Goal: Transaction & Acquisition: Purchase product/service

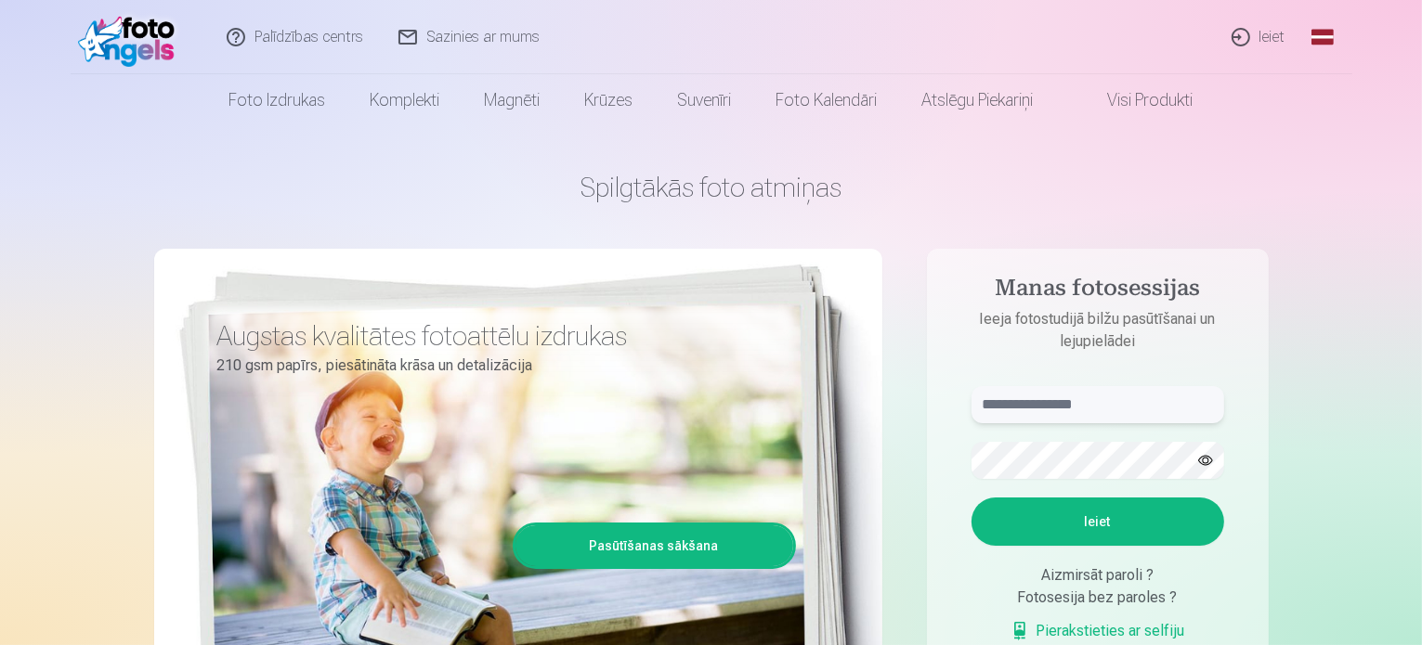
click at [1039, 396] on input "text" at bounding box center [1097, 404] width 253 height 37
type input "**********"
click at [1199, 460] on button "button" at bounding box center [1205, 460] width 35 height 35
click at [1107, 519] on button "Ieiet" at bounding box center [1097, 522] width 253 height 48
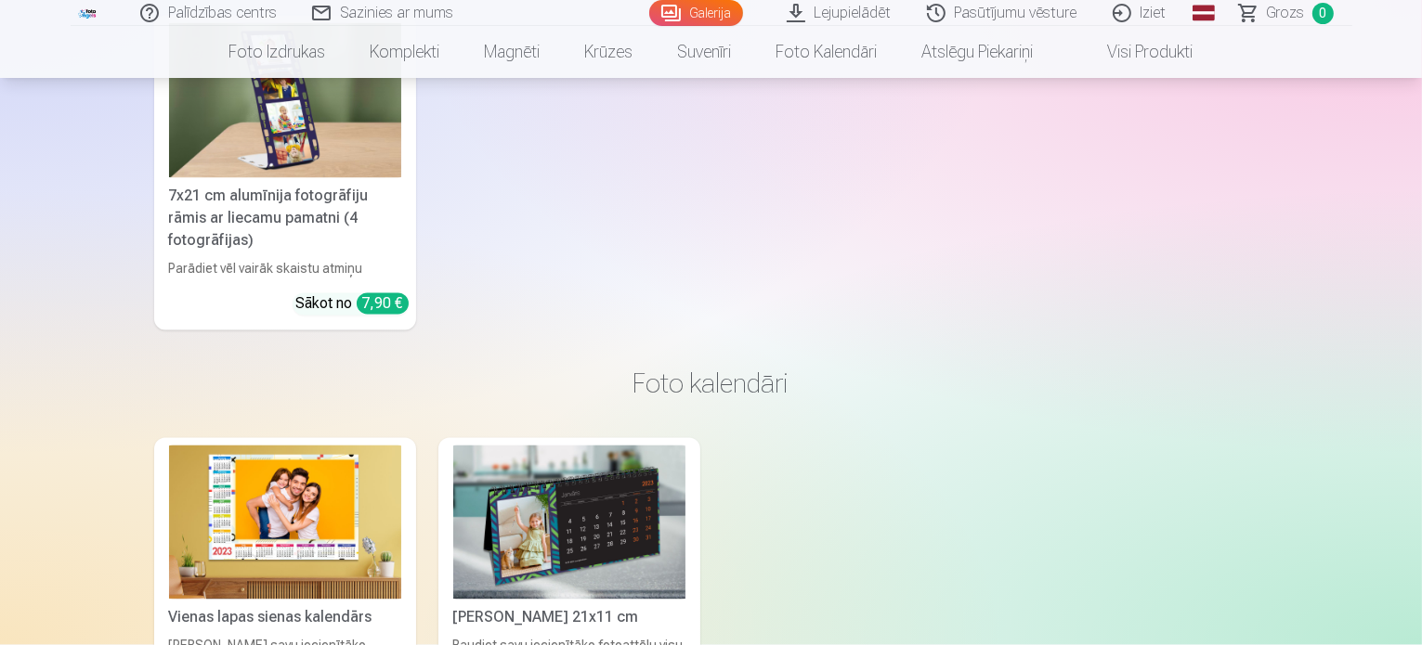
scroll to position [10586, 0]
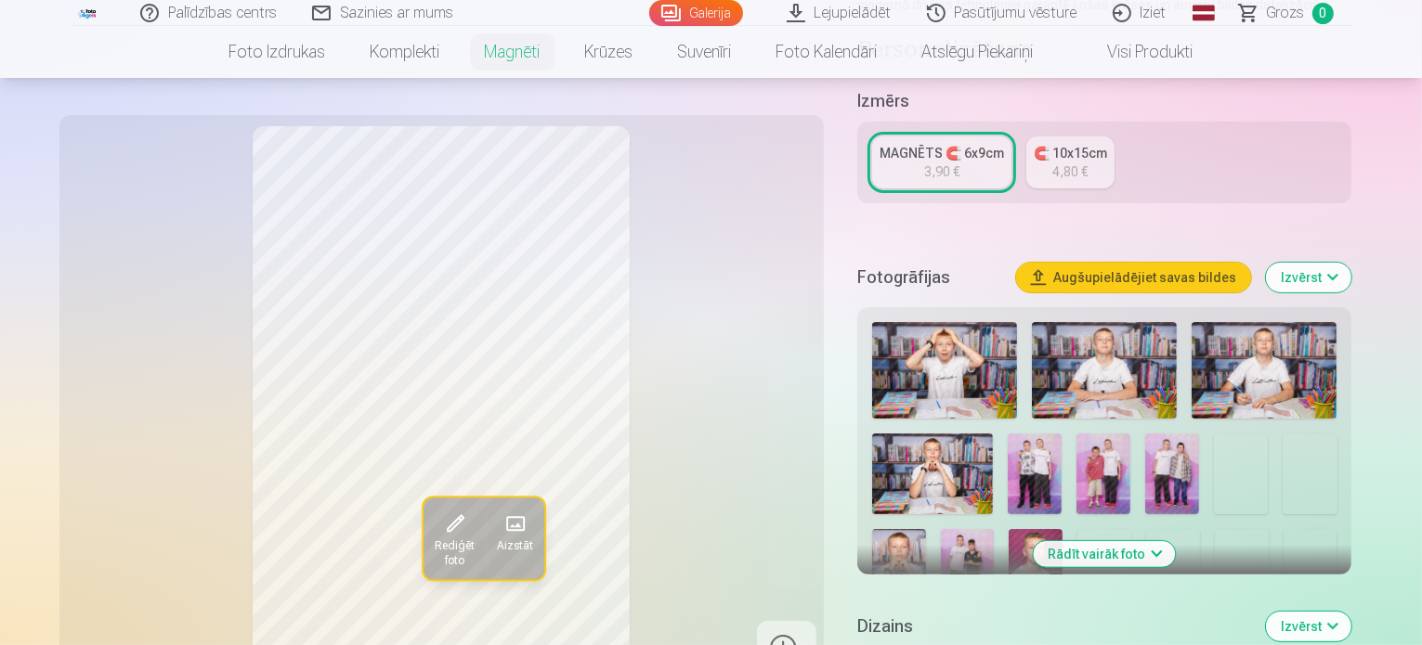
scroll to position [464, 0]
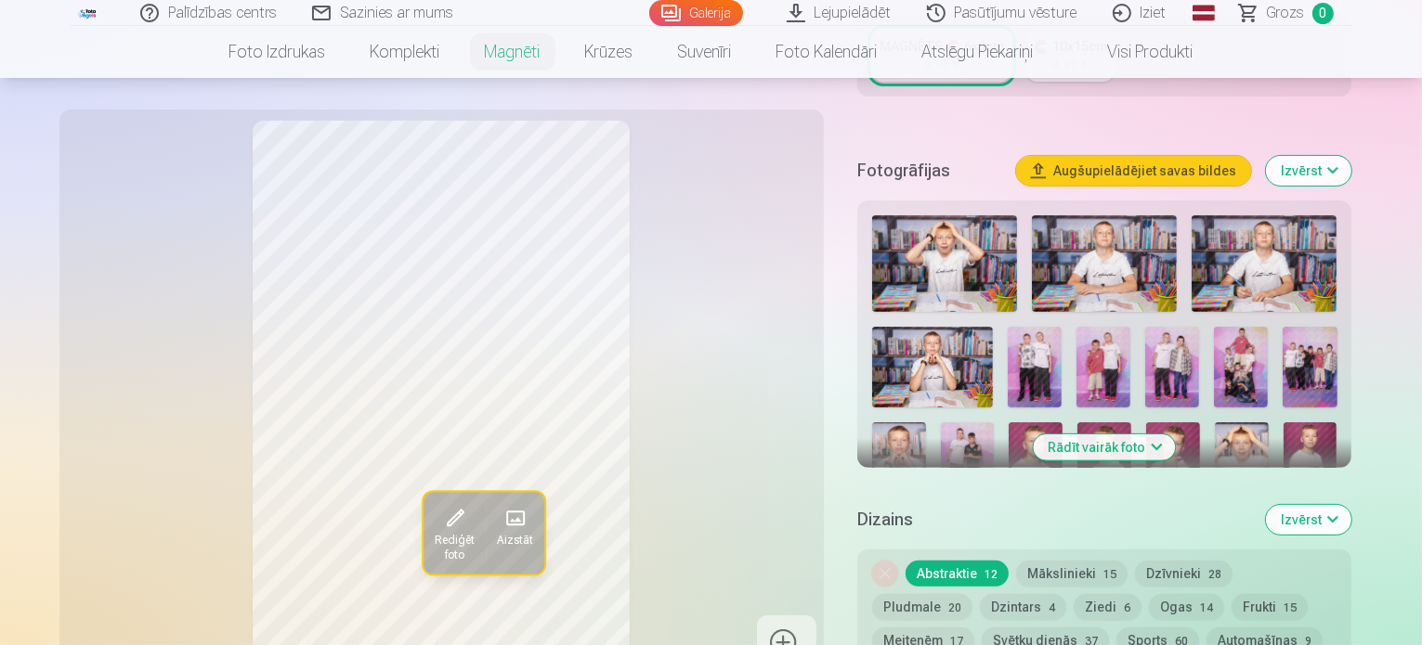
click at [1351, 505] on button "Izvērst" at bounding box center [1308, 520] width 85 height 30
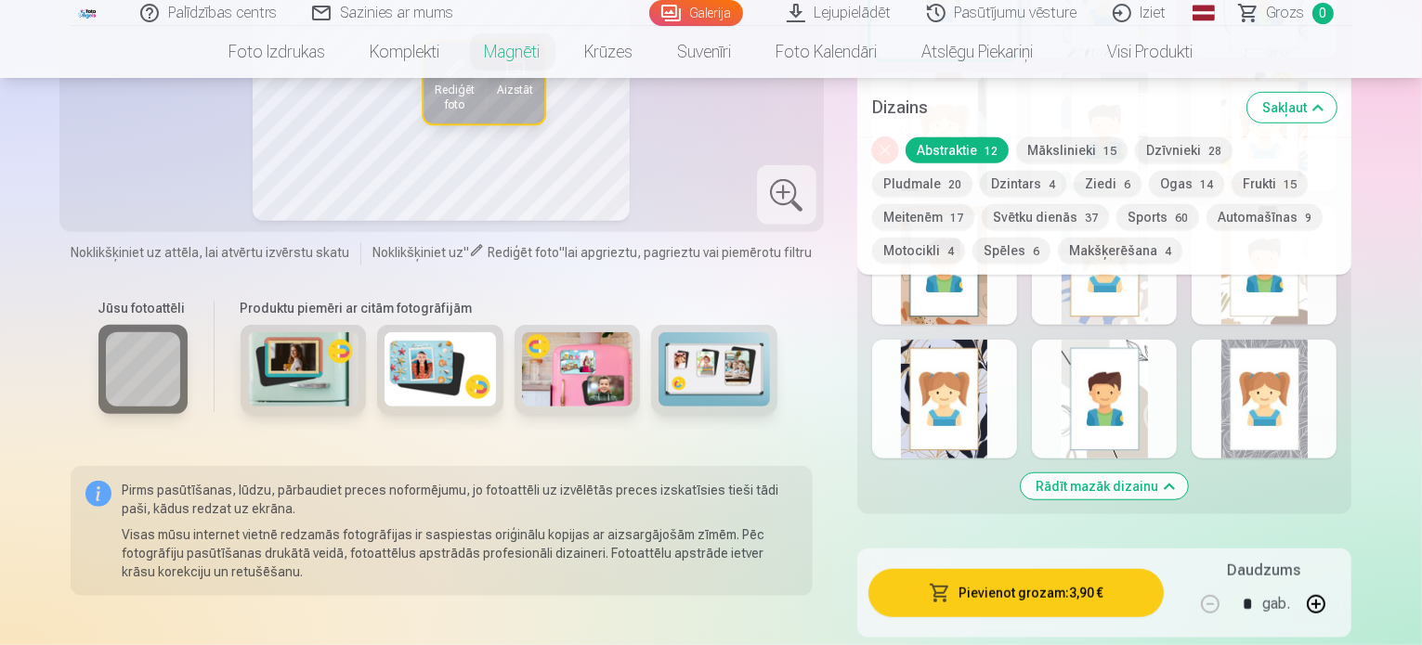
scroll to position [1207, 0]
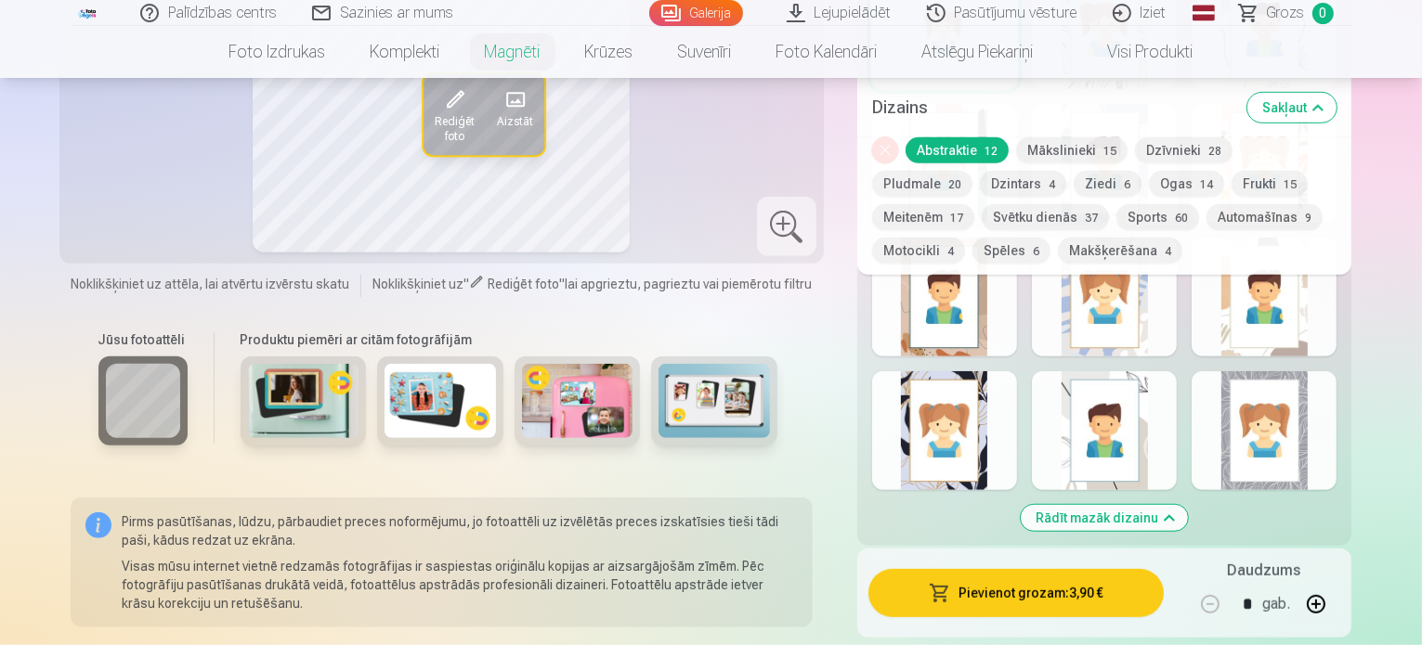
click at [1128, 404] on div at bounding box center [1104, 430] width 145 height 119
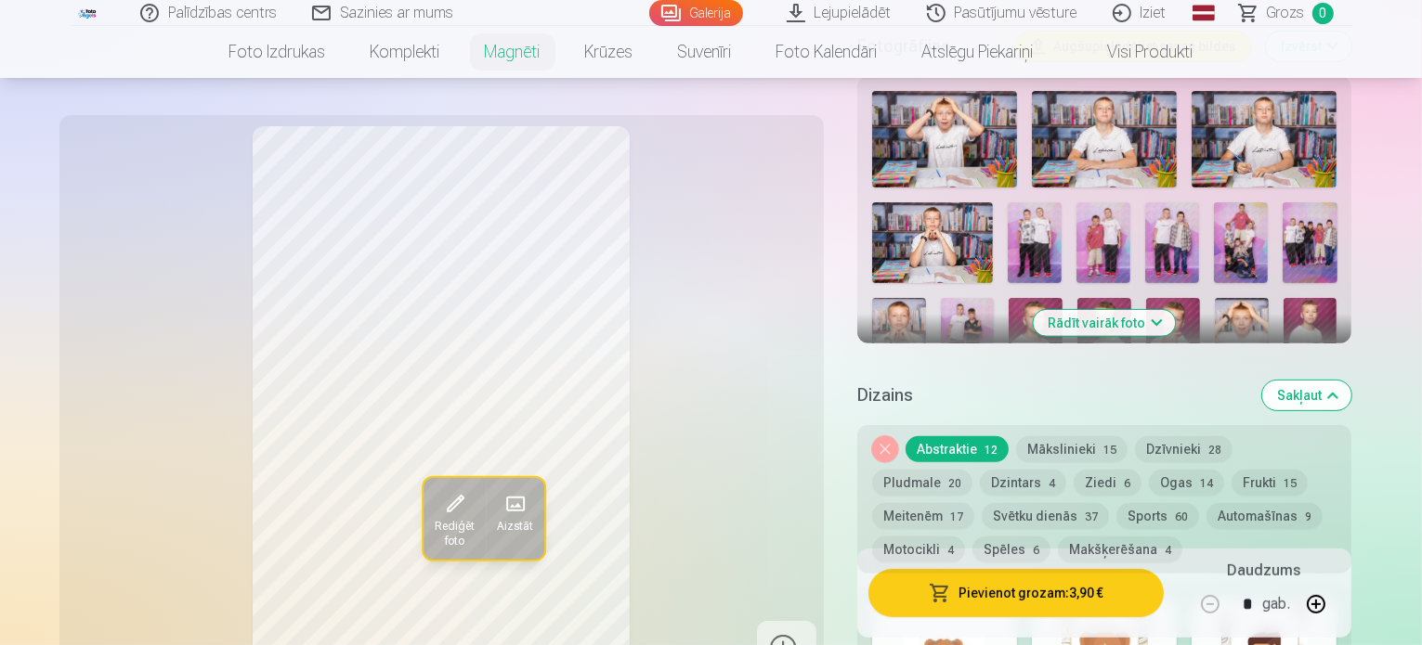
scroll to position [557, 0]
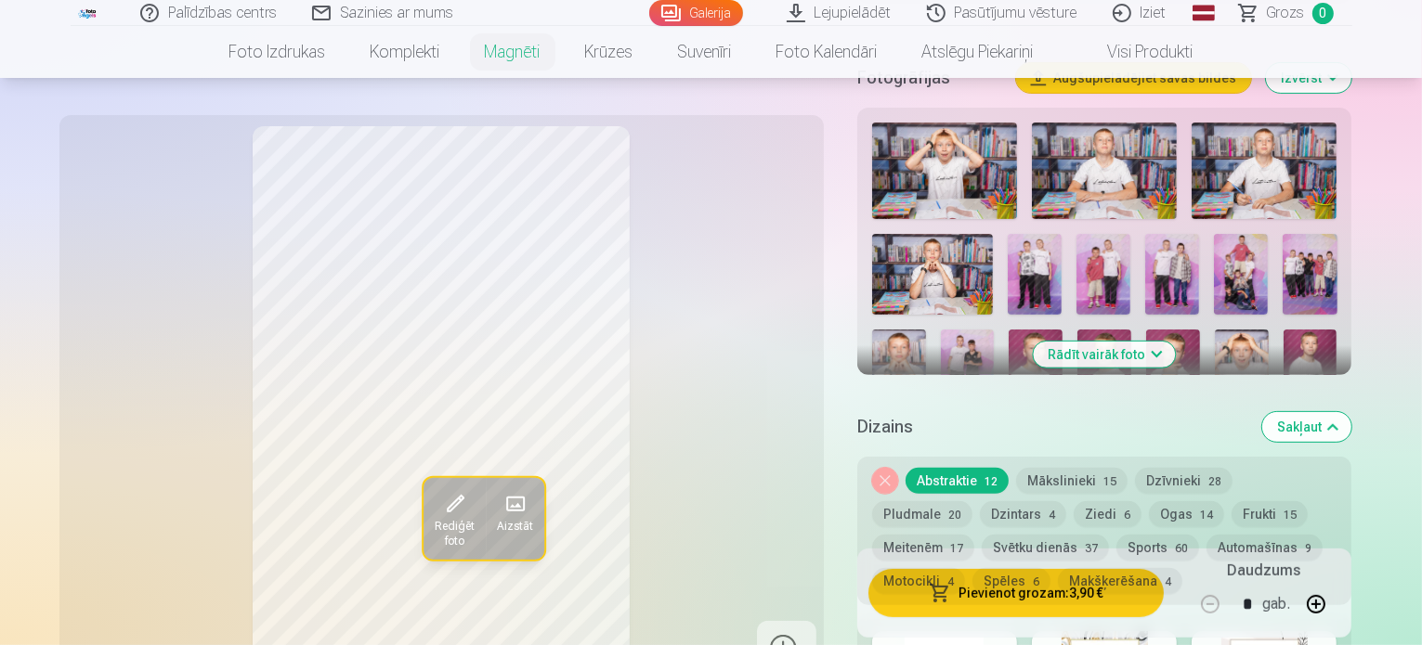
click at [1215, 330] on img at bounding box center [1242, 370] width 54 height 81
click at [1155, 342] on button "Rādīt vairāk foto" at bounding box center [1104, 355] width 142 height 26
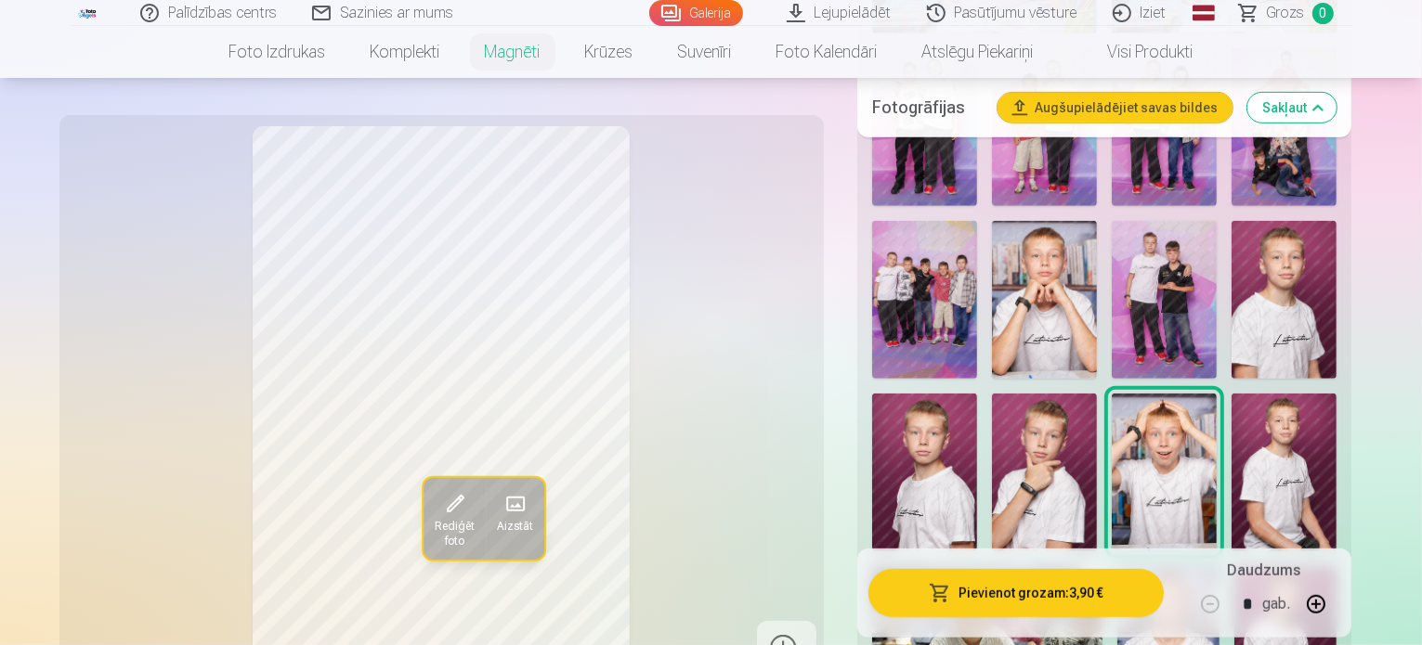
scroll to position [929, 0]
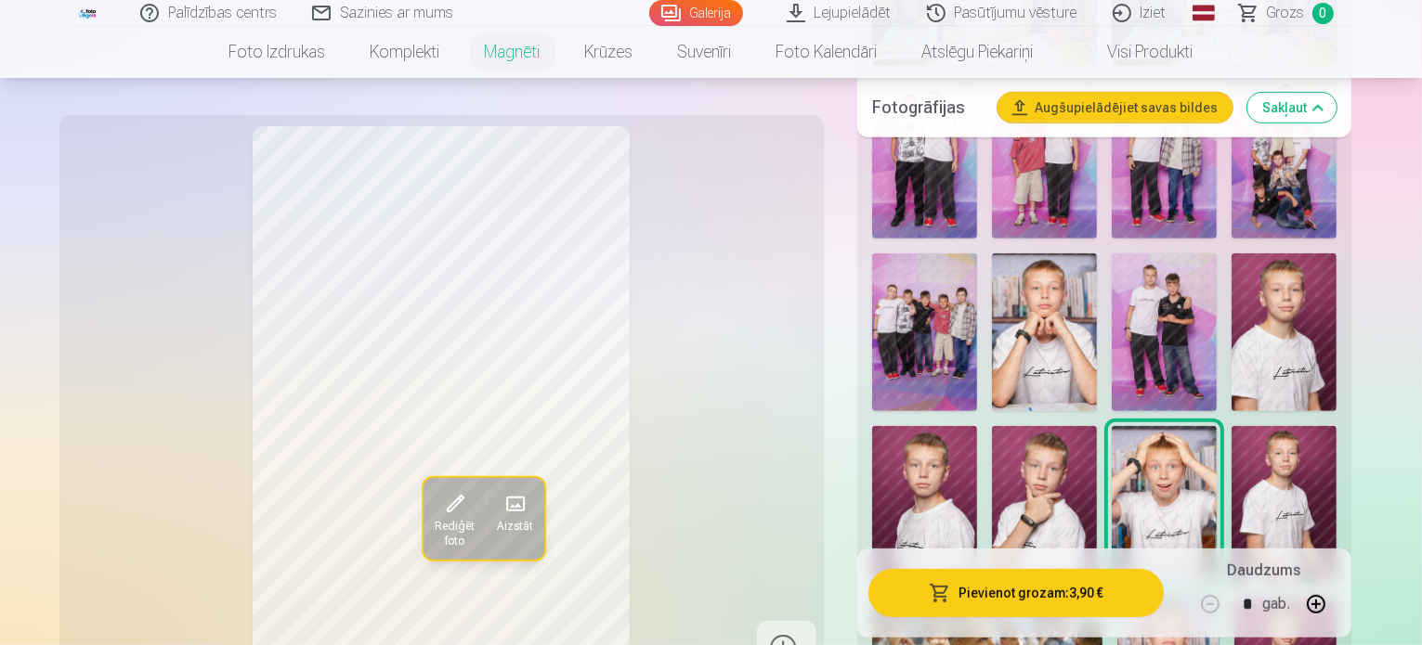
click at [1097, 426] on img at bounding box center [1044, 505] width 105 height 158
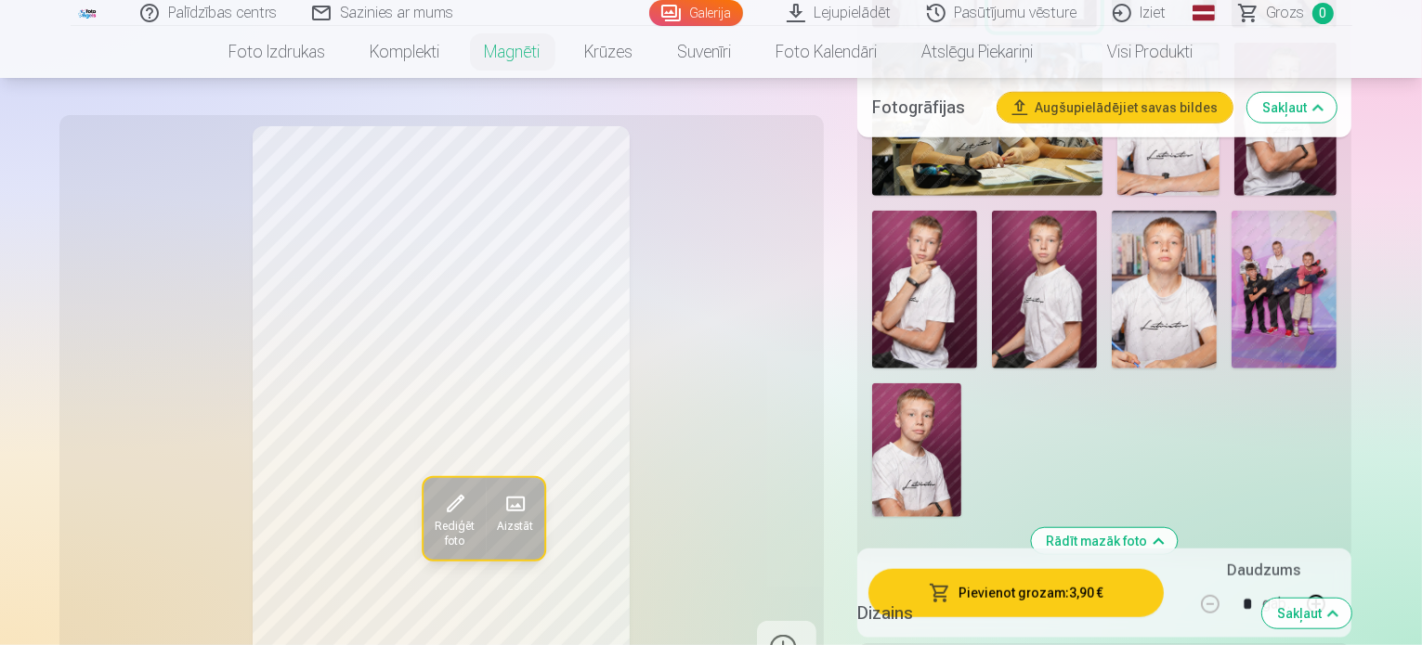
scroll to position [1486, 0]
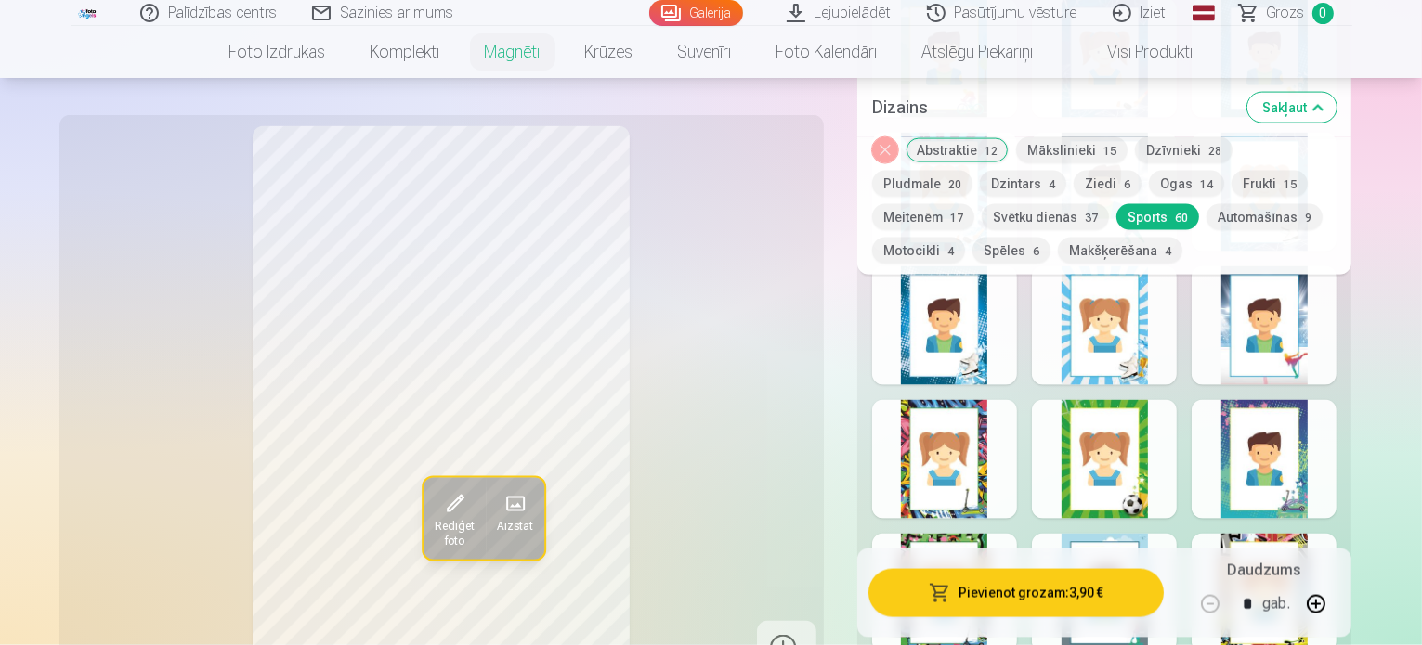
scroll to position [2786, 0]
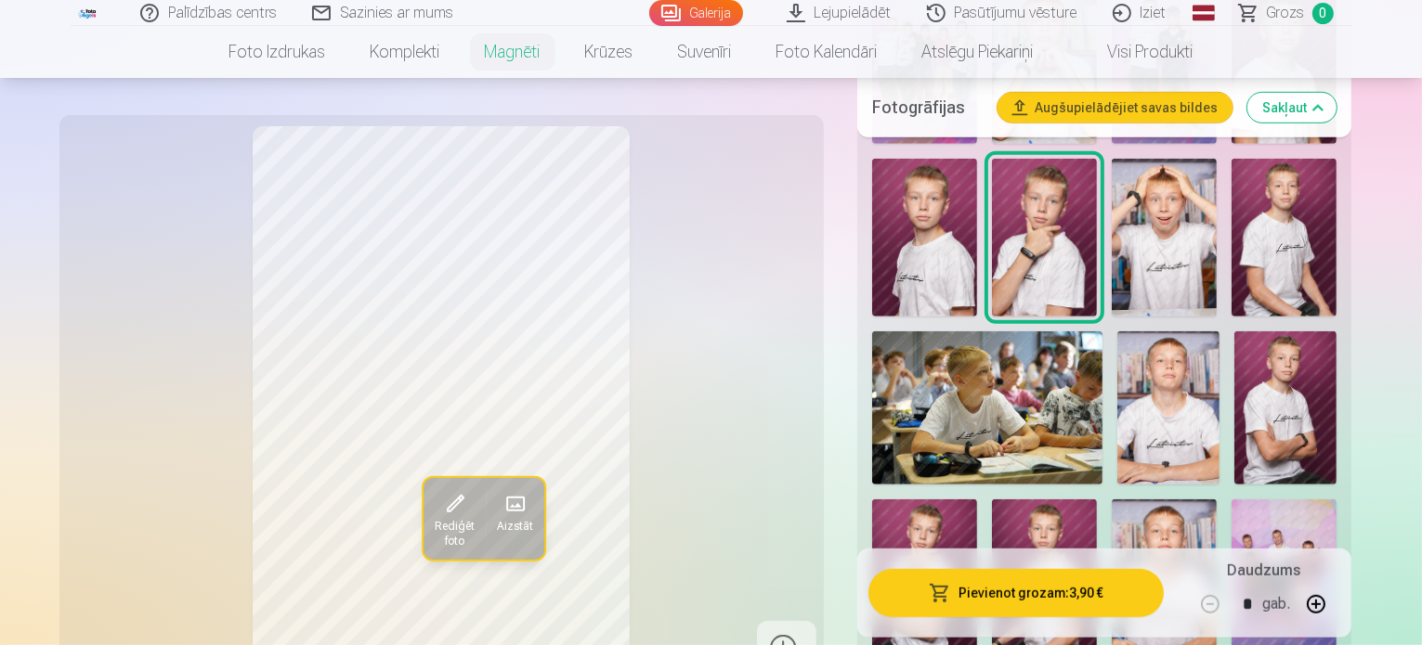
scroll to position [1207, 0]
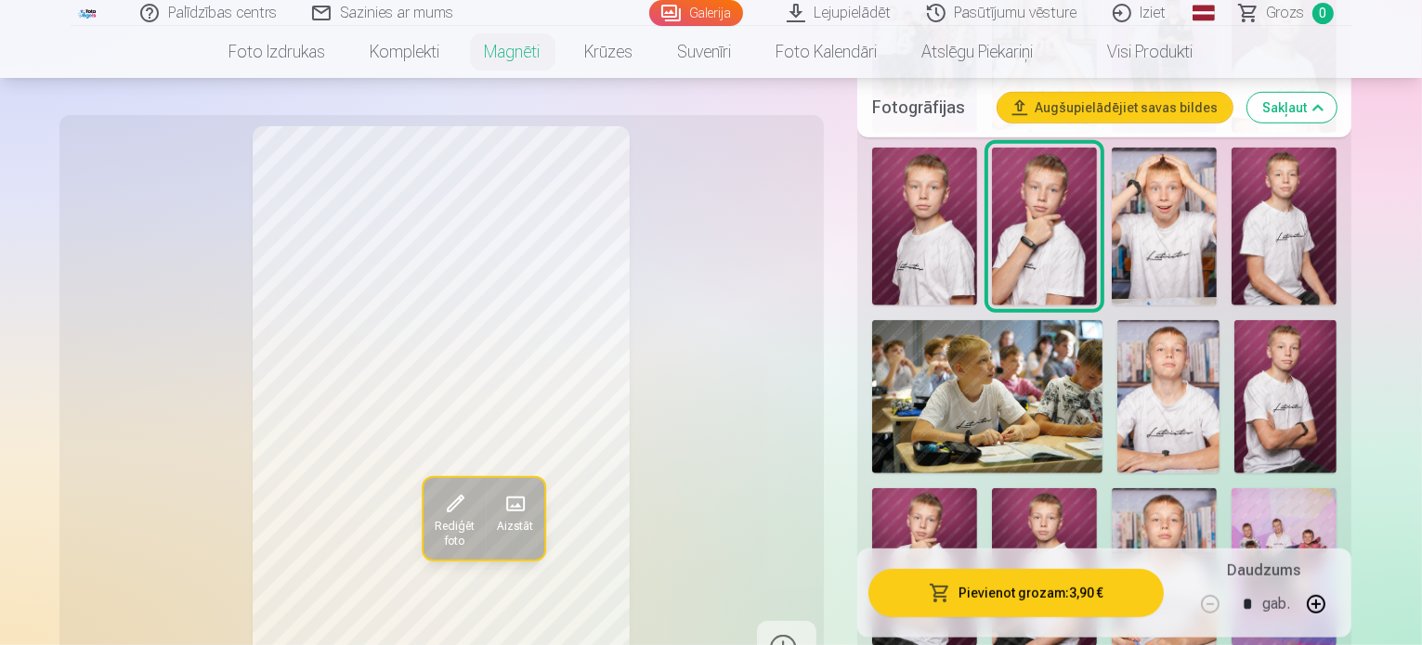
click at [500, 500] on span at bounding box center [515, 504] width 30 height 30
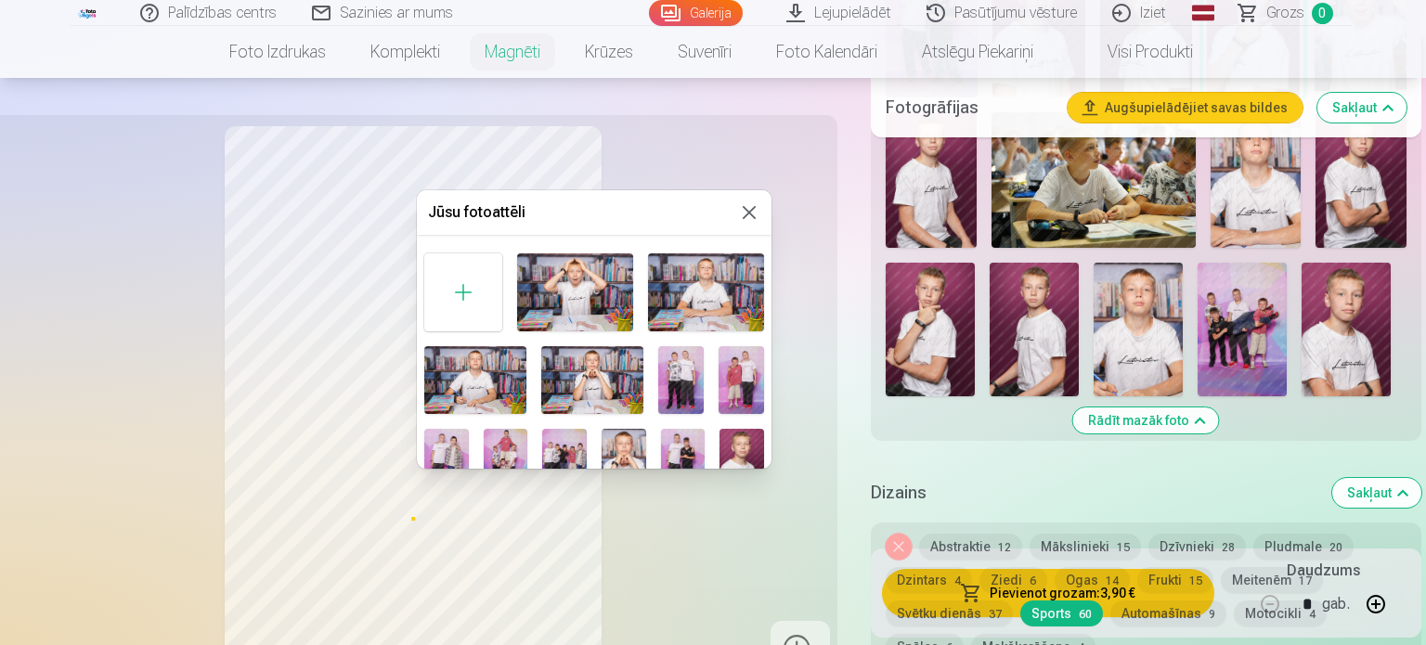
click at [744, 210] on button at bounding box center [749, 212] width 22 height 22
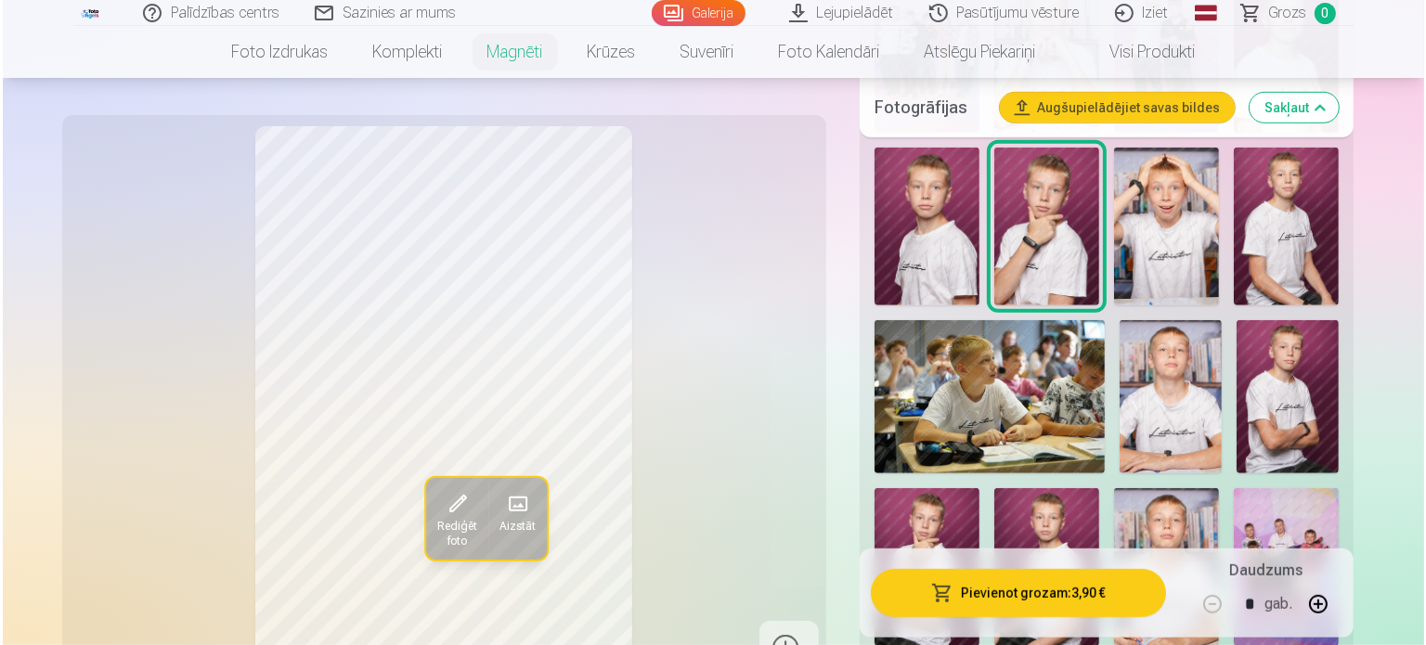
scroll to position [1300, 0]
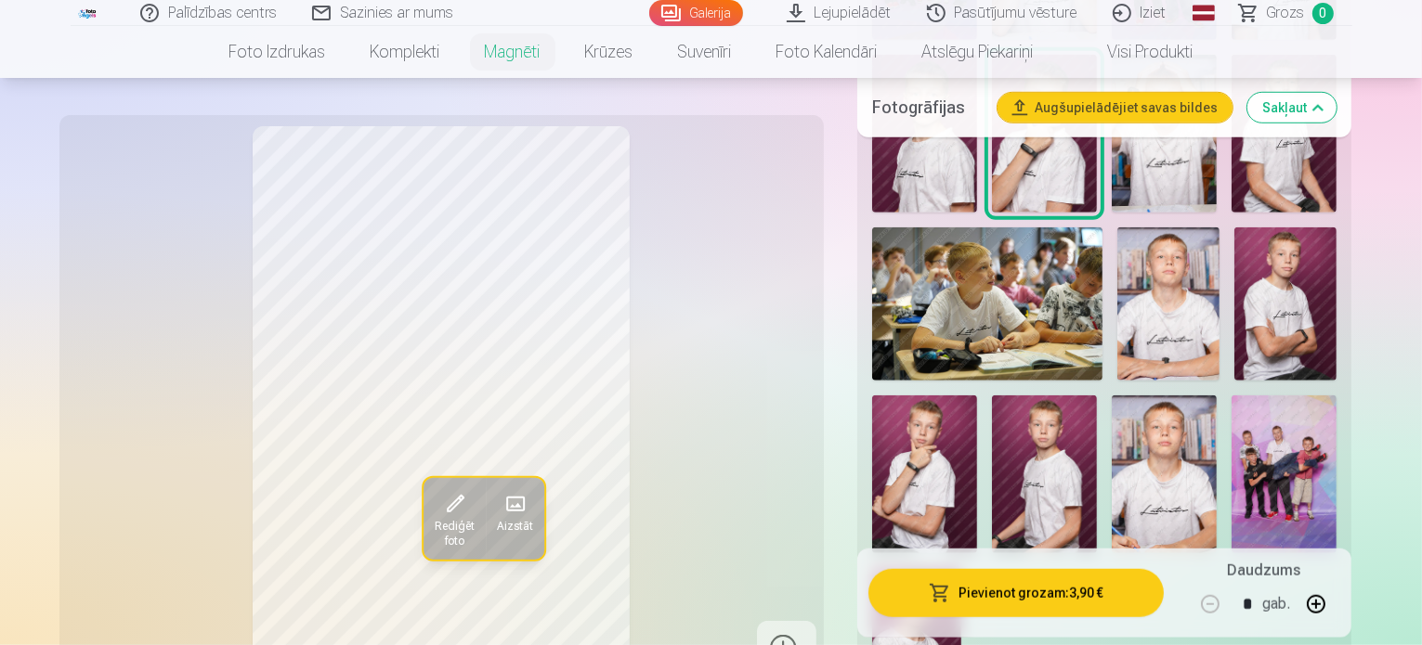
click at [439, 500] on span at bounding box center [454, 504] width 30 height 30
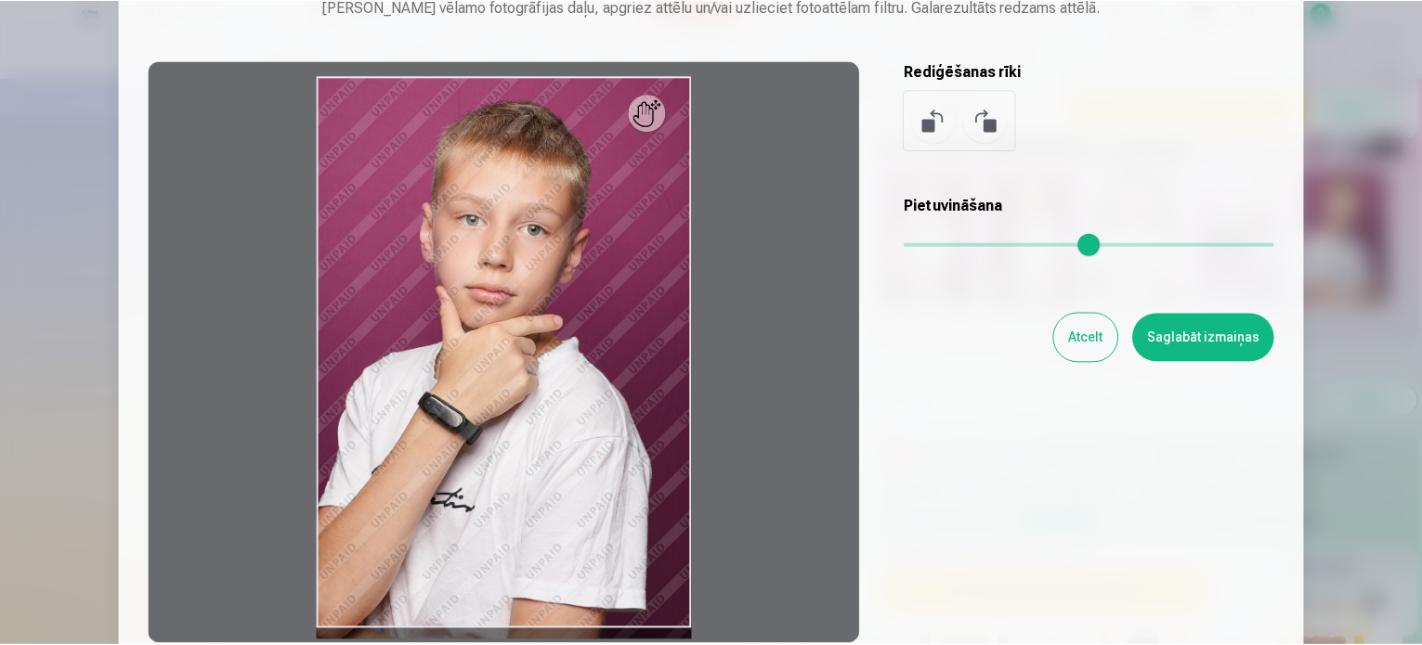
scroll to position [0, 0]
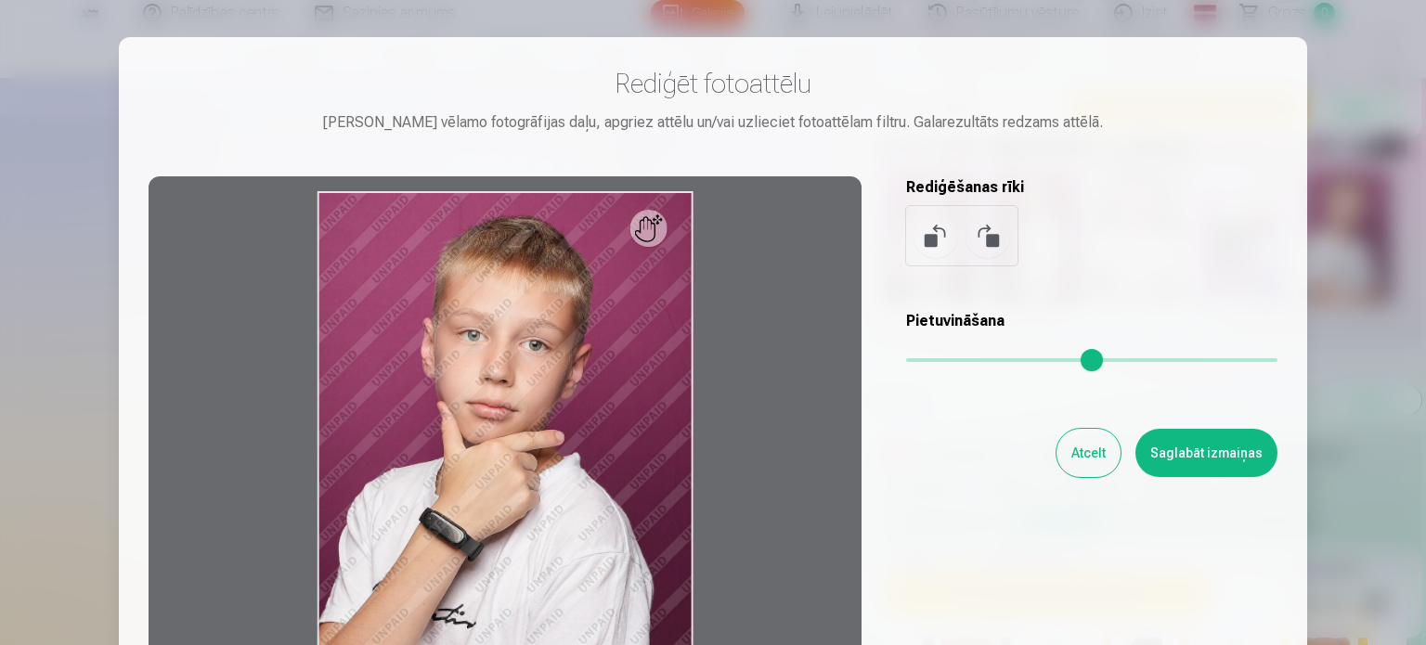
click at [1090, 437] on button "Atcelt" at bounding box center [1089, 453] width 64 height 48
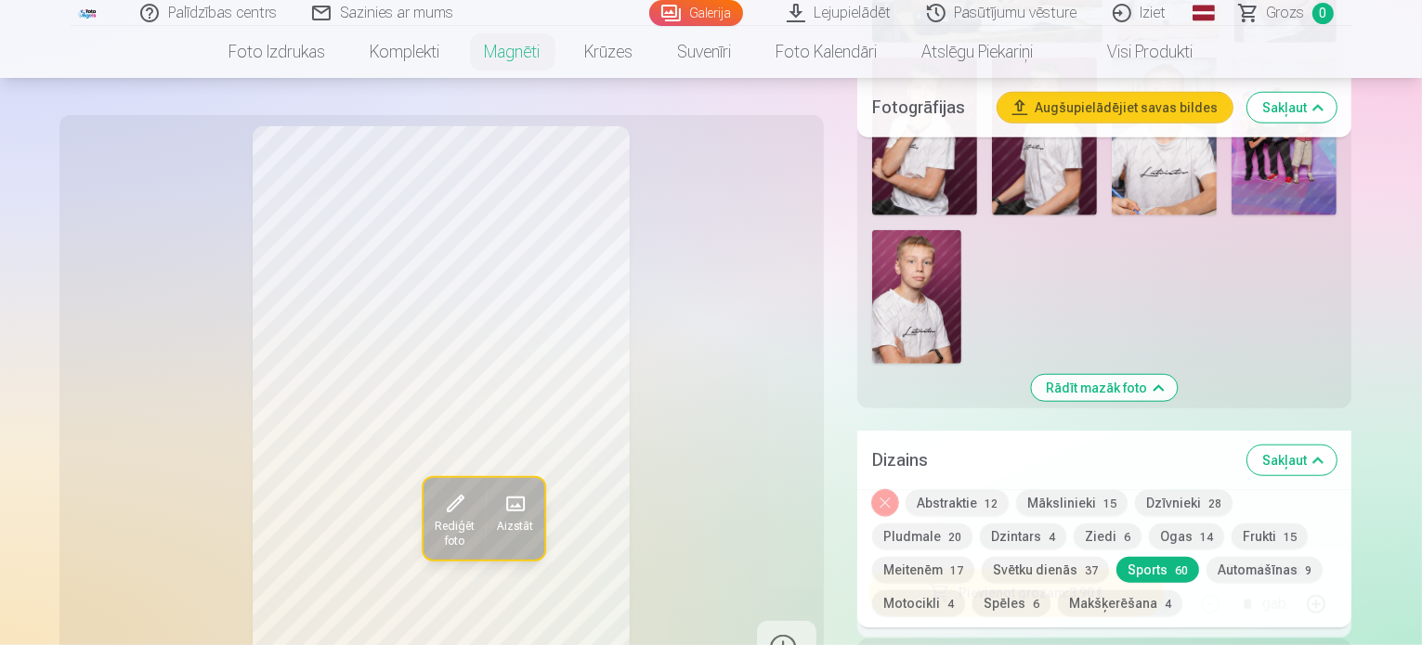
scroll to position [1671, 0]
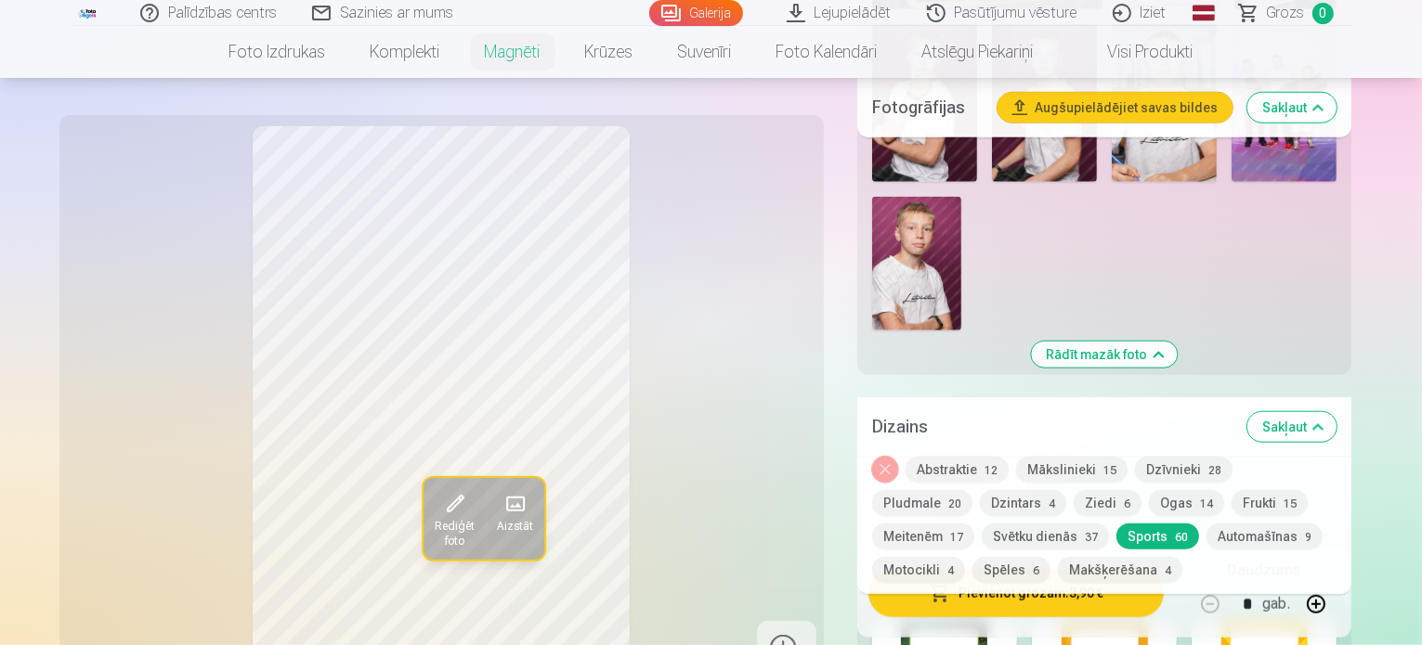
click at [1050, 557] on button "Spēles 6" at bounding box center [1011, 570] width 78 height 26
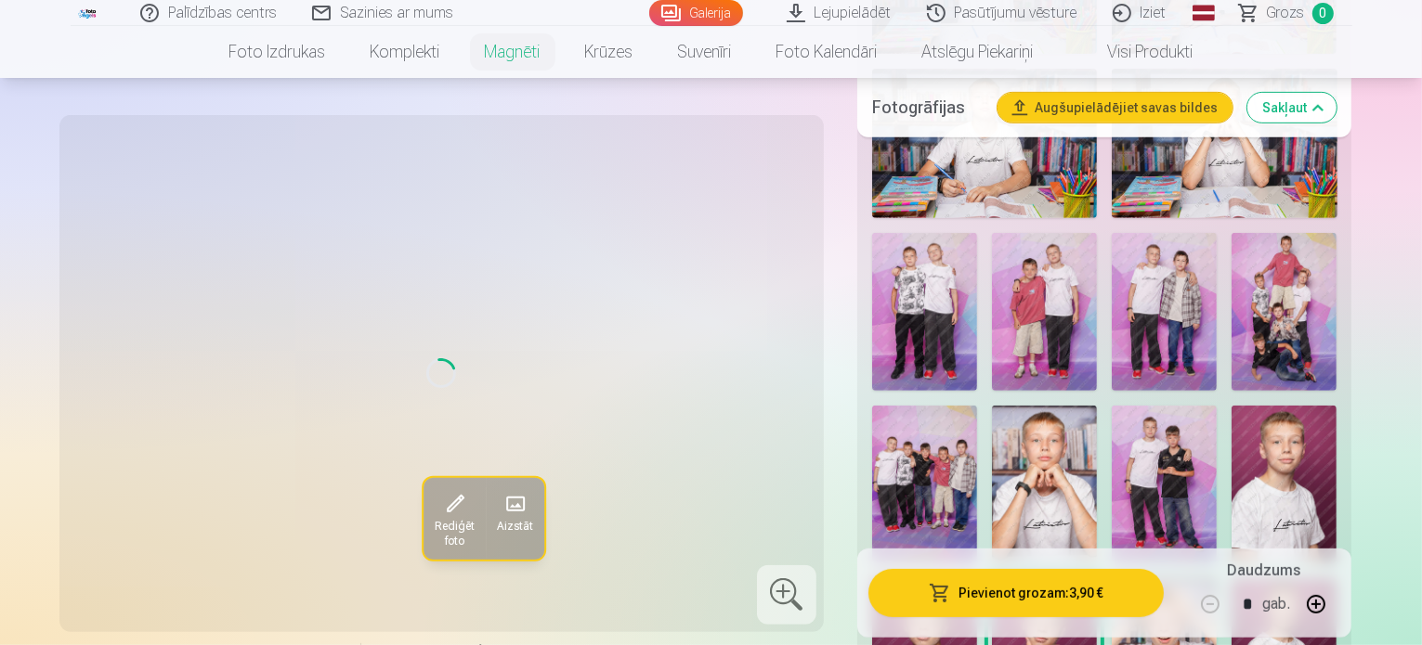
scroll to position [929, 0]
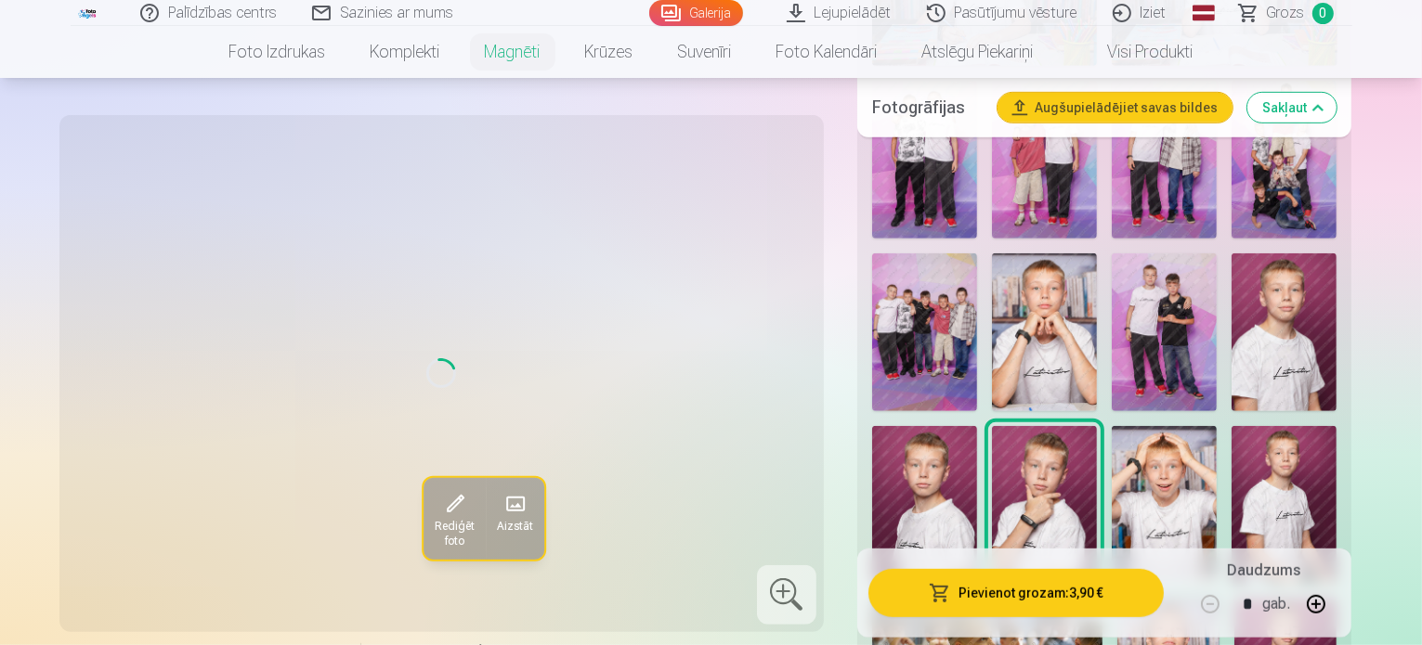
click at [977, 426] on img at bounding box center [924, 505] width 105 height 158
click at [1231, 289] on img at bounding box center [1283, 332] width 105 height 158
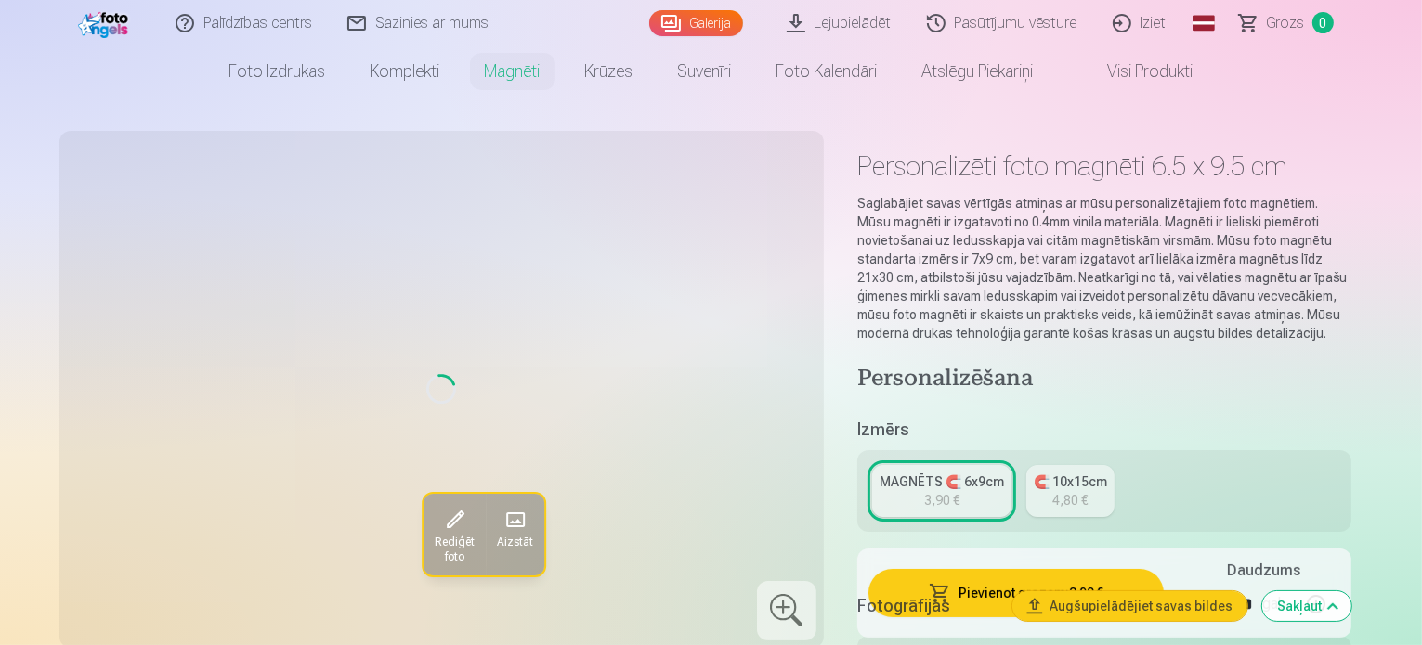
scroll to position [0, 0]
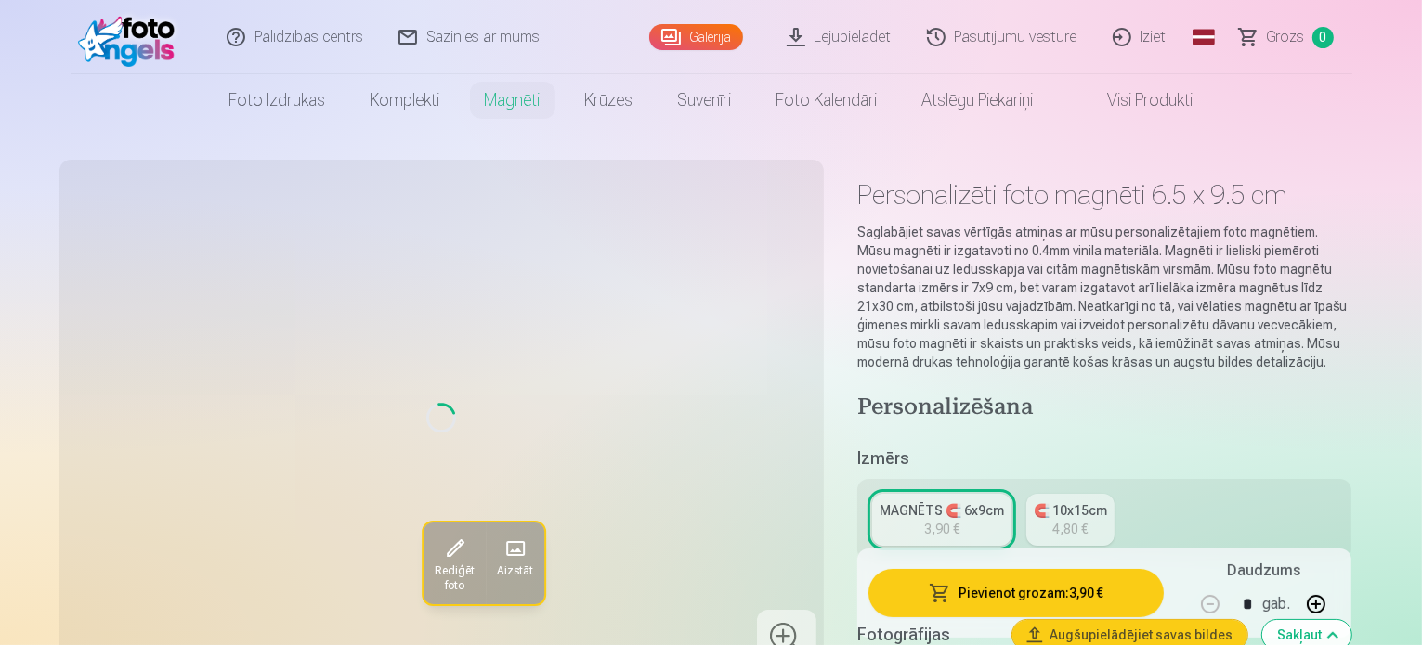
click at [951, 494] on link "MAGNĒTS 🧲 6x9cm 3,90 €" at bounding box center [941, 520] width 139 height 52
click at [434, 564] on span "Rediģēt foto" at bounding box center [454, 579] width 40 height 30
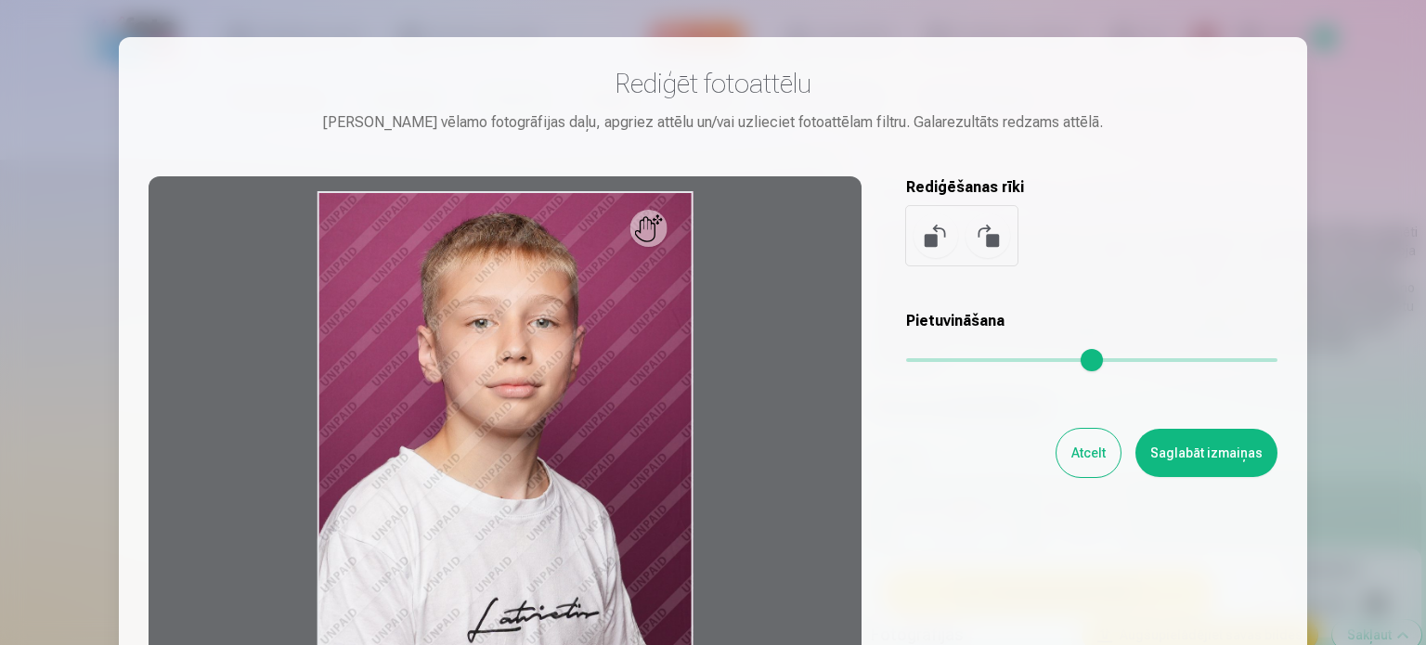
click at [1208, 452] on button "Saglabāt izmaiņas" at bounding box center [1207, 453] width 142 height 48
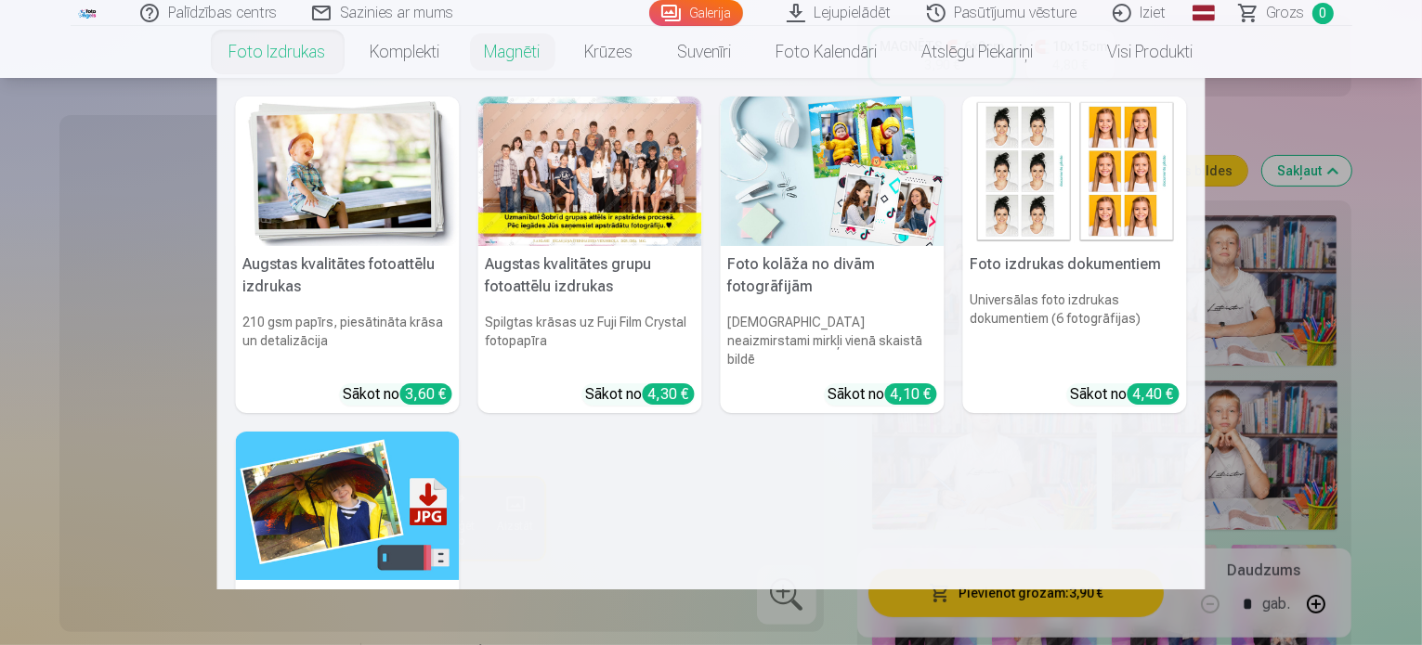
scroll to position [93, 0]
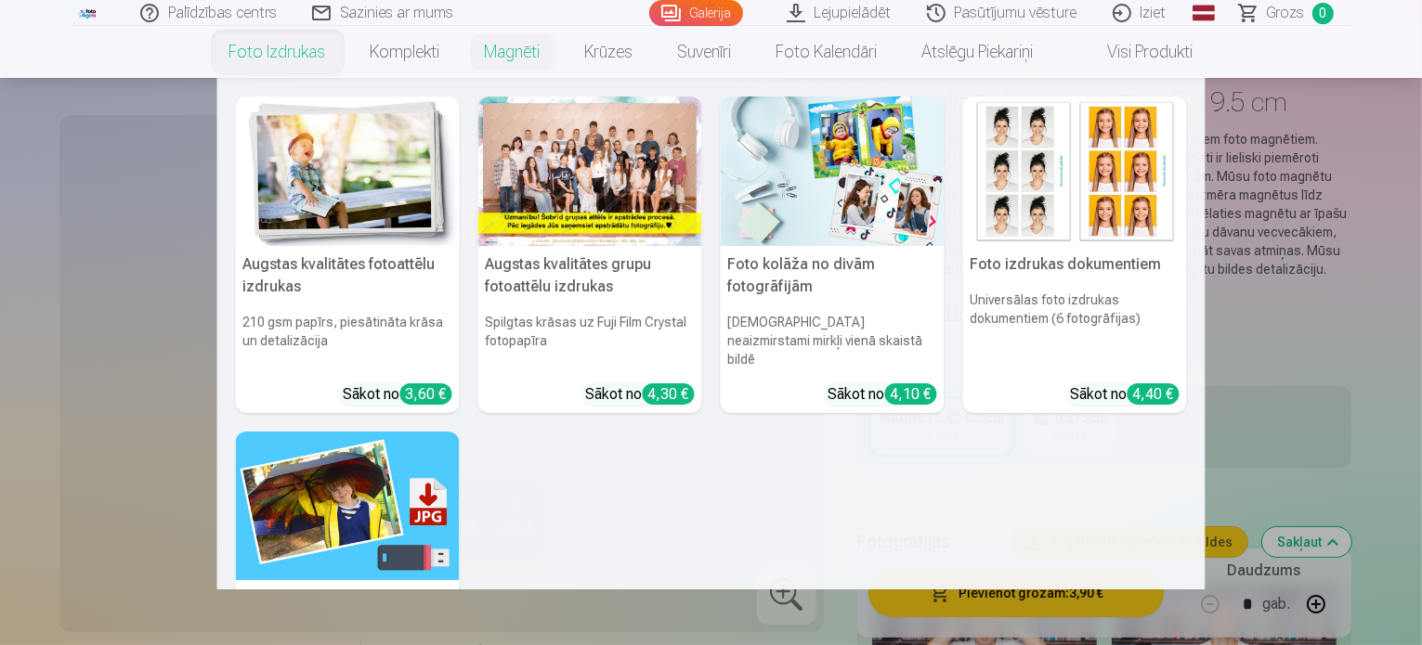
click at [59, 204] on nav "Augstas kvalitātes fotoattēlu izdrukas 210 gsm papīrs, piesātināta krāsa un det…" at bounding box center [711, 334] width 1422 height 512
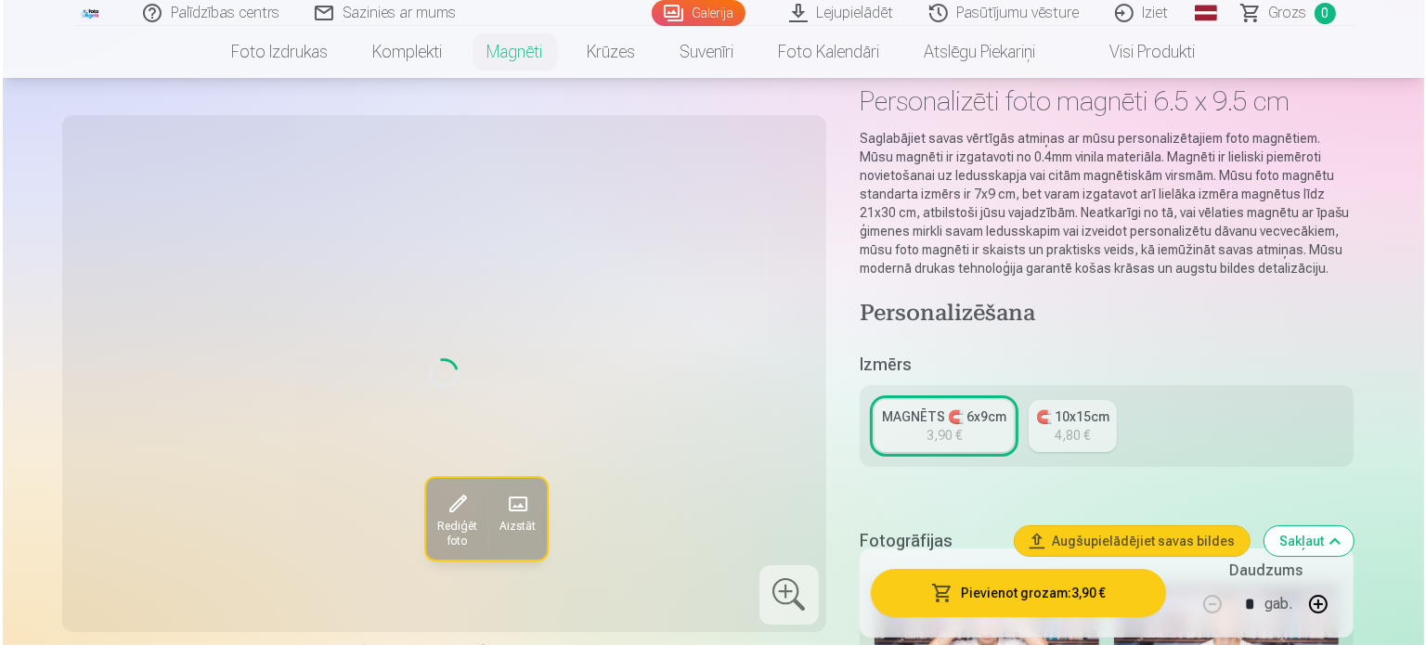
scroll to position [186, 0]
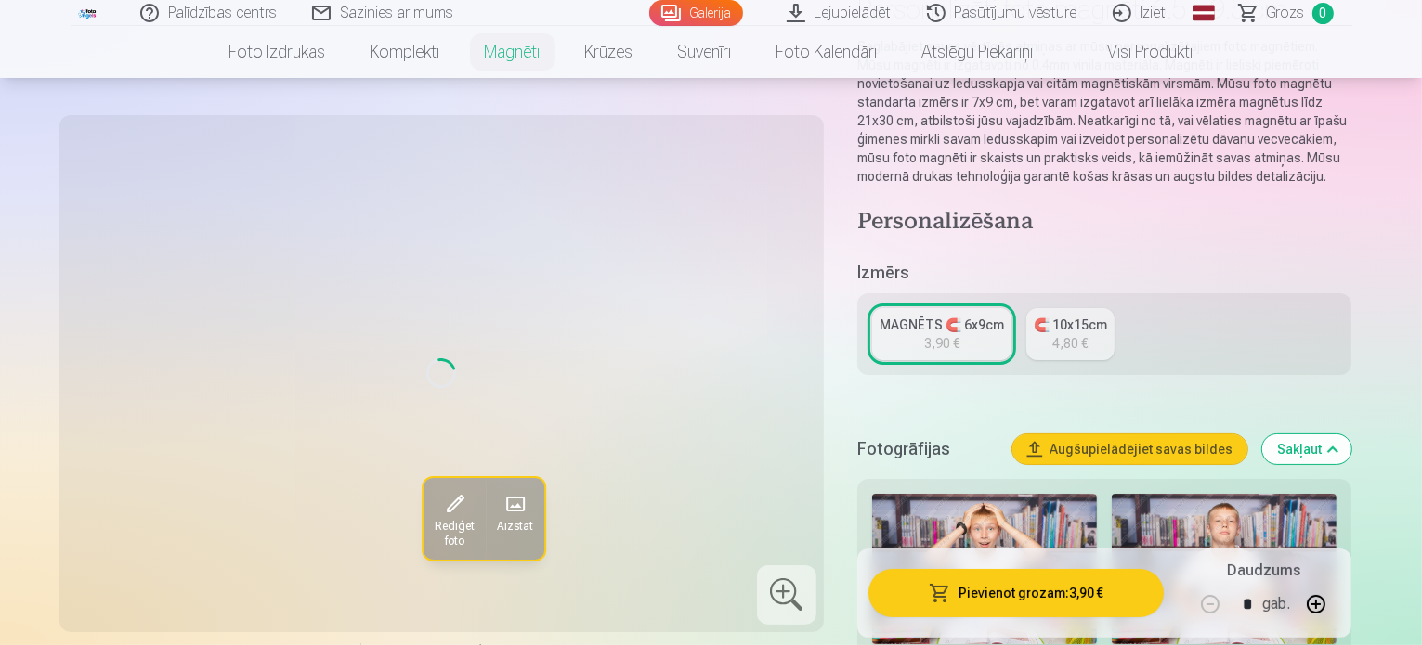
click at [1051, 597] on button "Pievienot grozam : 3,90 €" at bounding box center [1016, 593] width 296 height 48
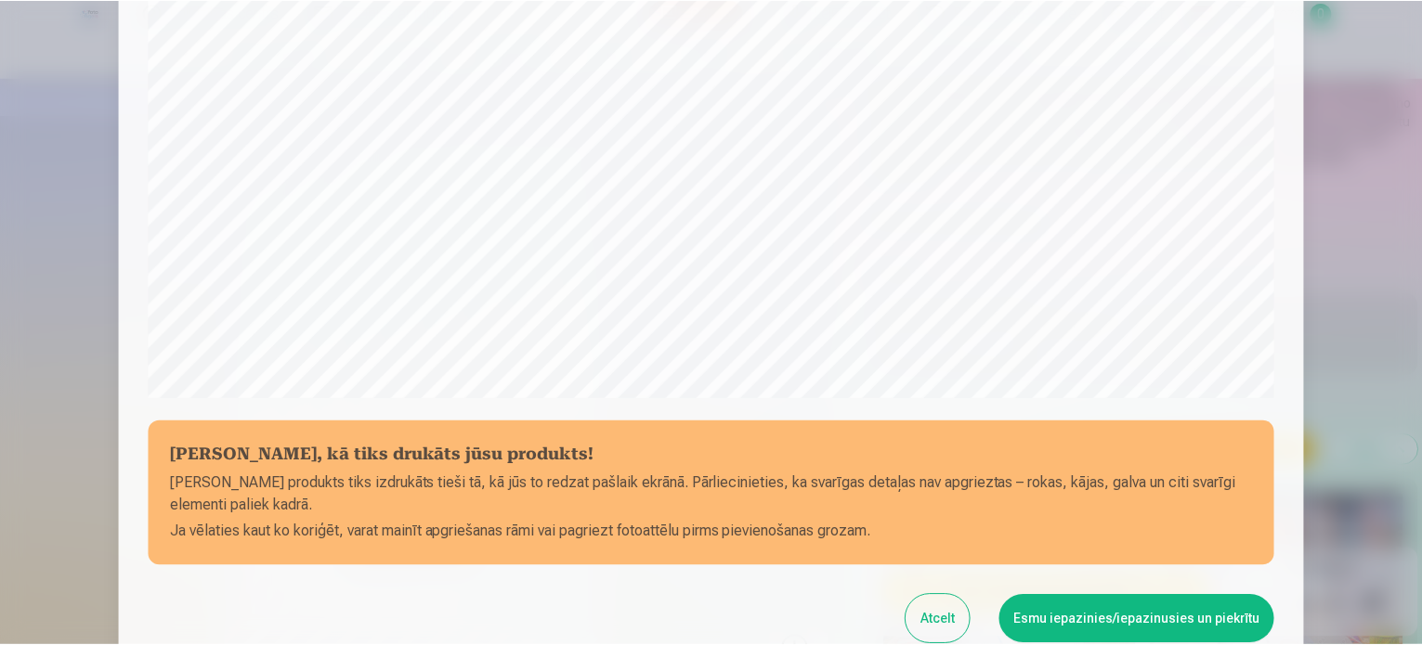
scroll to position [650, 0]
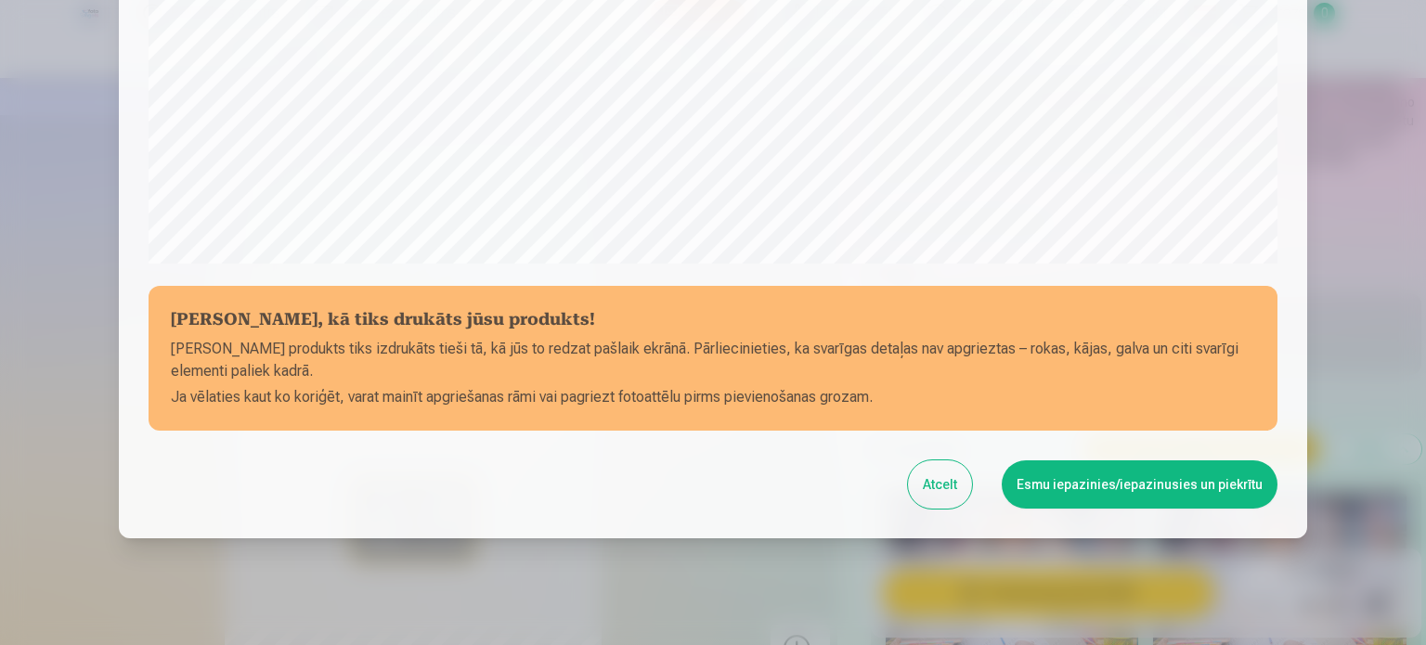
click at [939, 487] on button "Atcelt" at bounding box center [940, 485] width 64 height 48
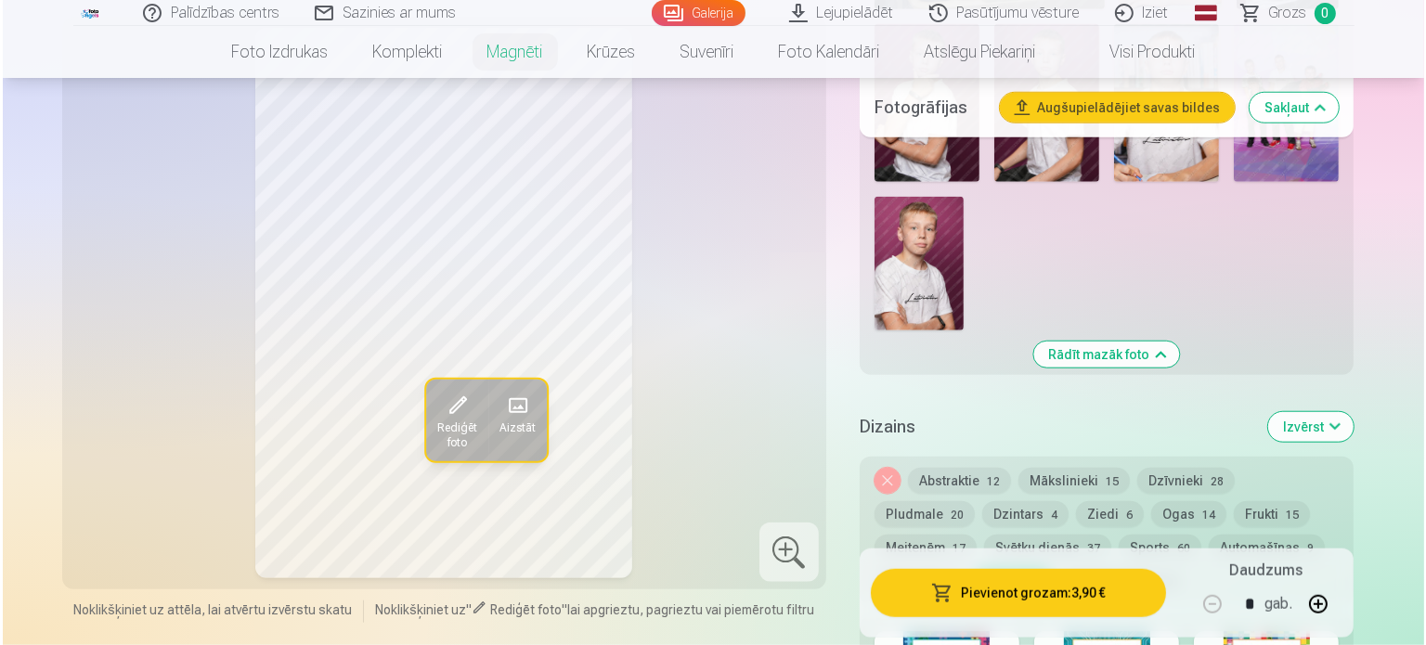
scroll to position [1857, 0]
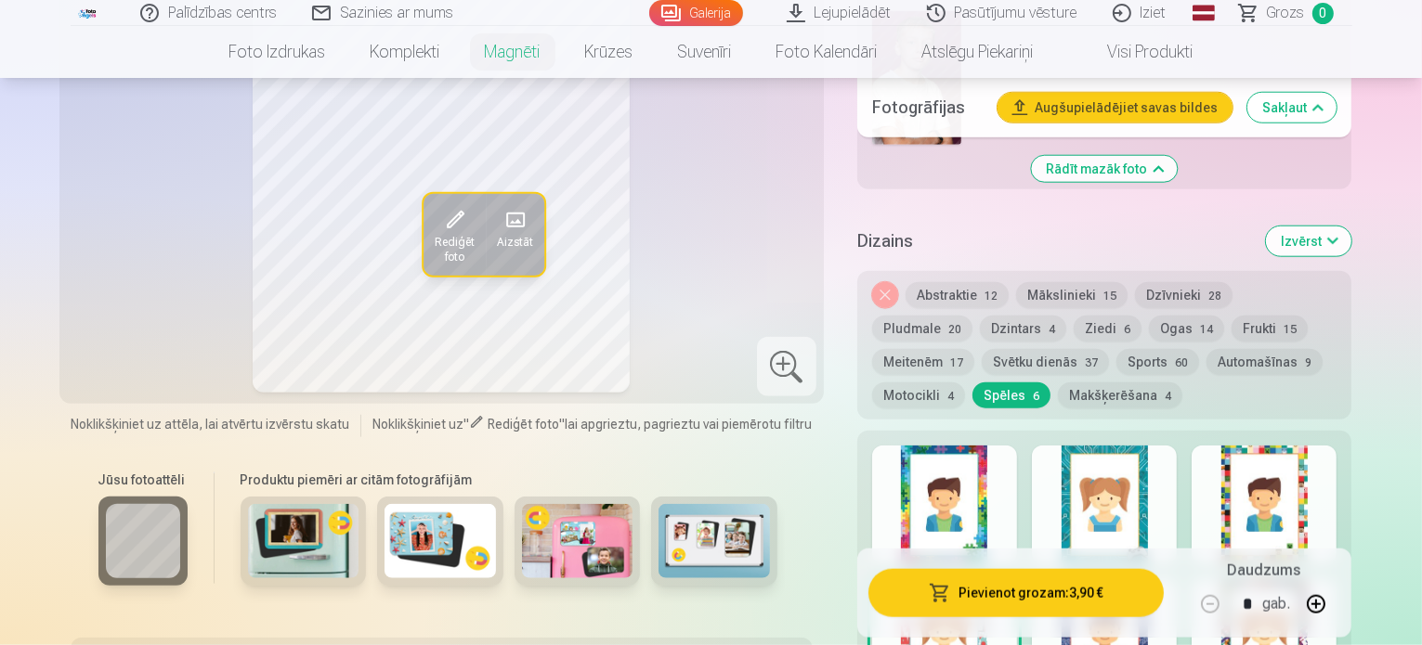
click at [988, 569] on button "Pievienot grozam : 3,90 €" at bounding box center [1016, 593] width 296 height 48
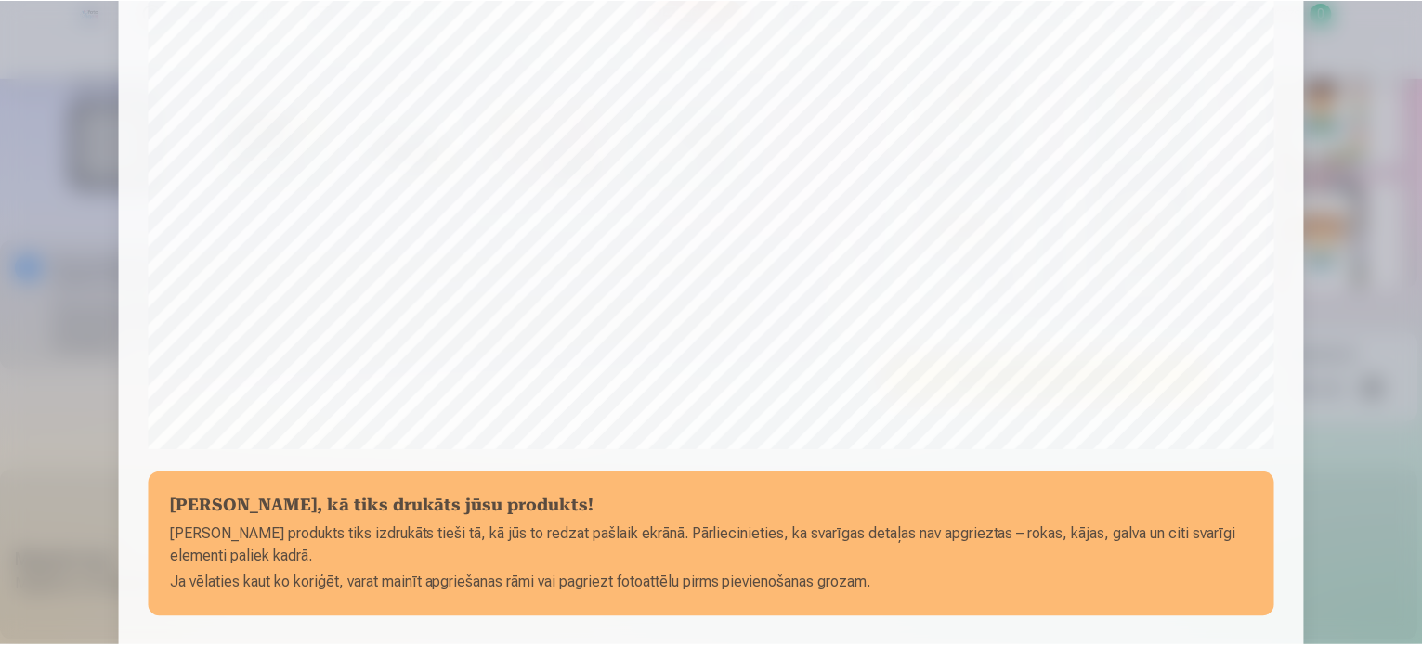
scroll to position [691, 0]
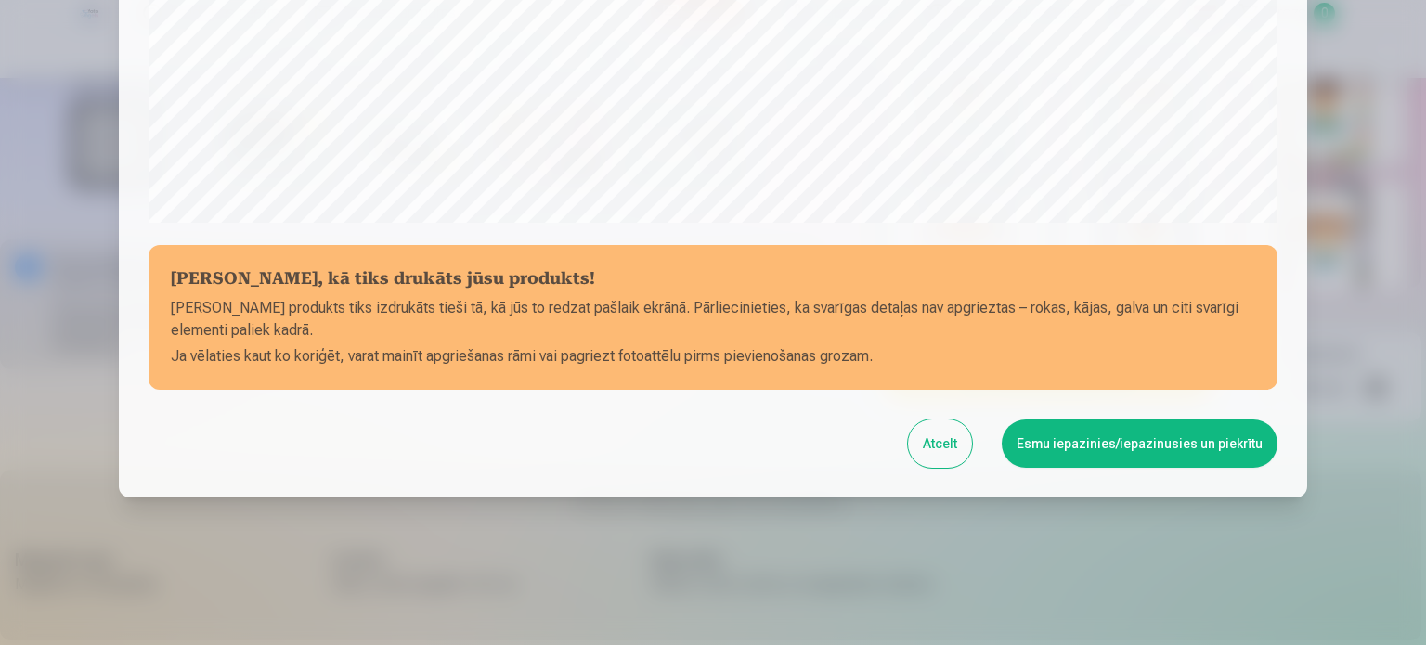
click at [1094, 437] on button "Esmu iepazinies/iepazinusies un piekrītu" at bounding box center [1140, 444] width 276 height 48
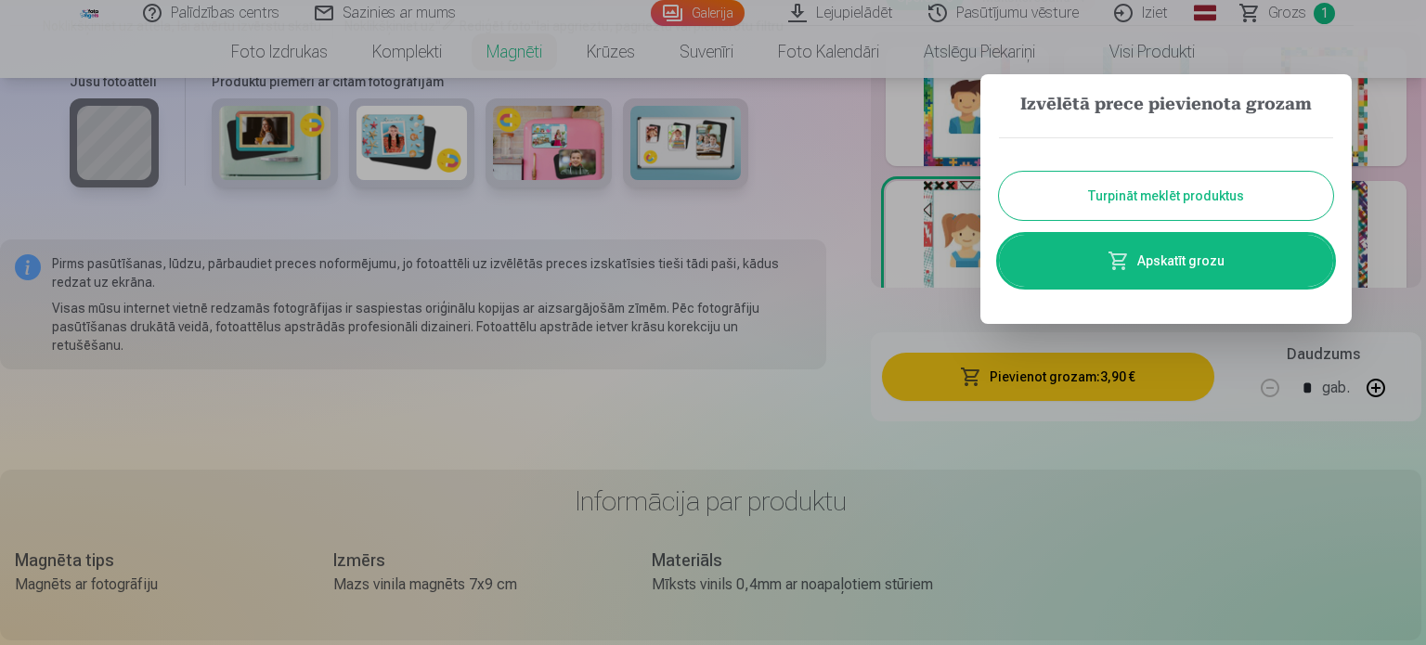
click at [1095, 193] on button "Turpināt meklēt produktus" at bounding box center [1166, 196] width 334 height 48
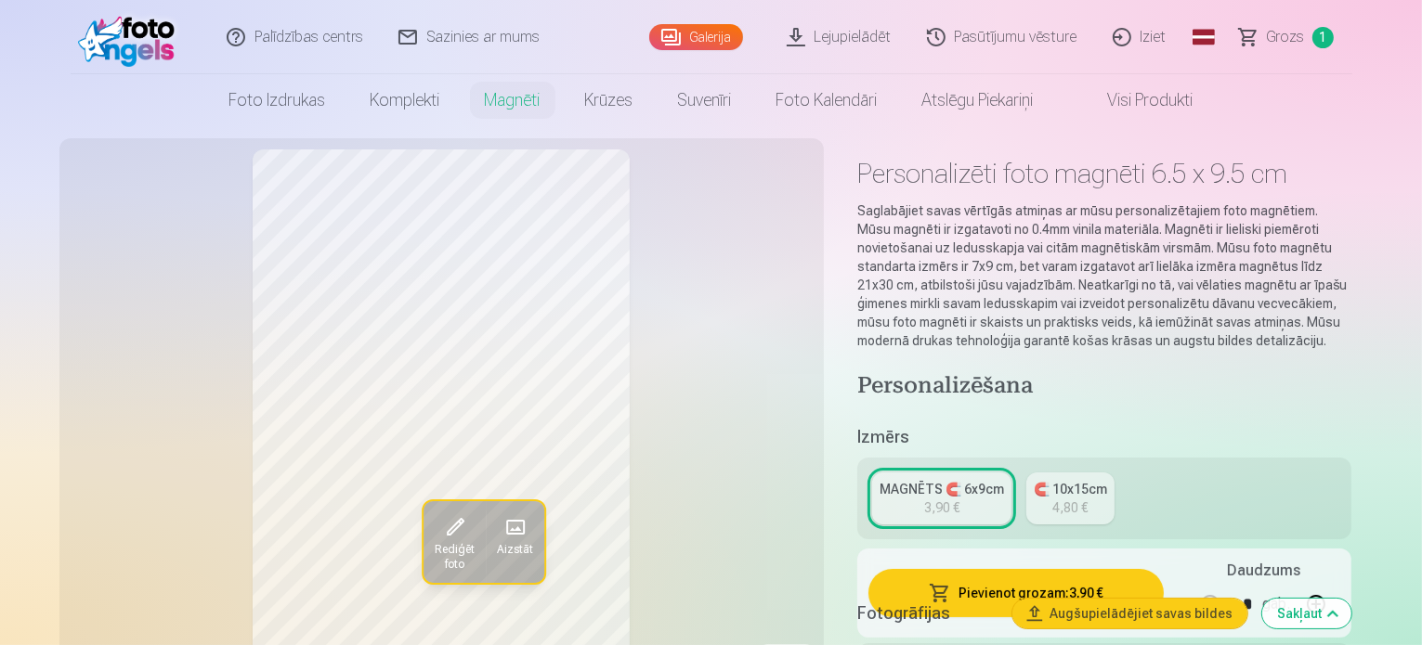
scroll to position [0, 0]
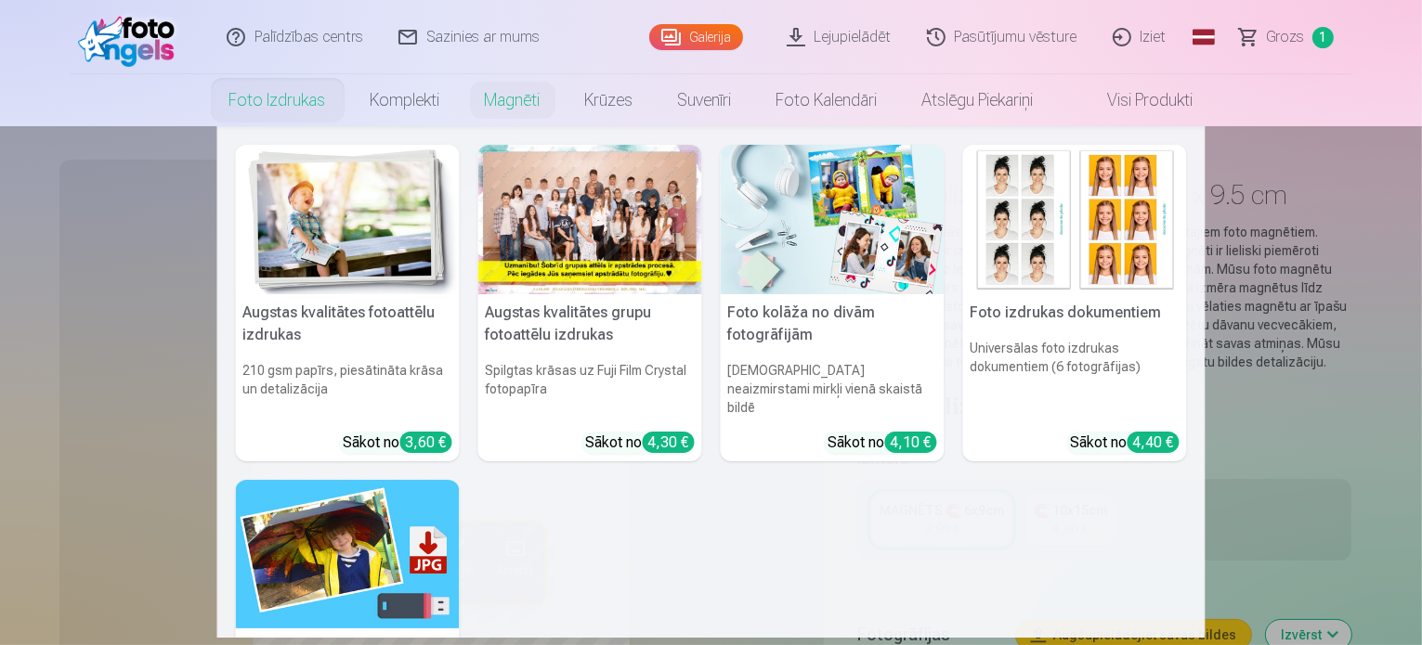
click at [565, 318] on h5 "Augstas kvalitātes grupu fotoattēlu izdrukas" at bounding box center [590, 323] width 224 height 59
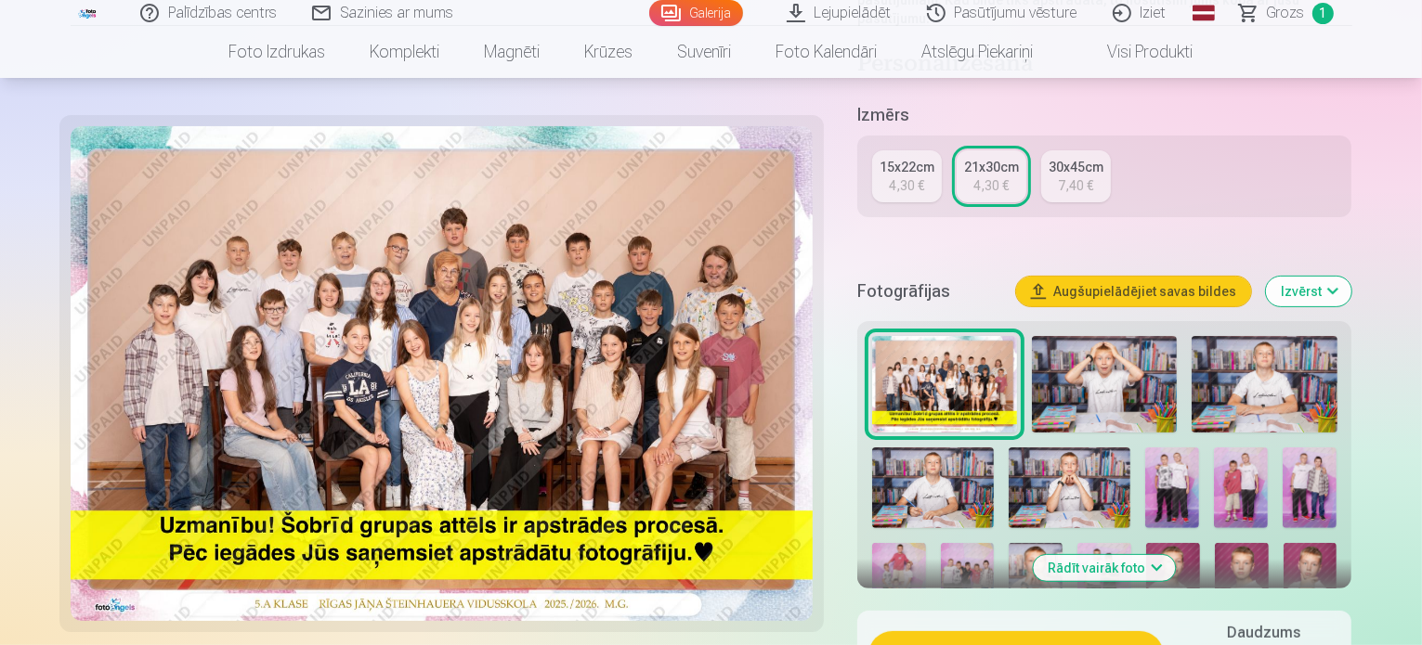
scroll to position [371, 0]
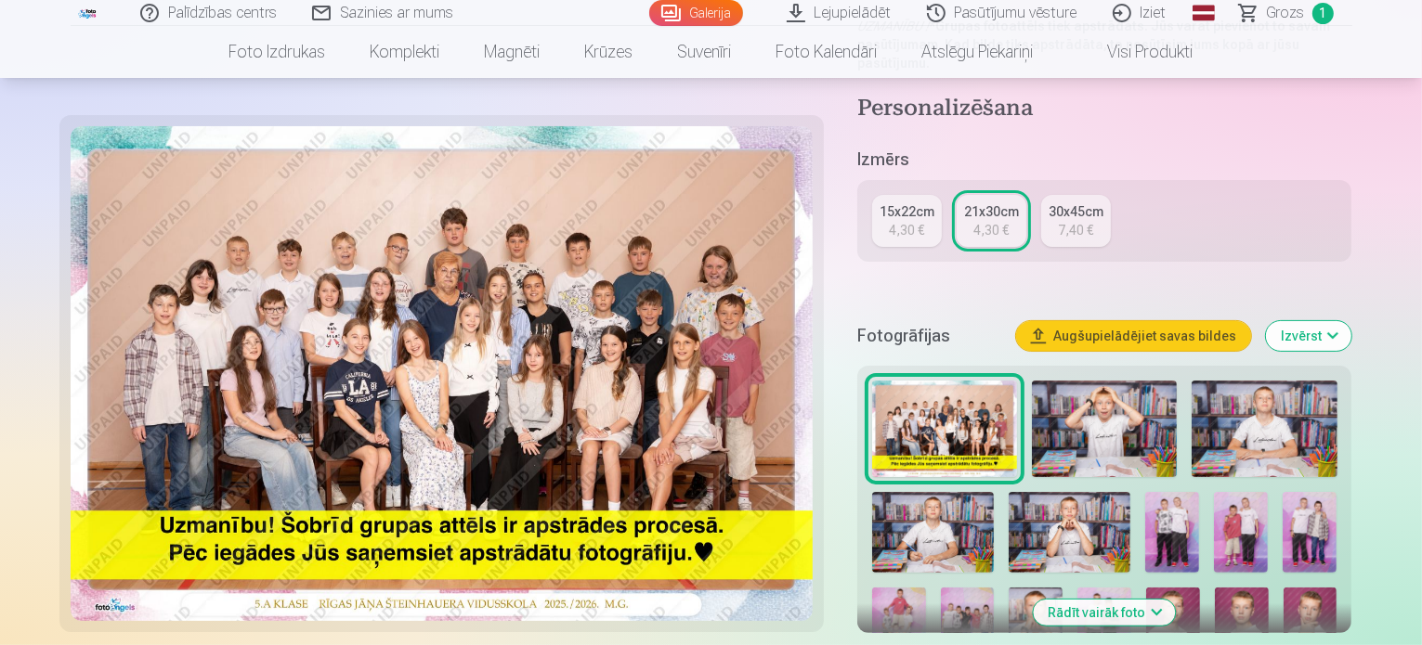
click at [918, 221] on div "4,30 €" at bounding box center [906, 230] width 35 height 19
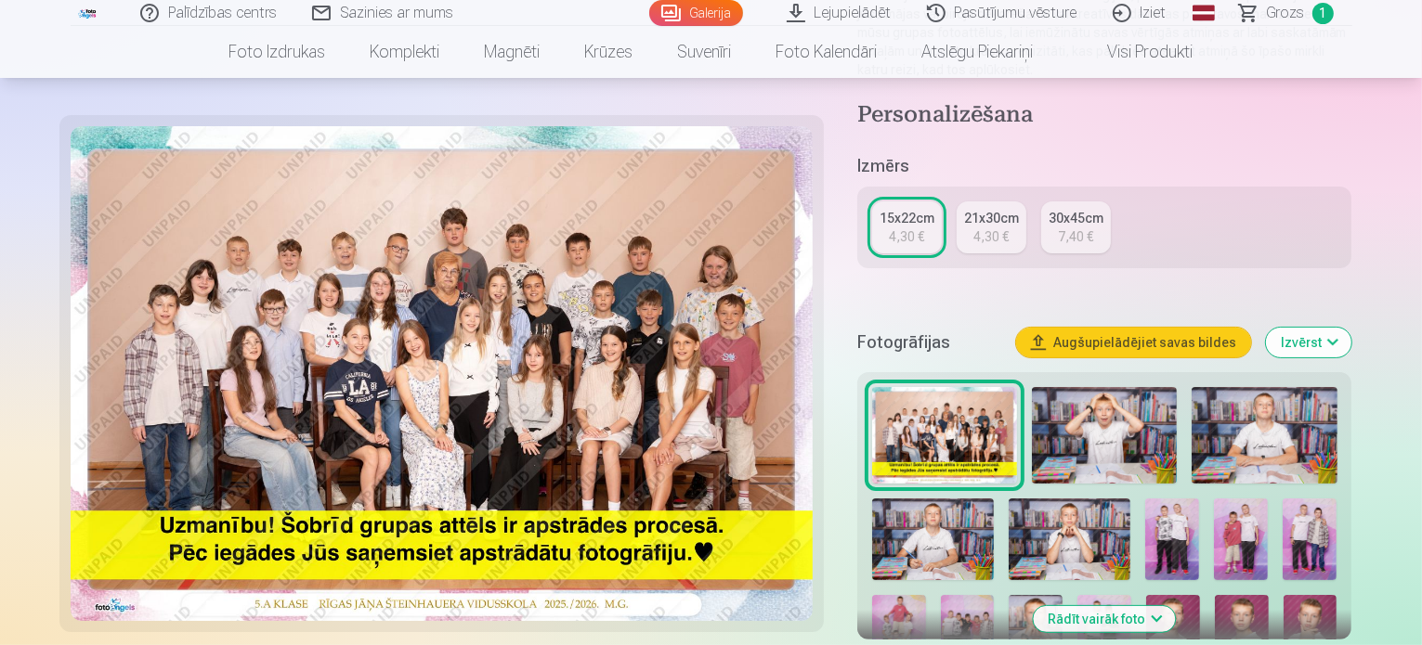
scroll to position [371, 0]
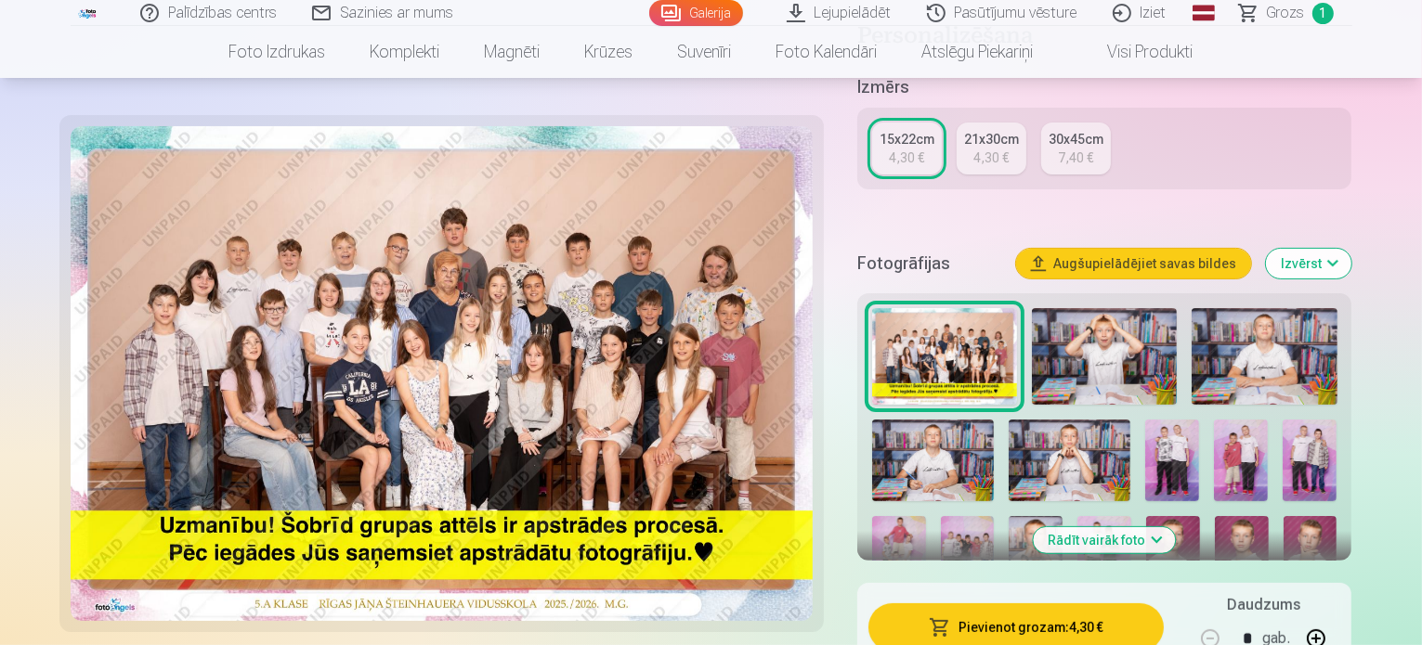
click at [1013, 604] on button "Pievienot grozam : 4,30 €" at bounding box center [1016, 628] width 296 height 48
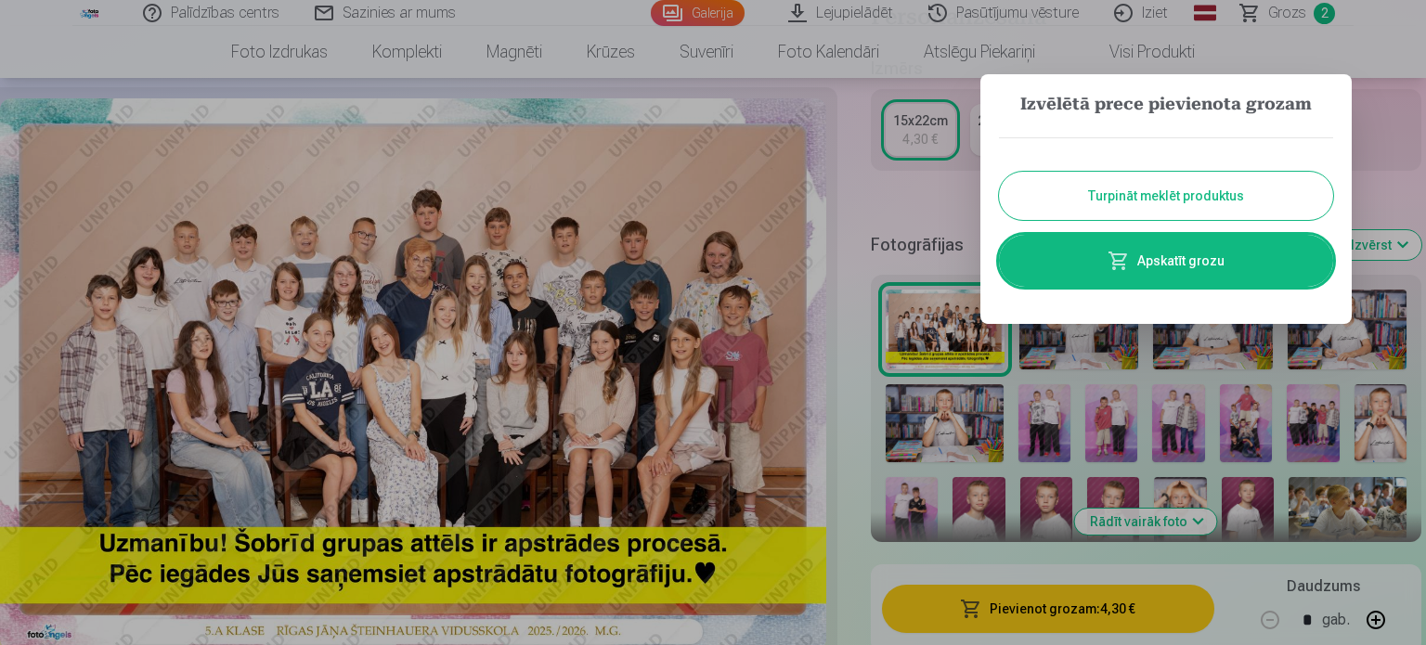
click at [1118, 200] on button "Turpināt meklēt produktus" at bounding box center [1166, 196] width 334 height 48
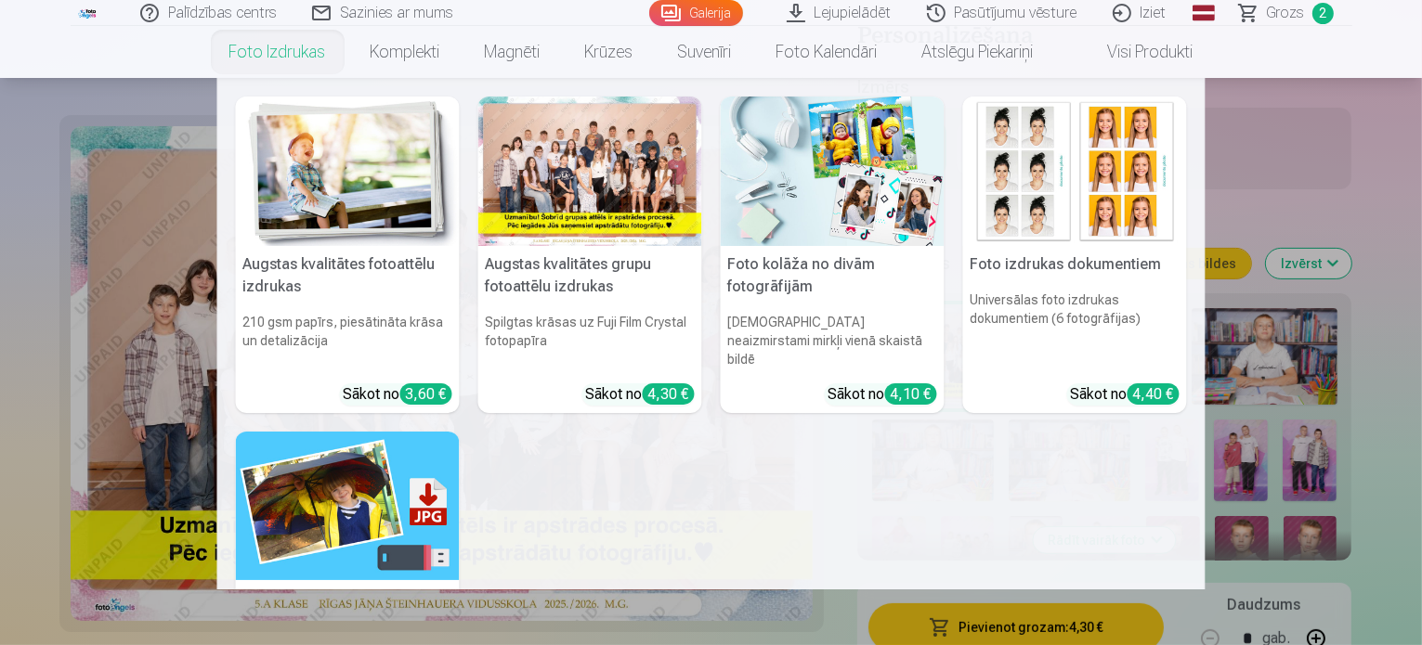
click at [327, 180] on img at bounding box center [348, 171] width 224 height 149
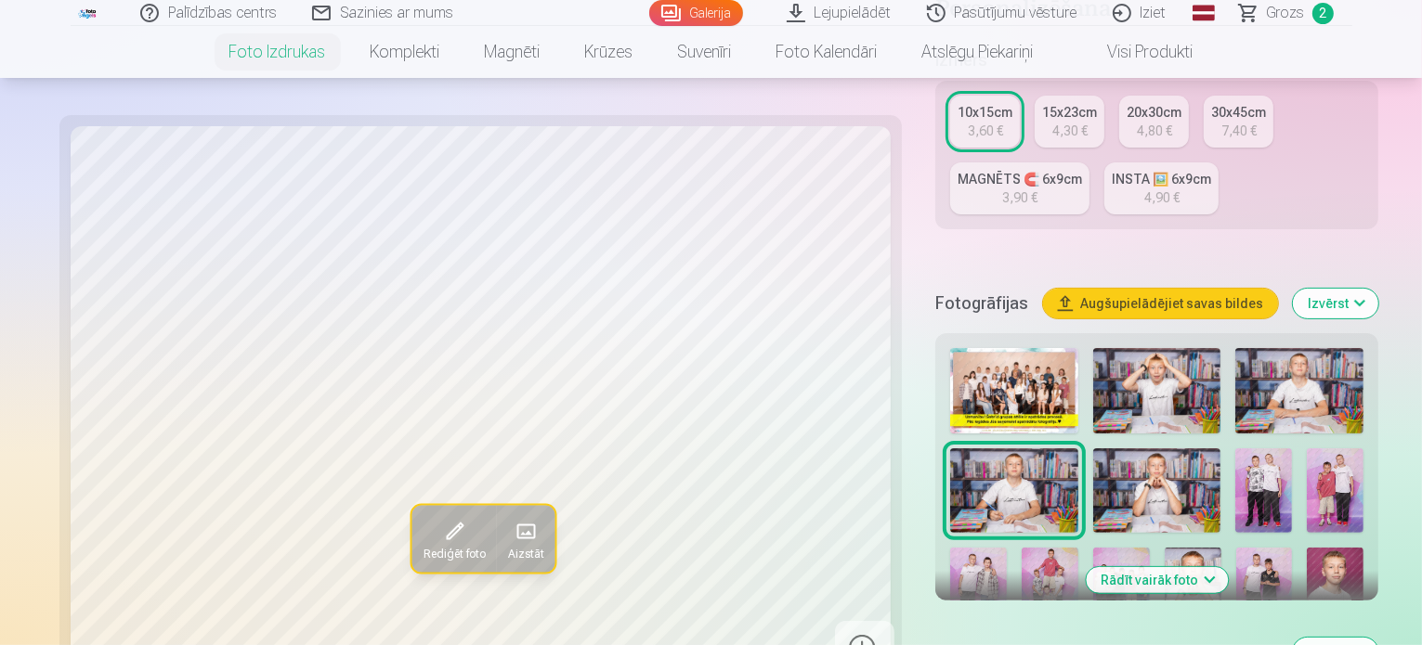
scroll to position [464, 0]
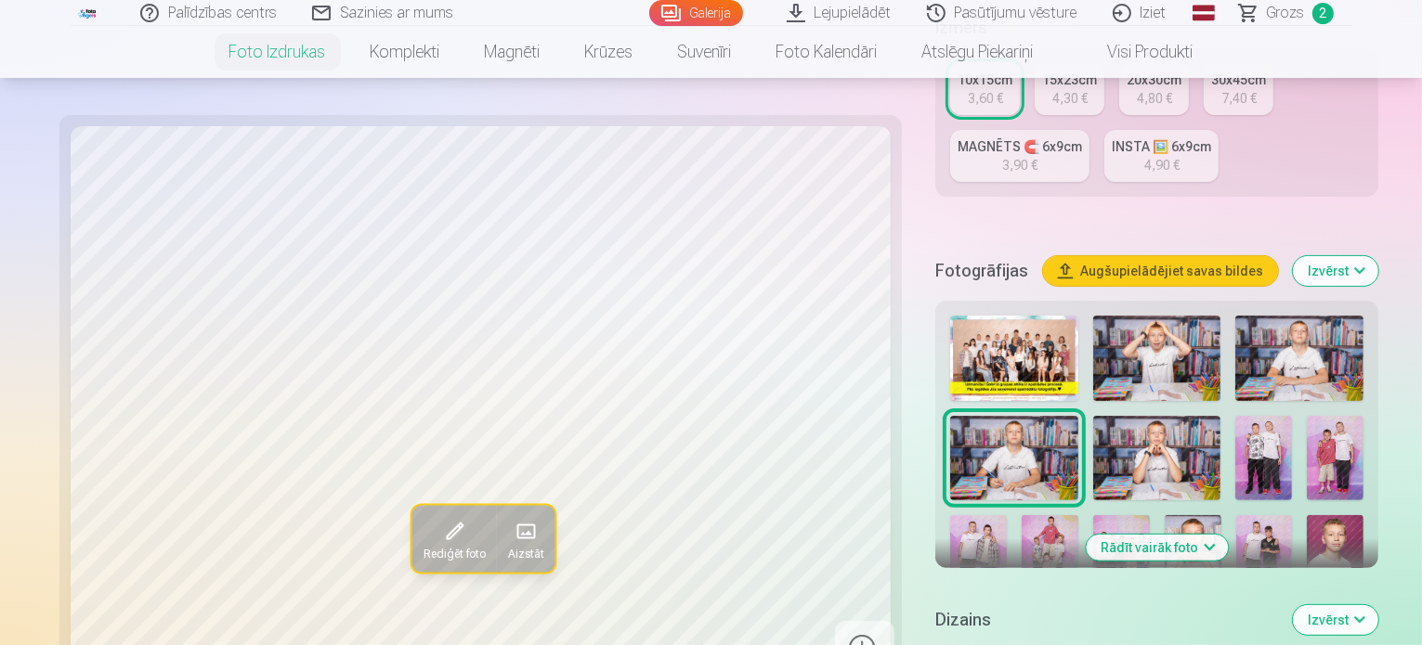
click at [1078, 515] on img at bounding box center [1049, 557] width 57 height 84
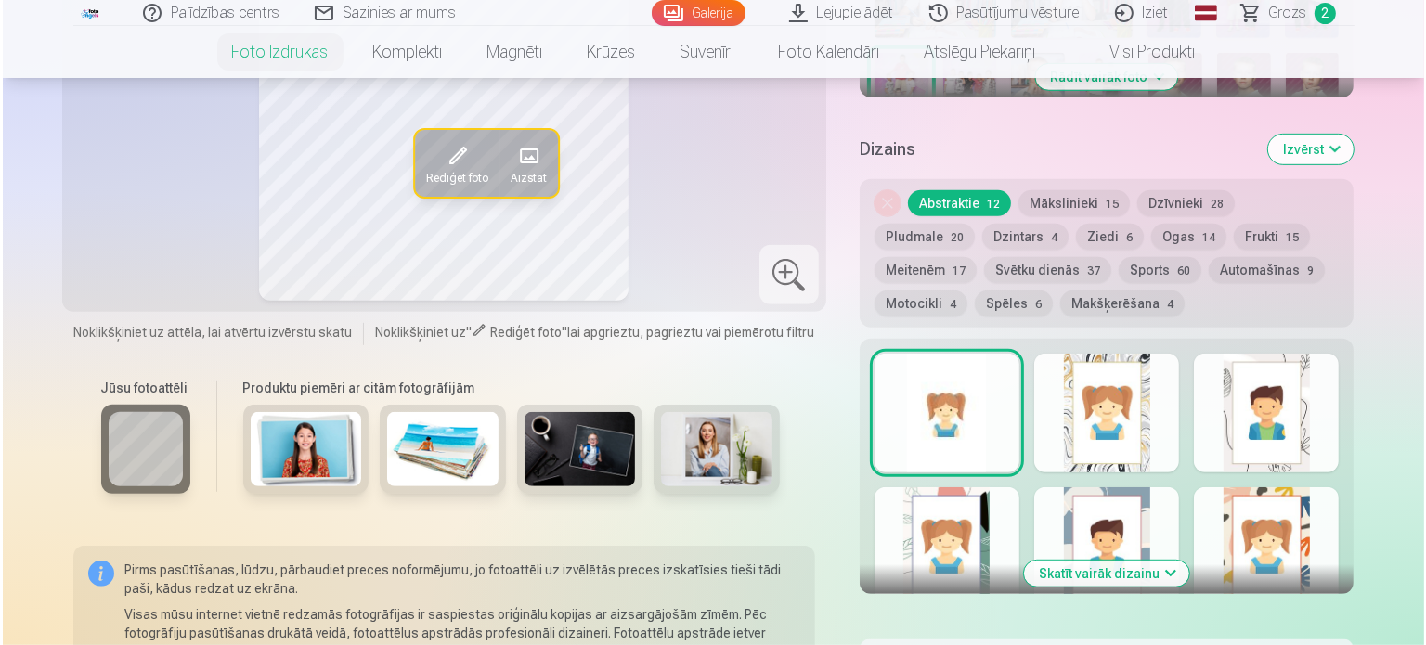
scroll to position [929, 0]
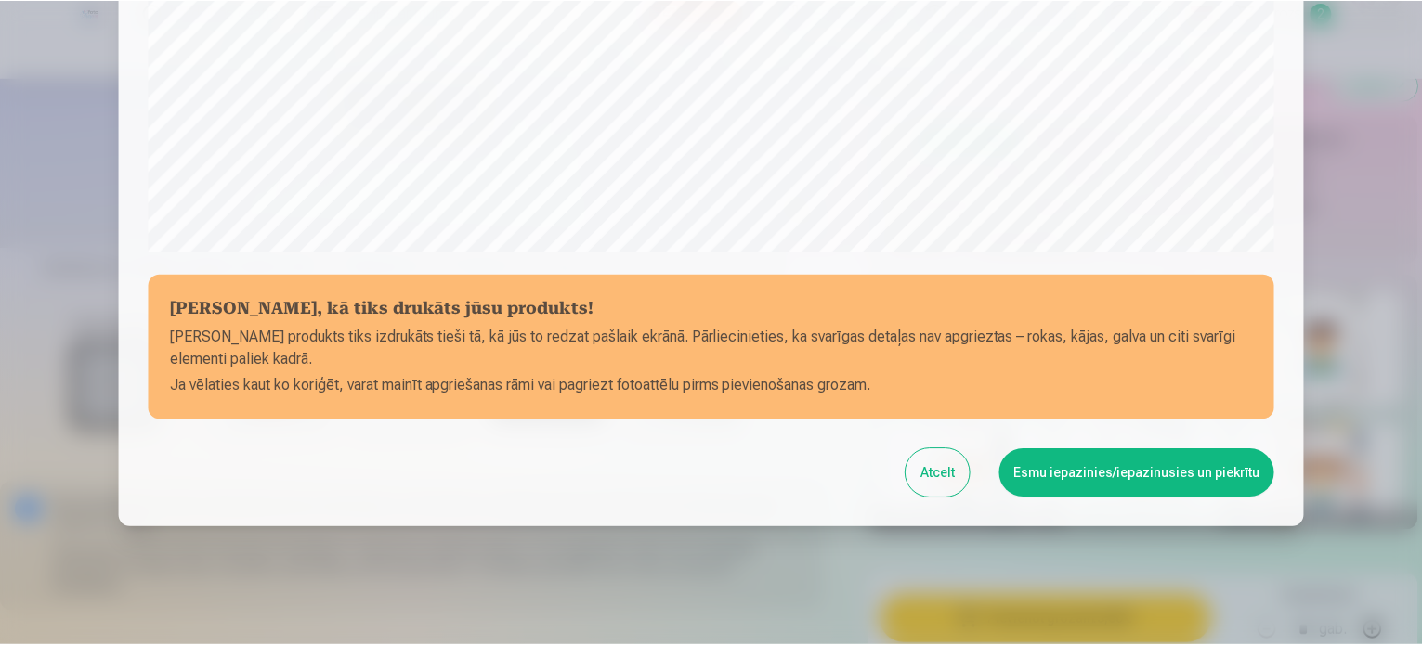
scroll to position [691, 0]
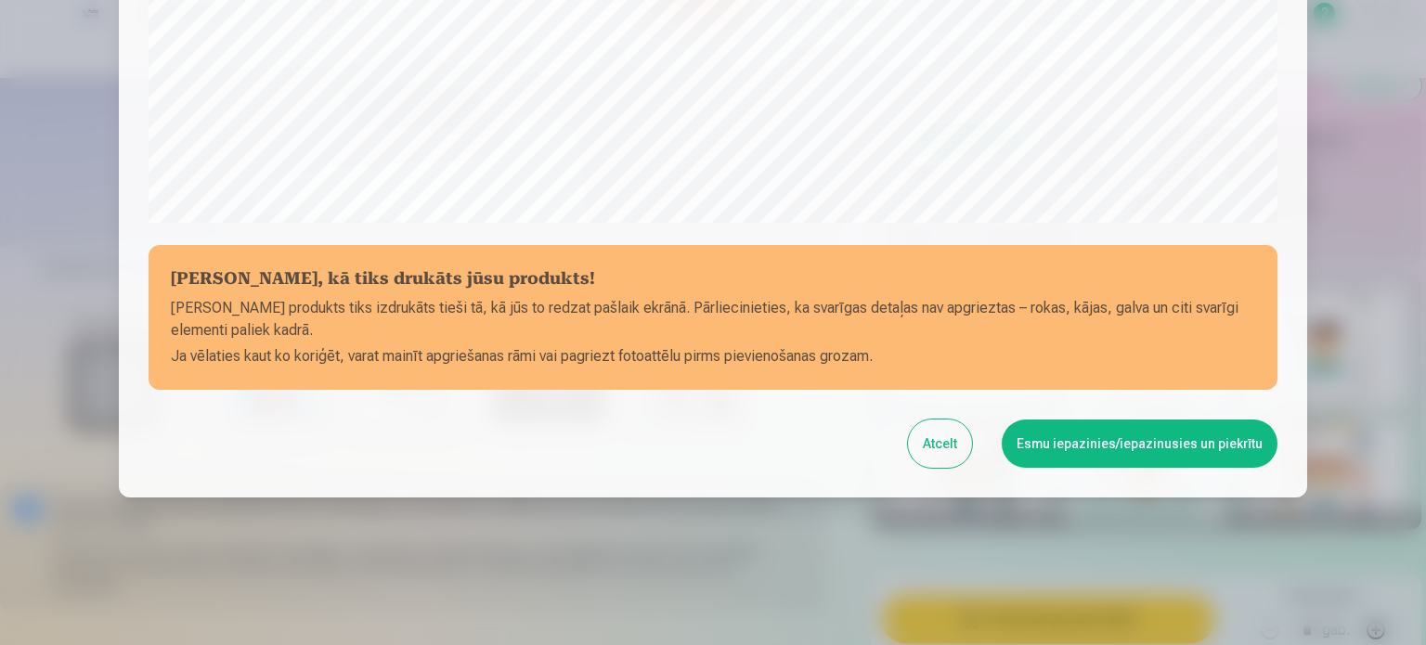
click at [1100, 439] on button "Esmu iepazinies/iepazinusies un piekrītu" at bounding box center [1140, 444] width 276 height 48
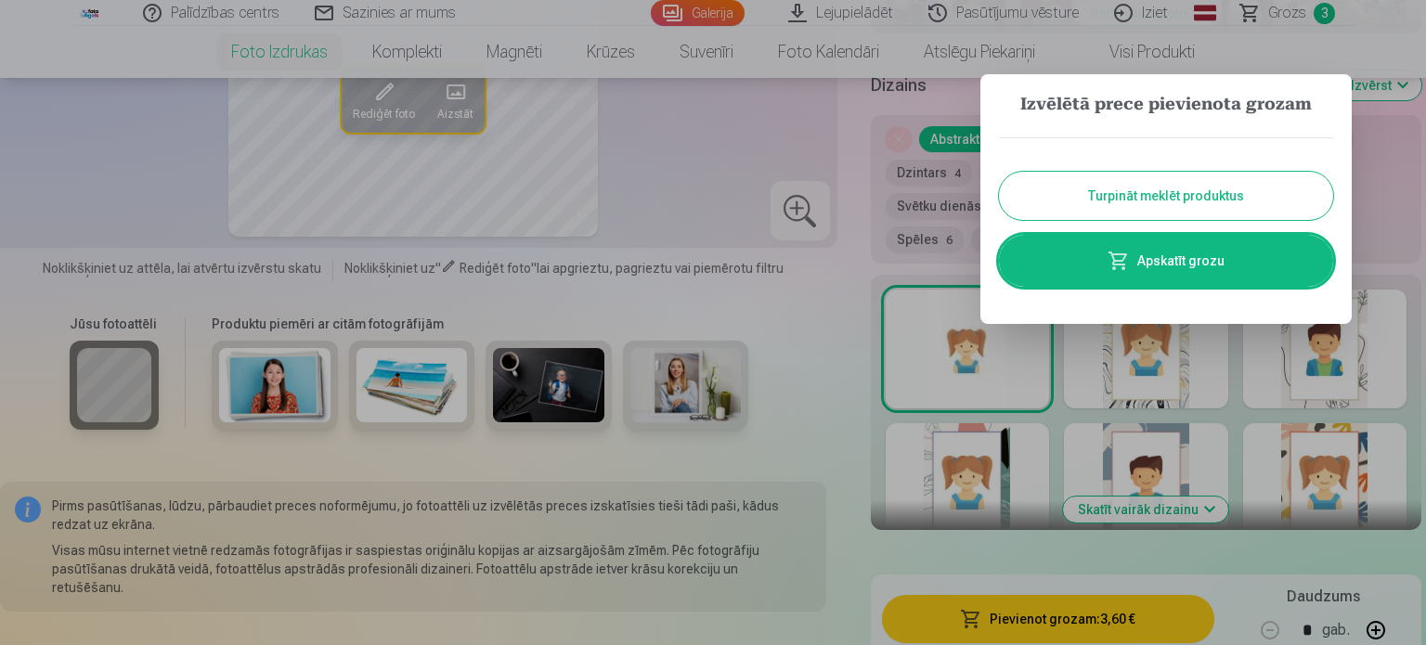
click at [1151, 197] on button "Turpināt meklēt produktus" at bounding box center [1166, 196] width 334 height 48
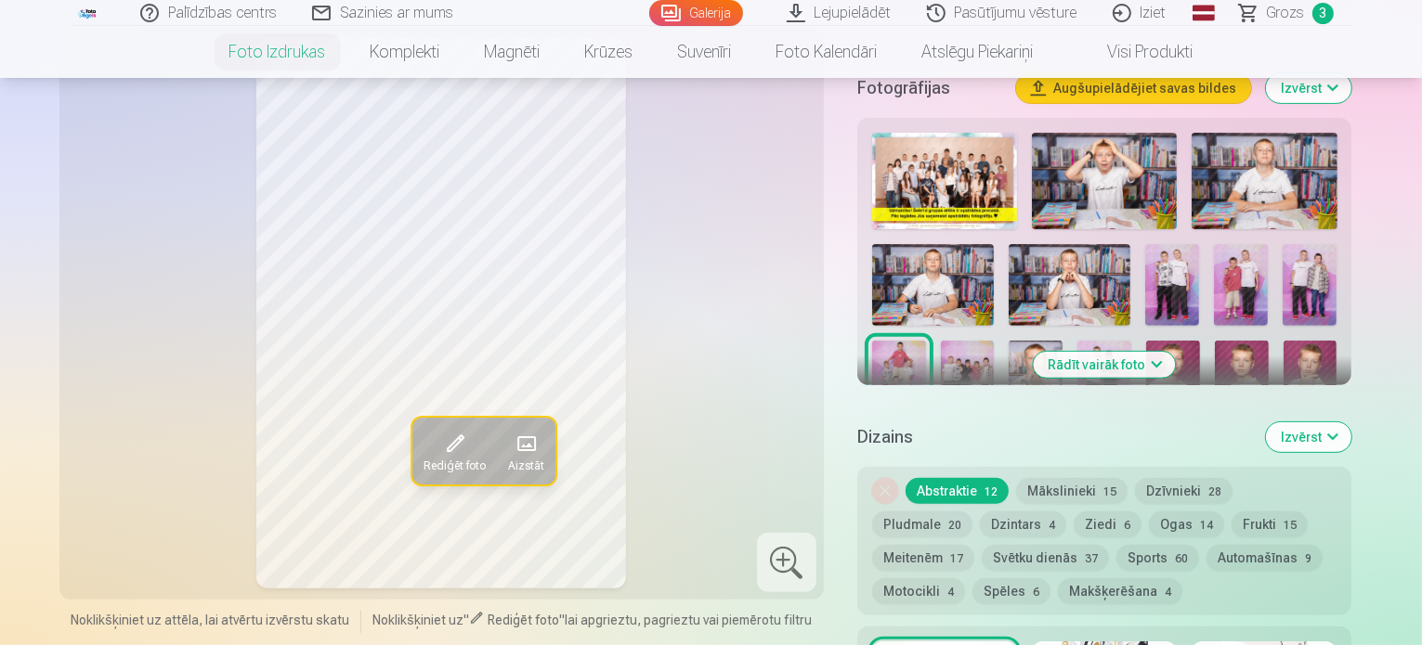
scroll to position [650, 0]
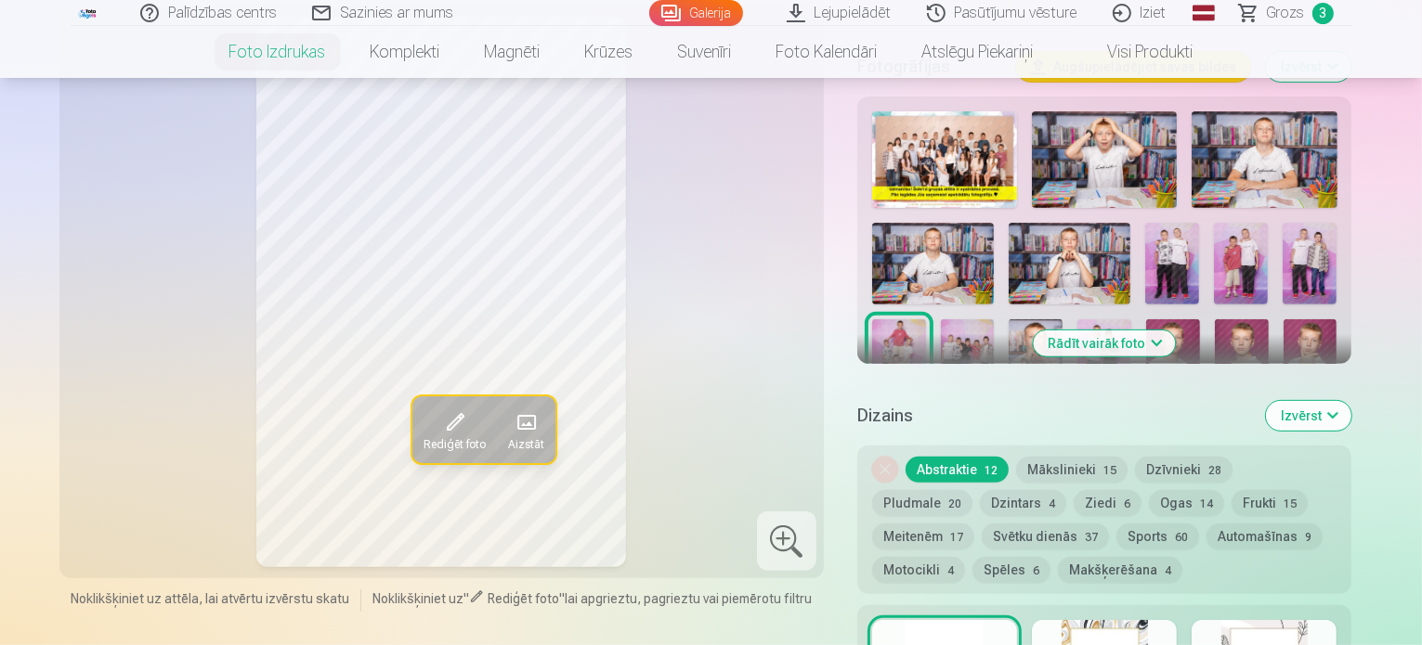
click at [1153, 331] on button "Rādīt vairāk foto" at bounding box center [1104, 344] width 142 height 26
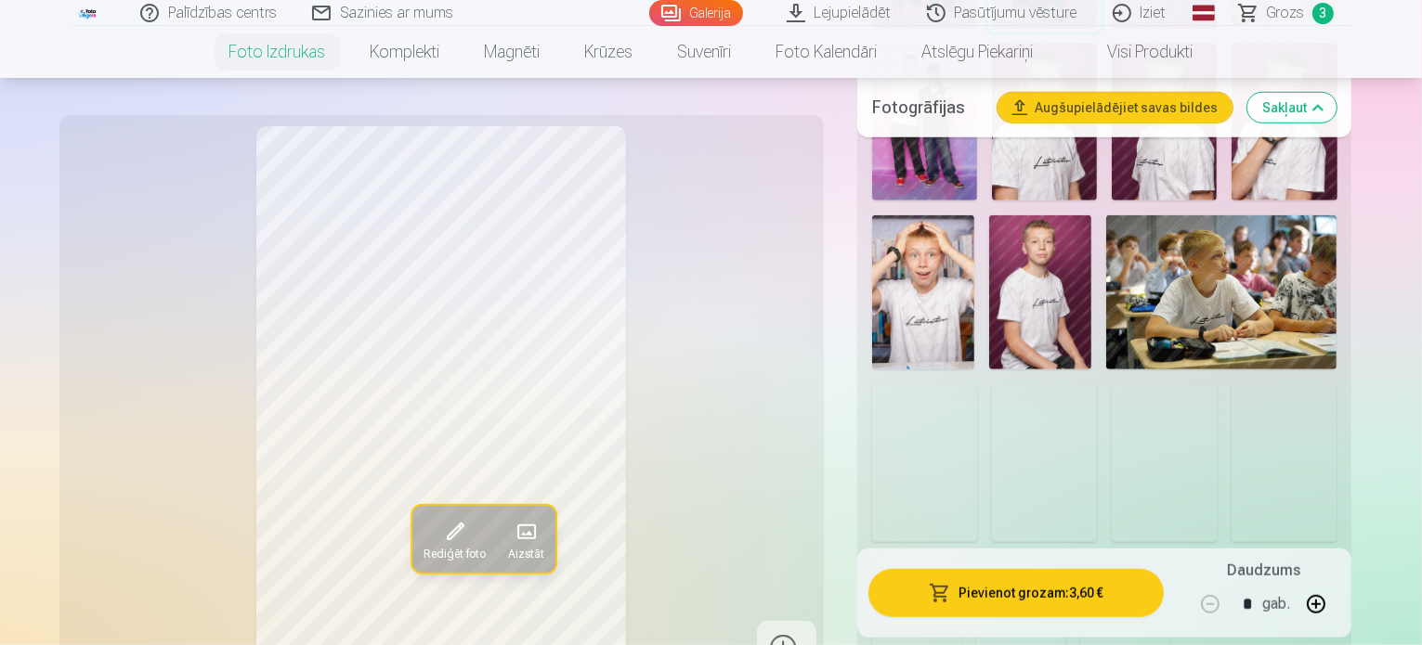
scroll to position [1393, 0]
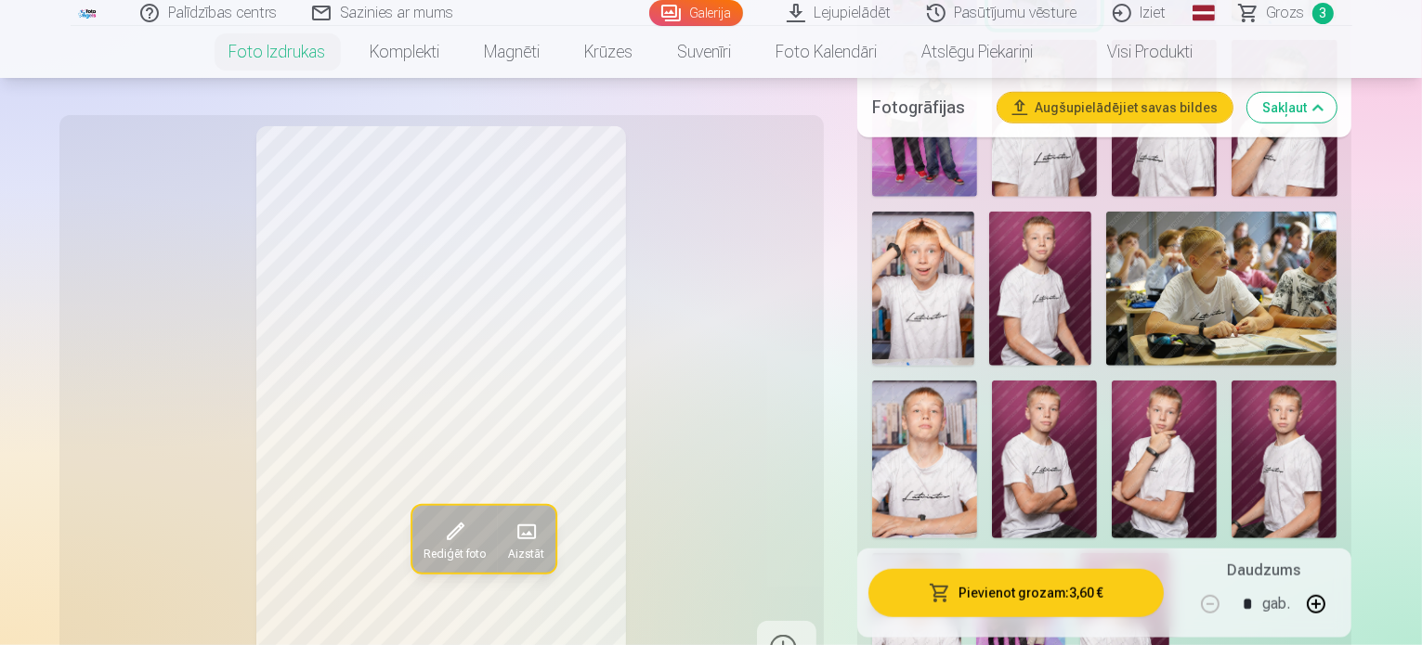
click at [1169, 553] on img at bounding box center [1124, 620] width 89 height 134
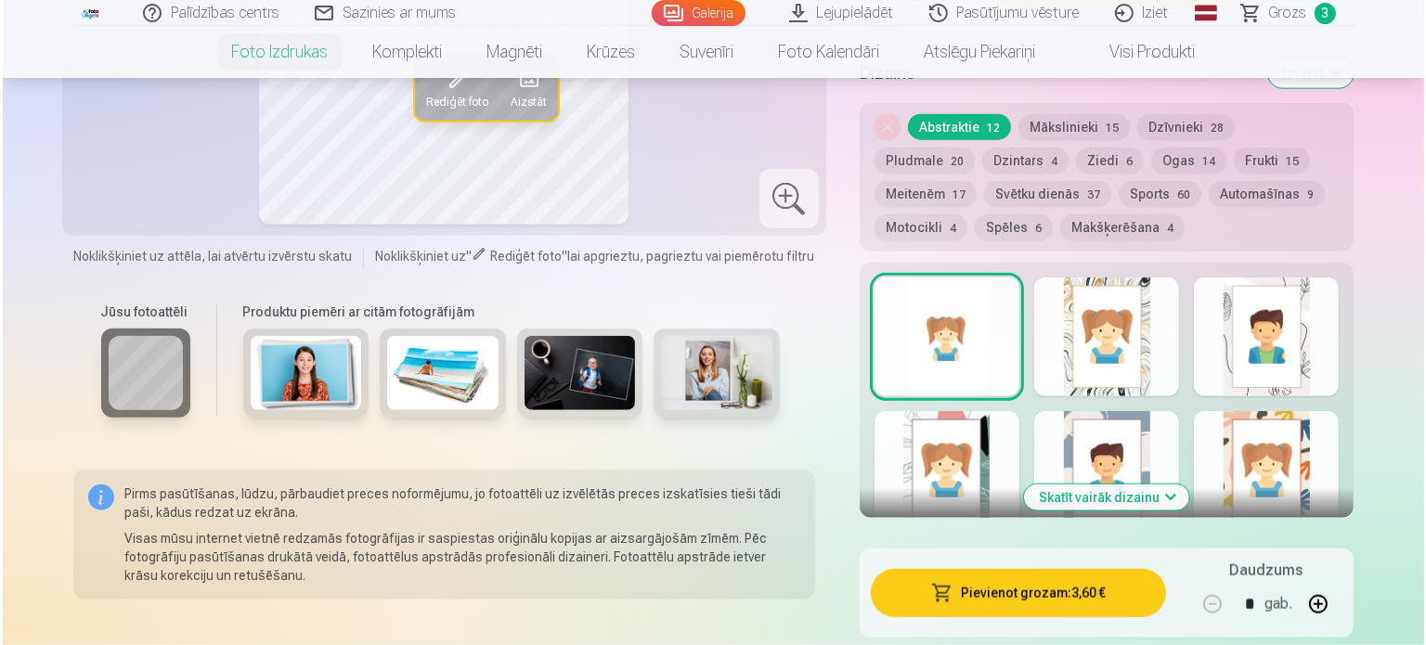
scroll to position [2136, 0]
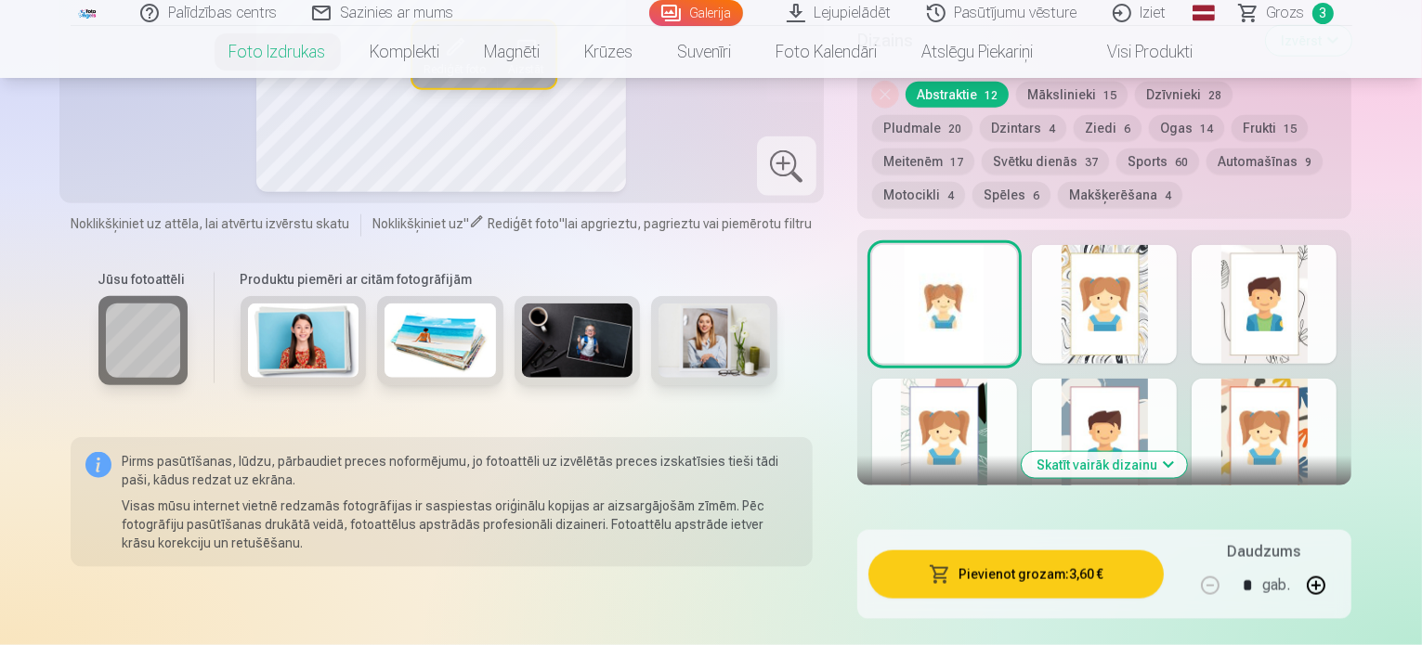
click at [1035, 551] on button "Pievienot grozam : 3,60 €" at bounding box center [1016, 575] width 296 height 48
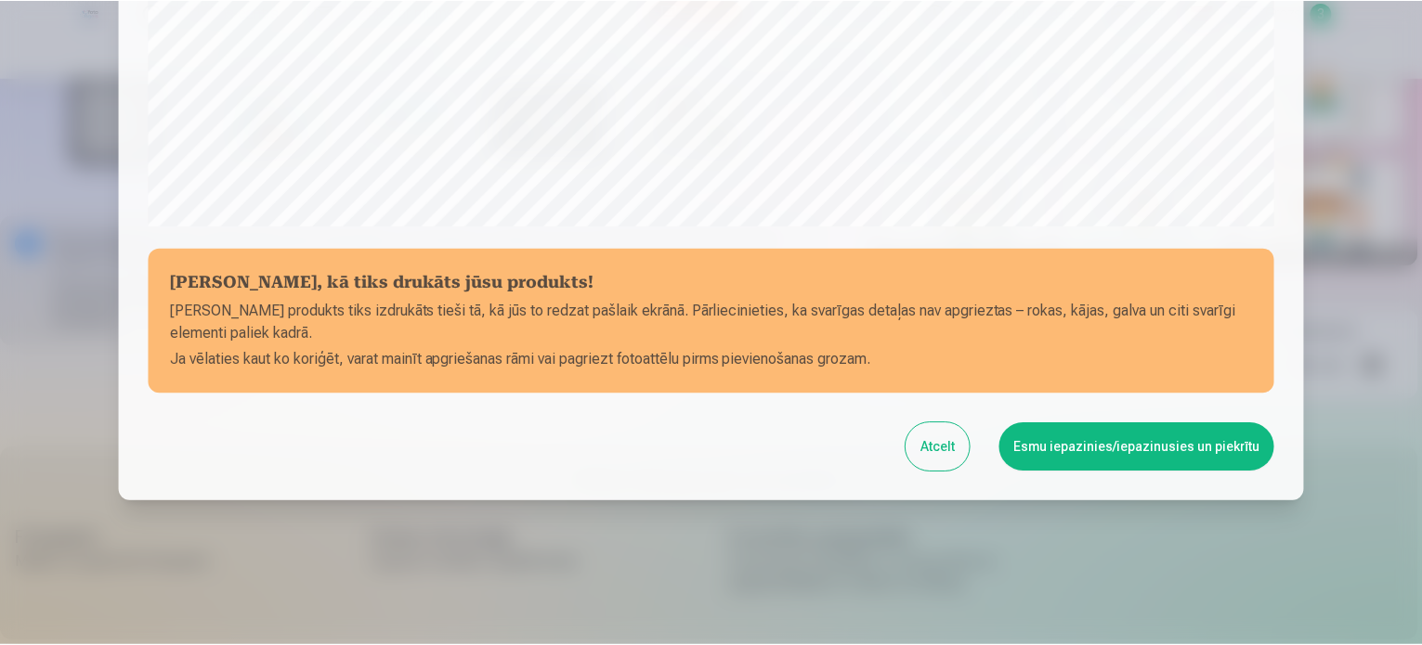
scroll to position [691, 0]
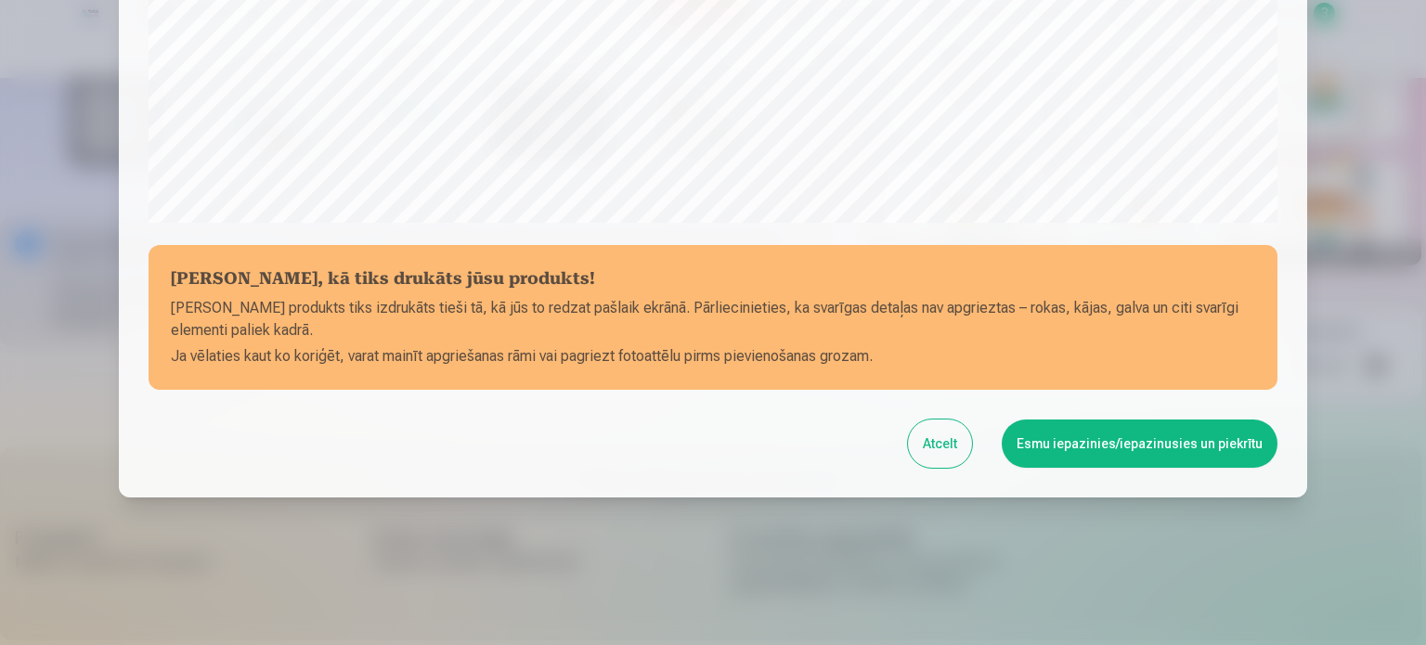
click at [1076, 438] on button "Esmu iepazinies/iepazinusies un piekrītu" at bounding box center [1140, 444] width 276 height 48
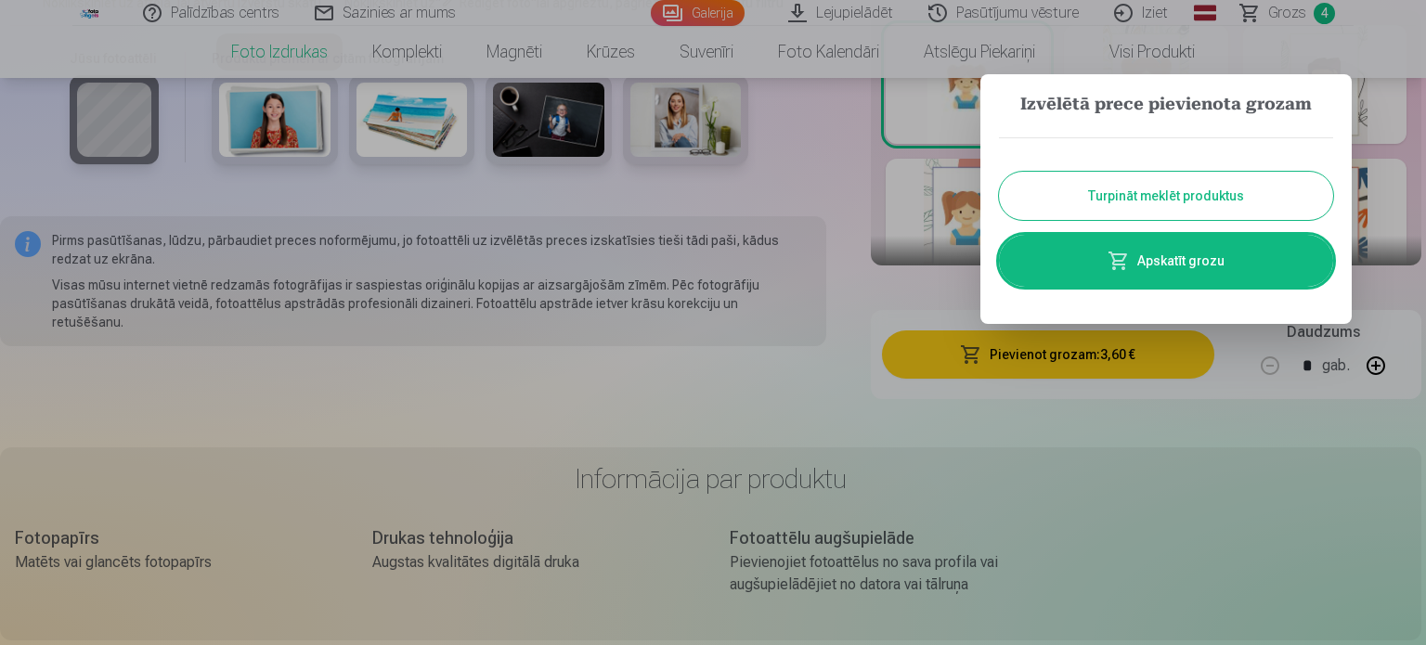
click at [1112, 193] on button "Turpināt meklēt produktus" at bounding box center [1166, 196] width 334 height 48
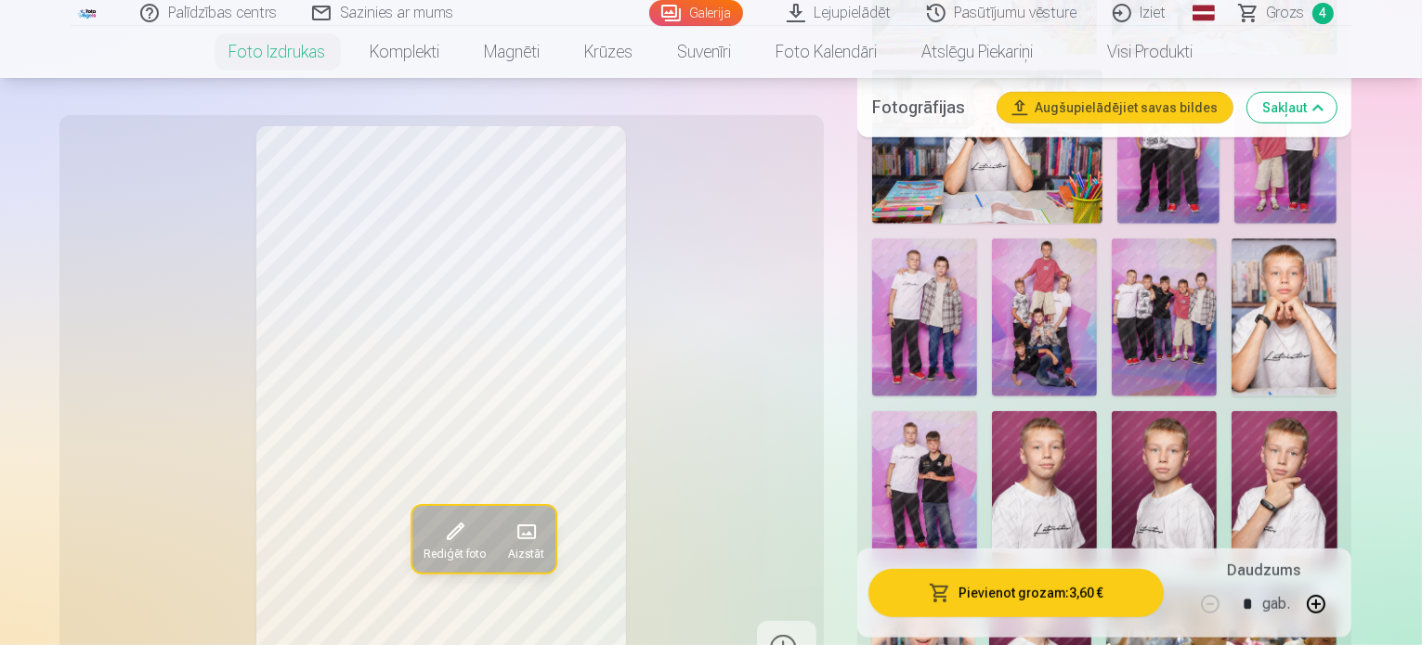
scroll to position [1114, 0]
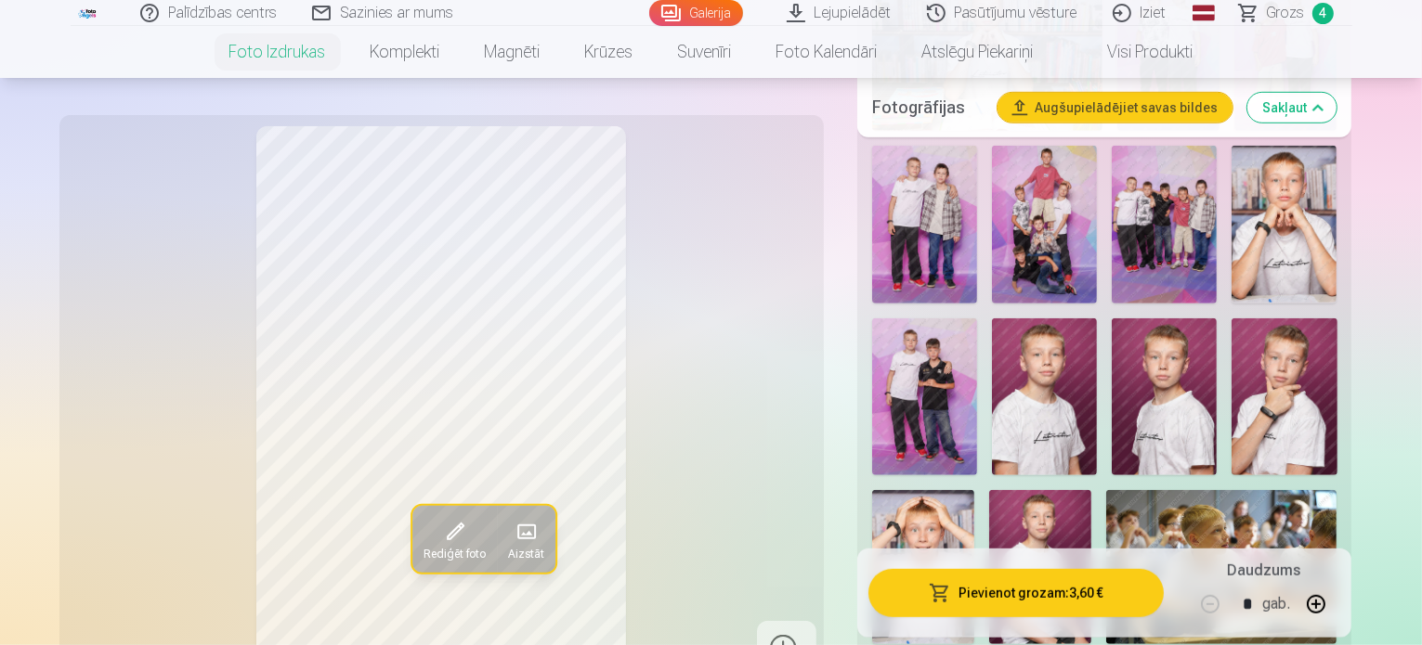
click at [1231, 352] on img at bounding box center [1283, 397] width 105 height 158
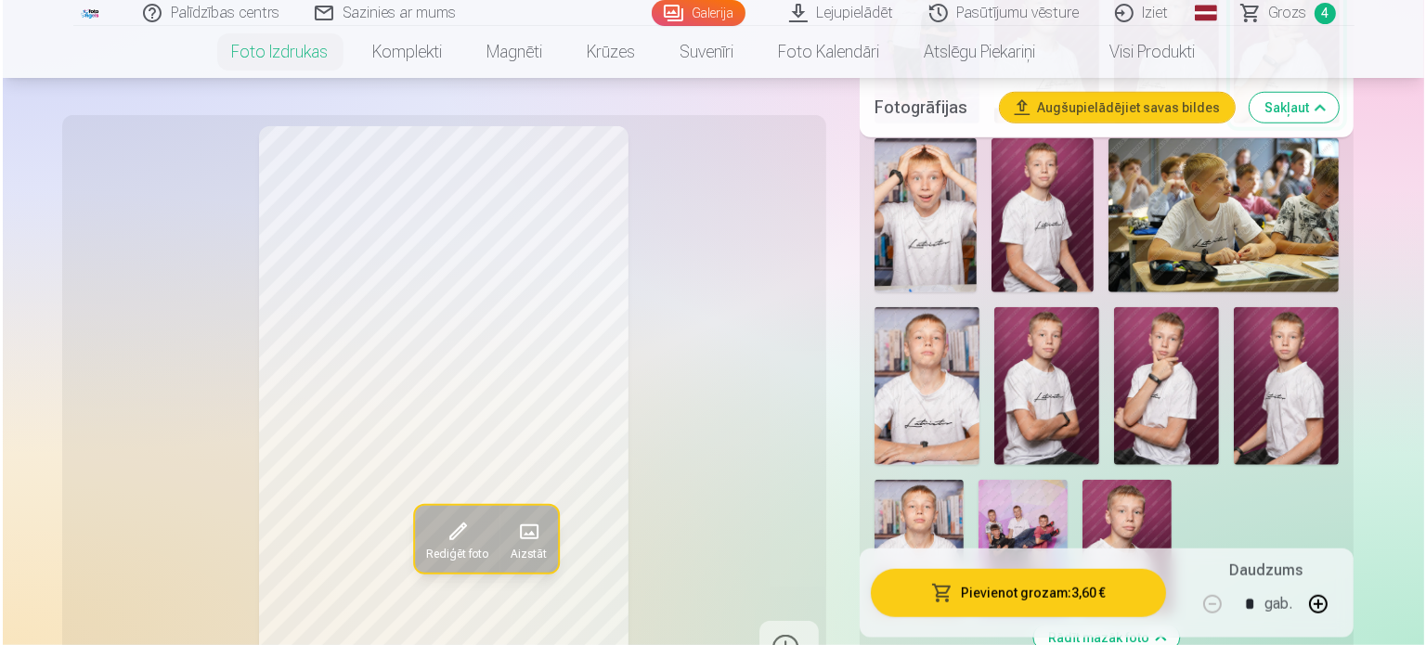
scroll to position [1486, 0]
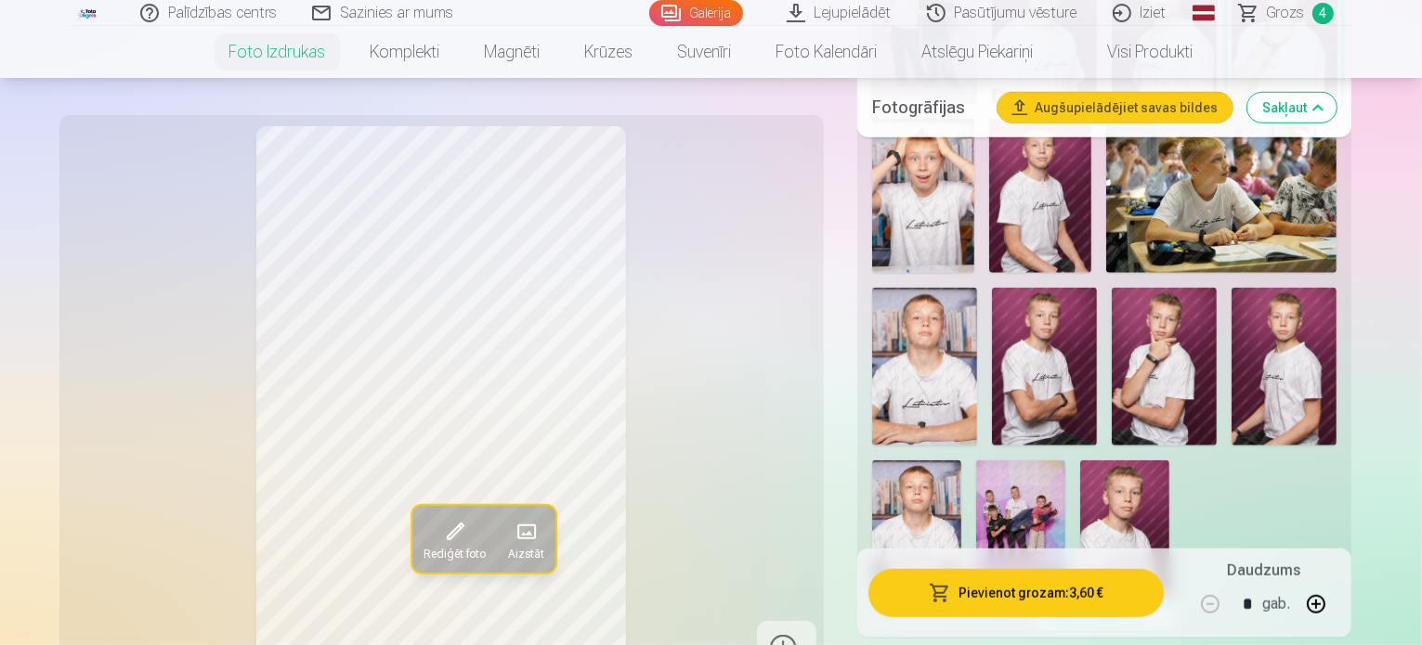
click at [1044, 593] on button "Pievienot grozam : 3,60 €" at bounding box center [1016, 593] width 296 height 48
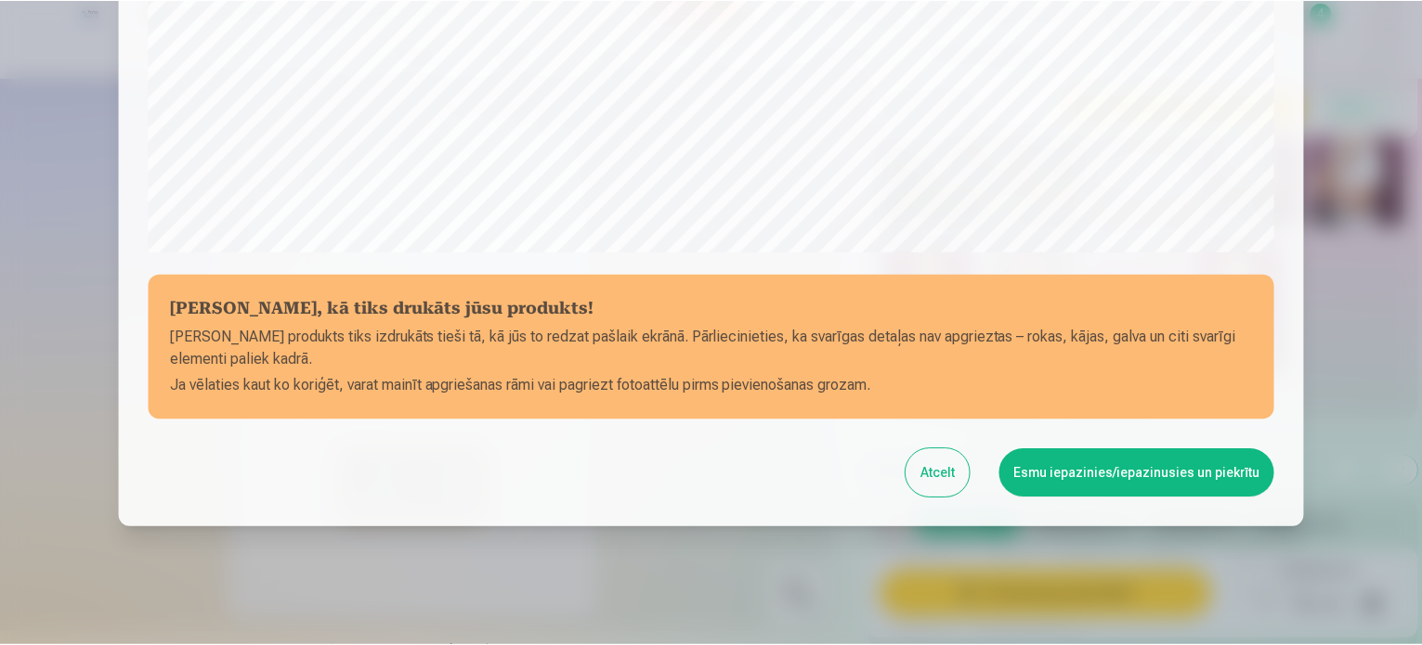
scroll to position [691, 0]
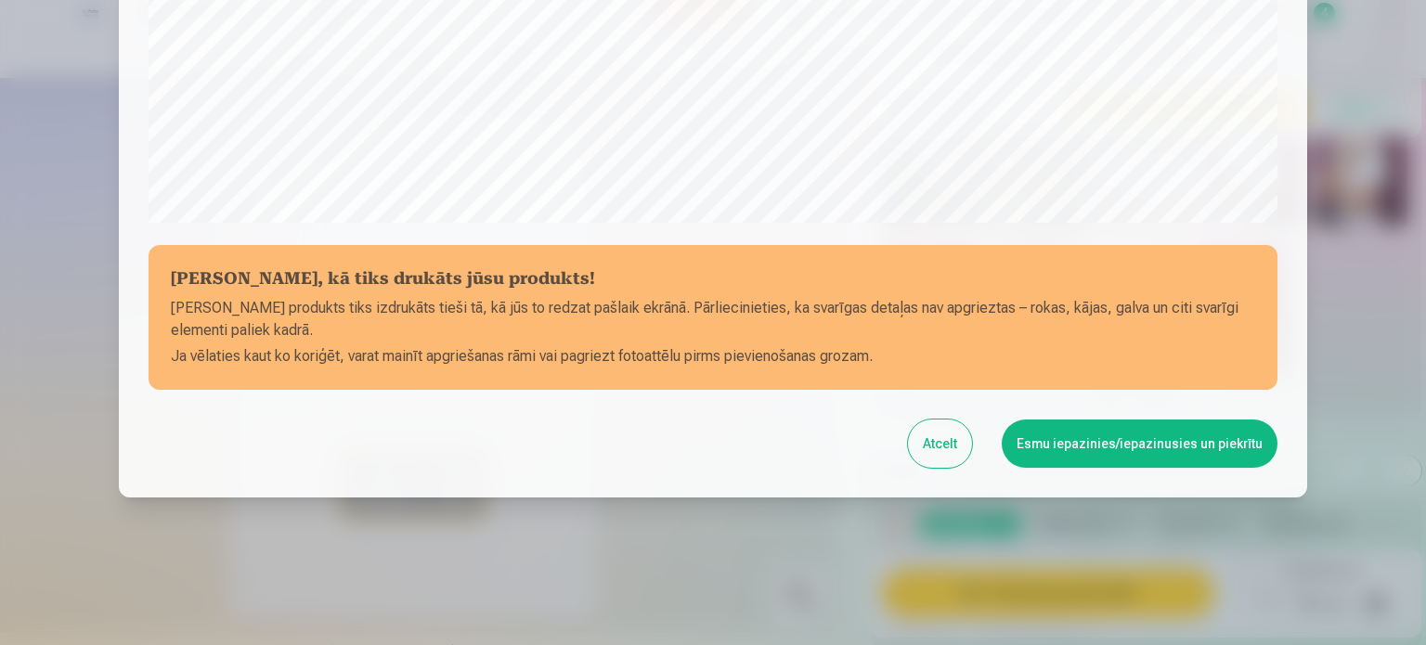
click at [1107, 453] on button "Esmu iepazinies/iepazinusies un piekrītu" at bounding box center [1140, 444] width 276 height 48
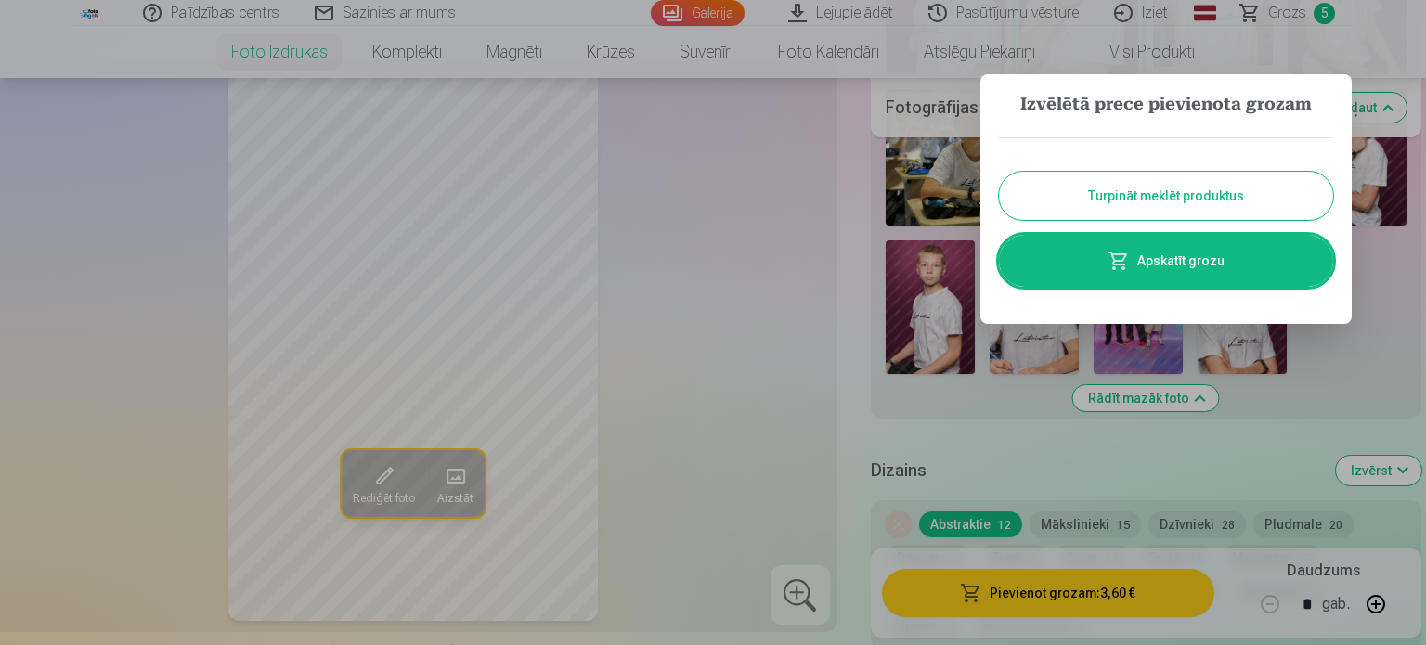
click at [1163, 218] on button "Turpināt meklēt produktus" at bounding box center [1166, 196] width 334 height 48
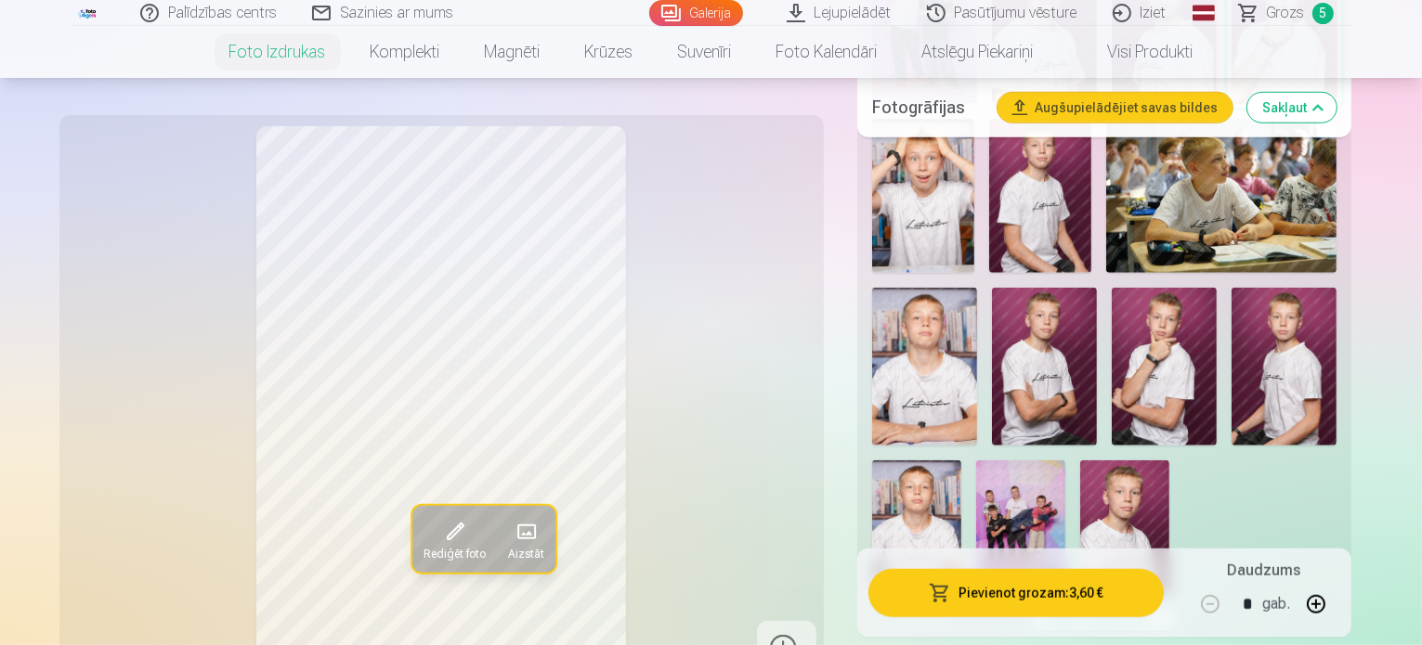
click at [1286, 14] on span "Grozs" at bounding box center [1286, 13] width 38 height 22
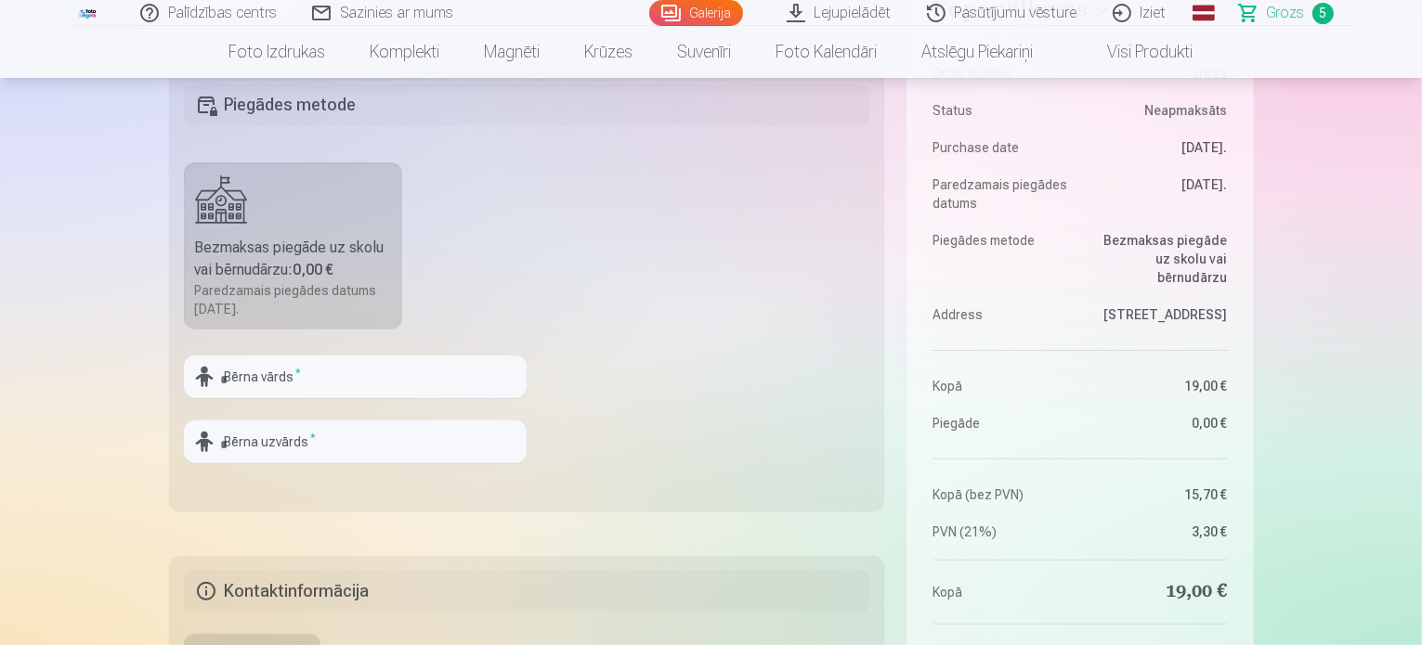
scroll to position [557, 0]
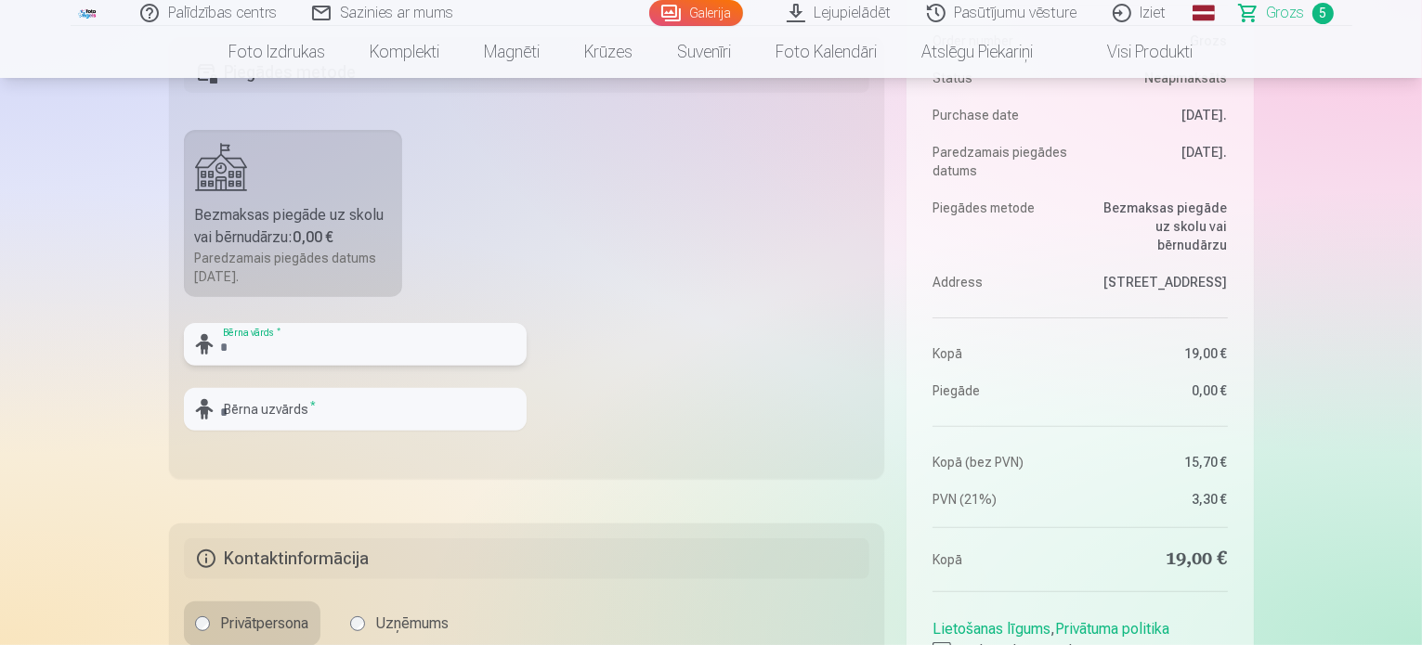
click at [267, 340] on input "text" at bounding box center [355, 344] width 343 height 43
type input "*****"
click at [317, 413] on input "text" at bounding box center [355, 409] width 343 height 43
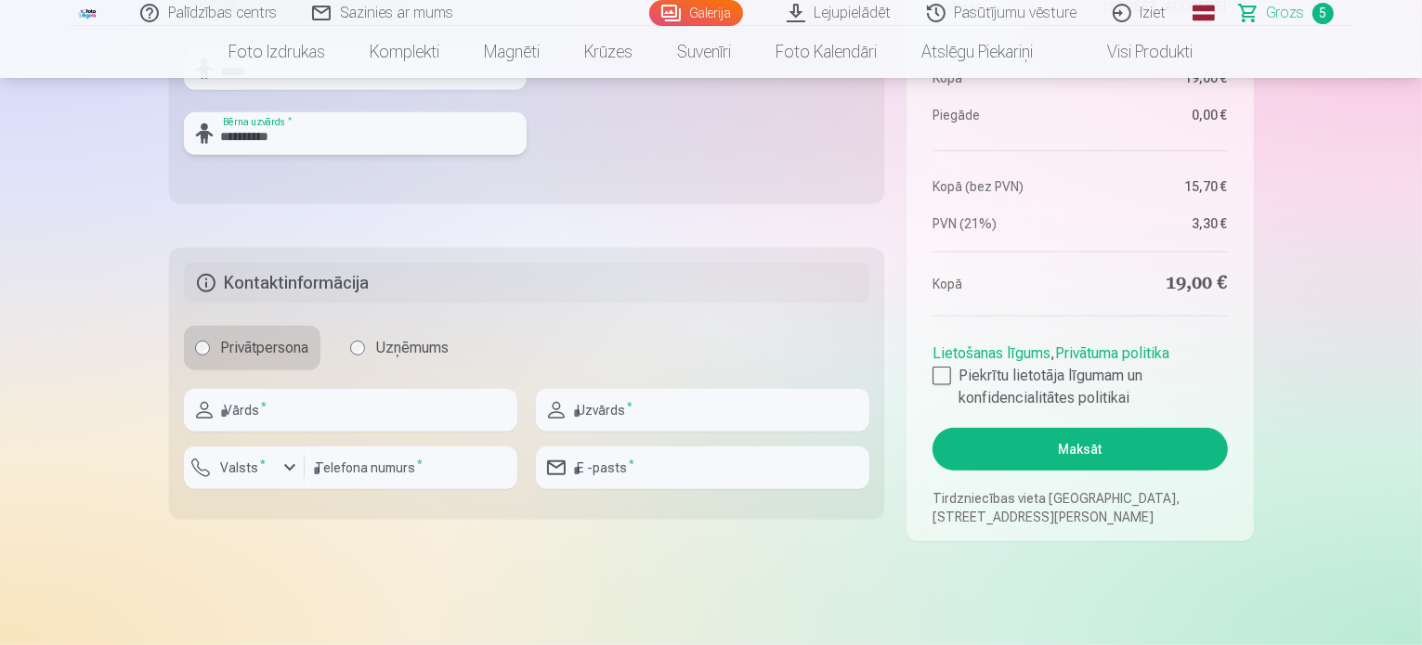
scroll to position [836, 0]
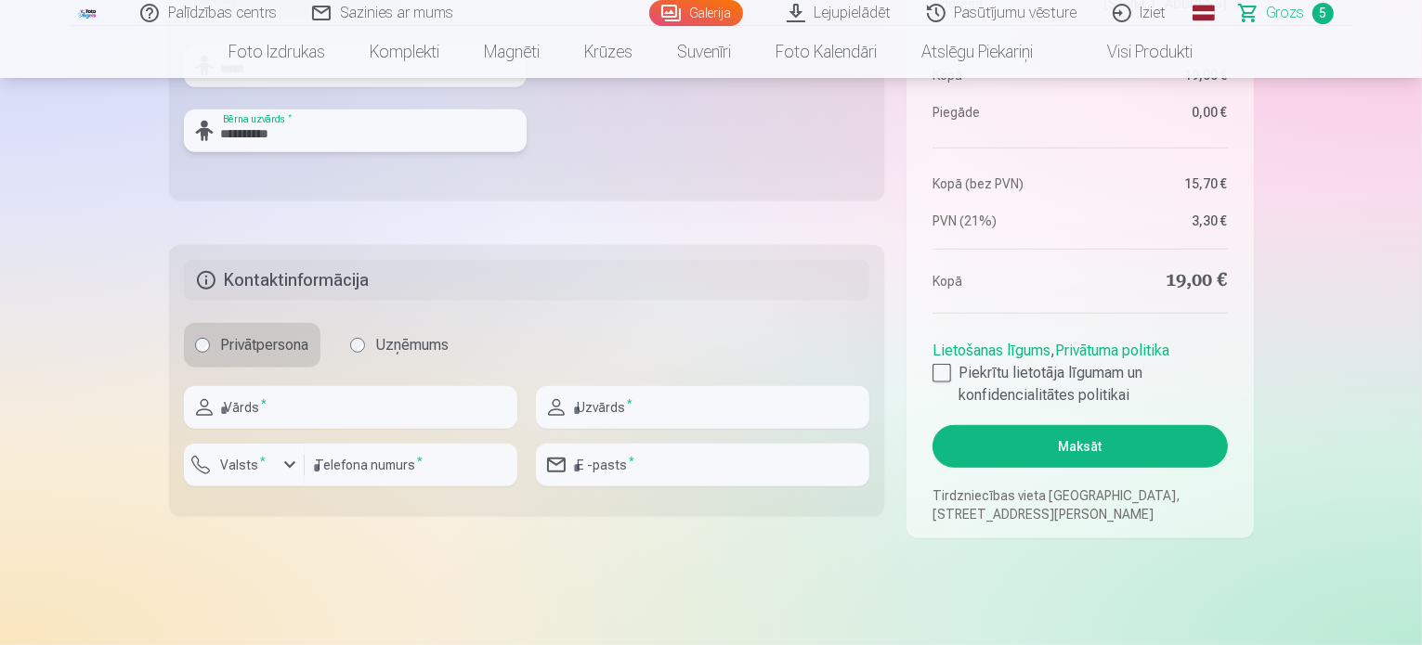
type input "**********"
click at [263, 415] on input "text" at bounding box center [350, 407] width 333 height 43
type input "*****"
type input "**********"
type input "********"
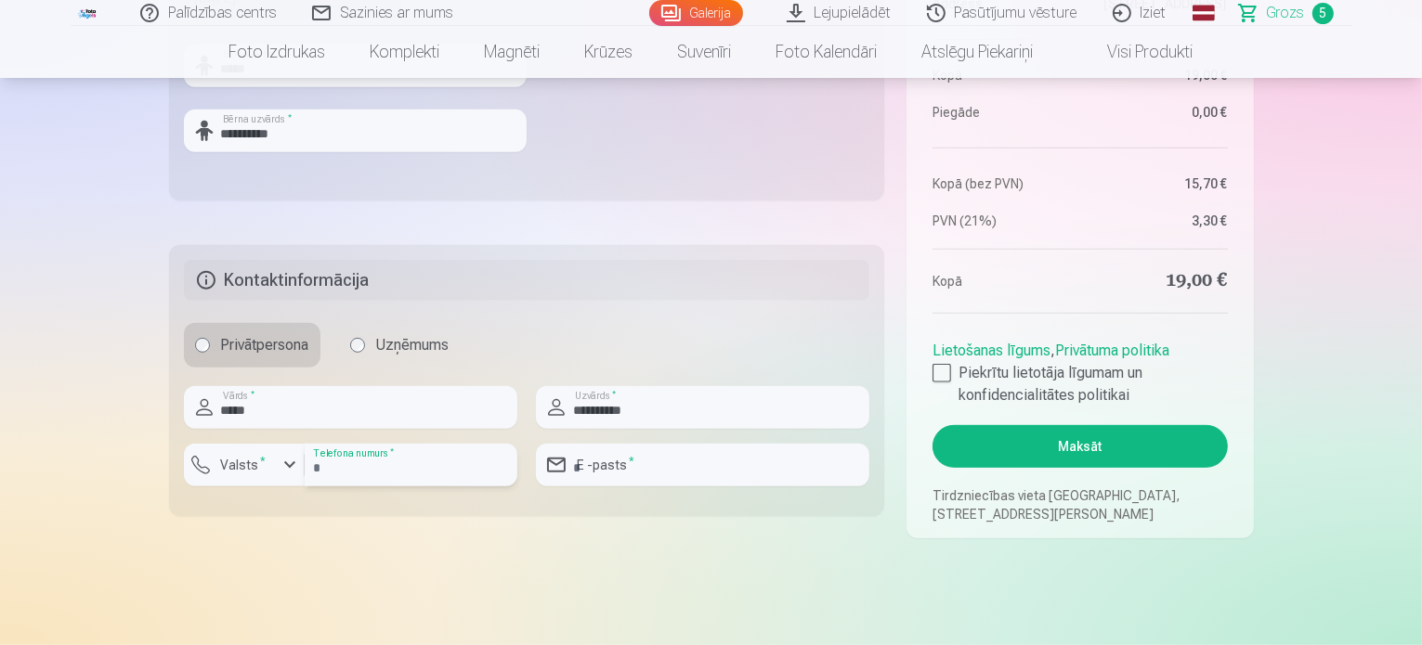
type input "**********"
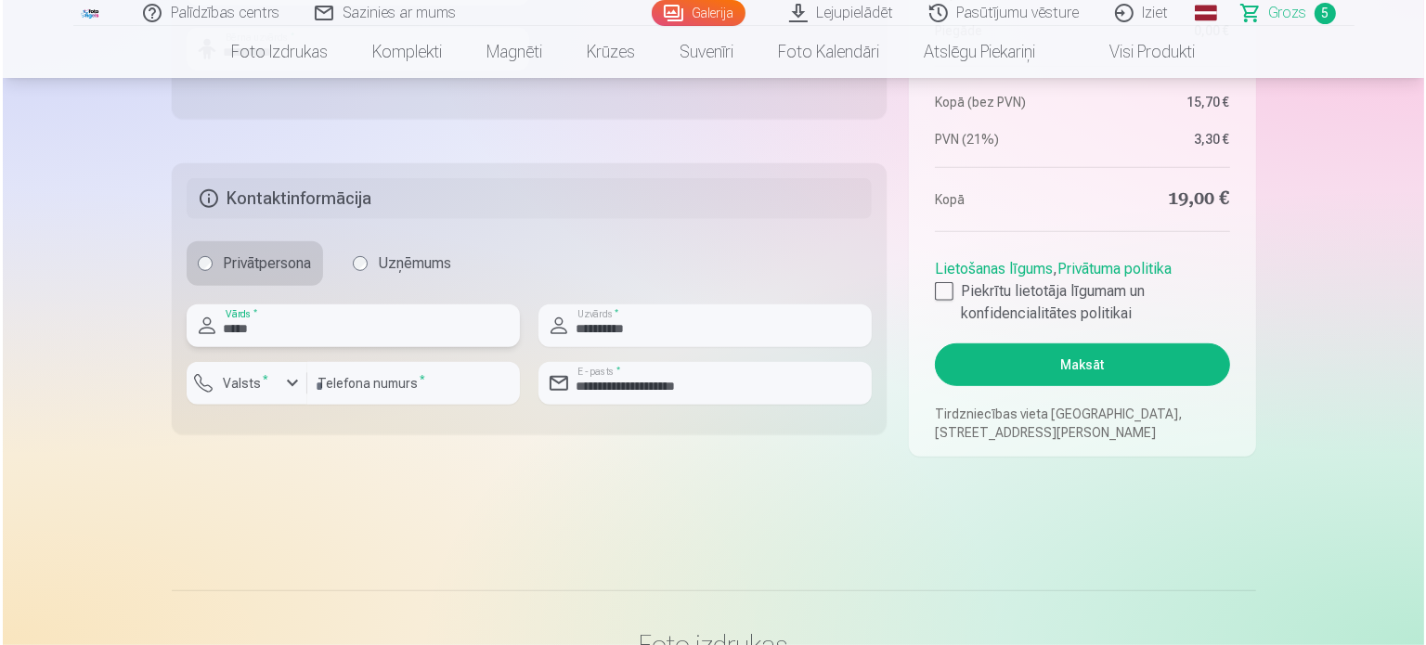
scroll to position [929, 0]
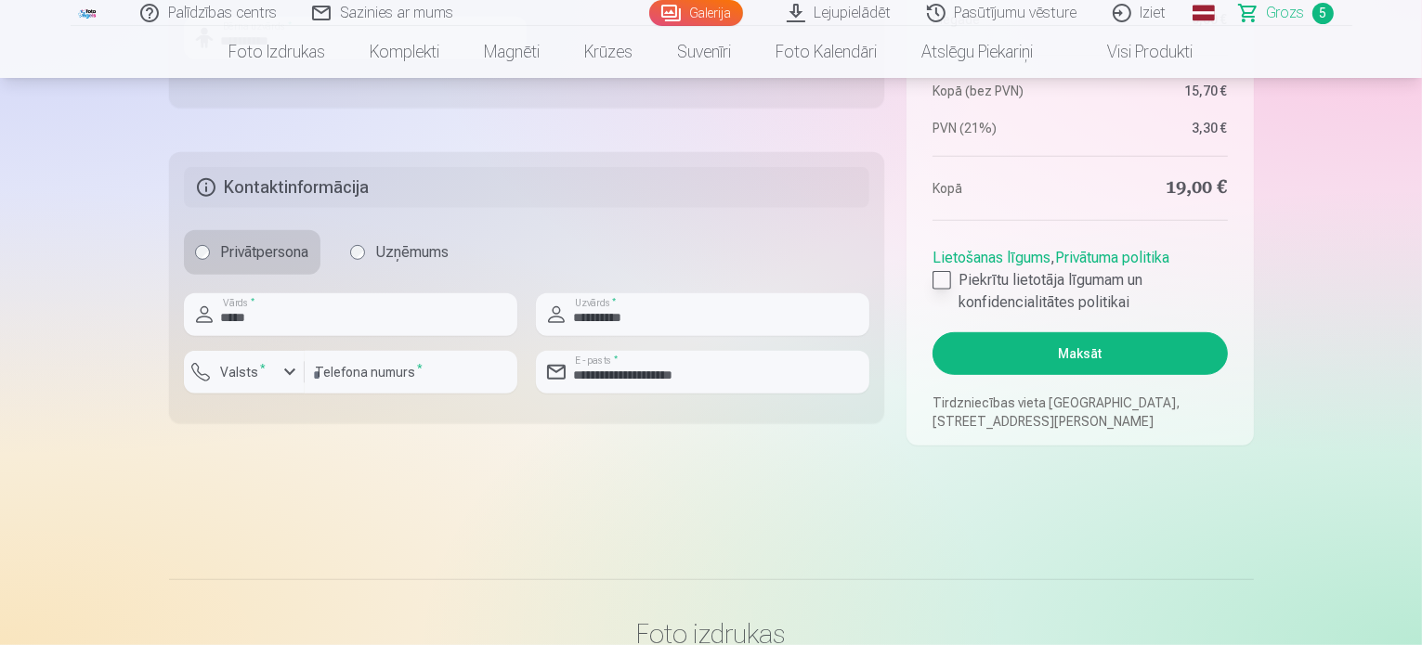
click at [935, 276] on div at bounding box center [941, 280] width 19 height 19
click at [1039, 348] on button "Maksāt" at bounding box center [1079, 353] width 294 height 43
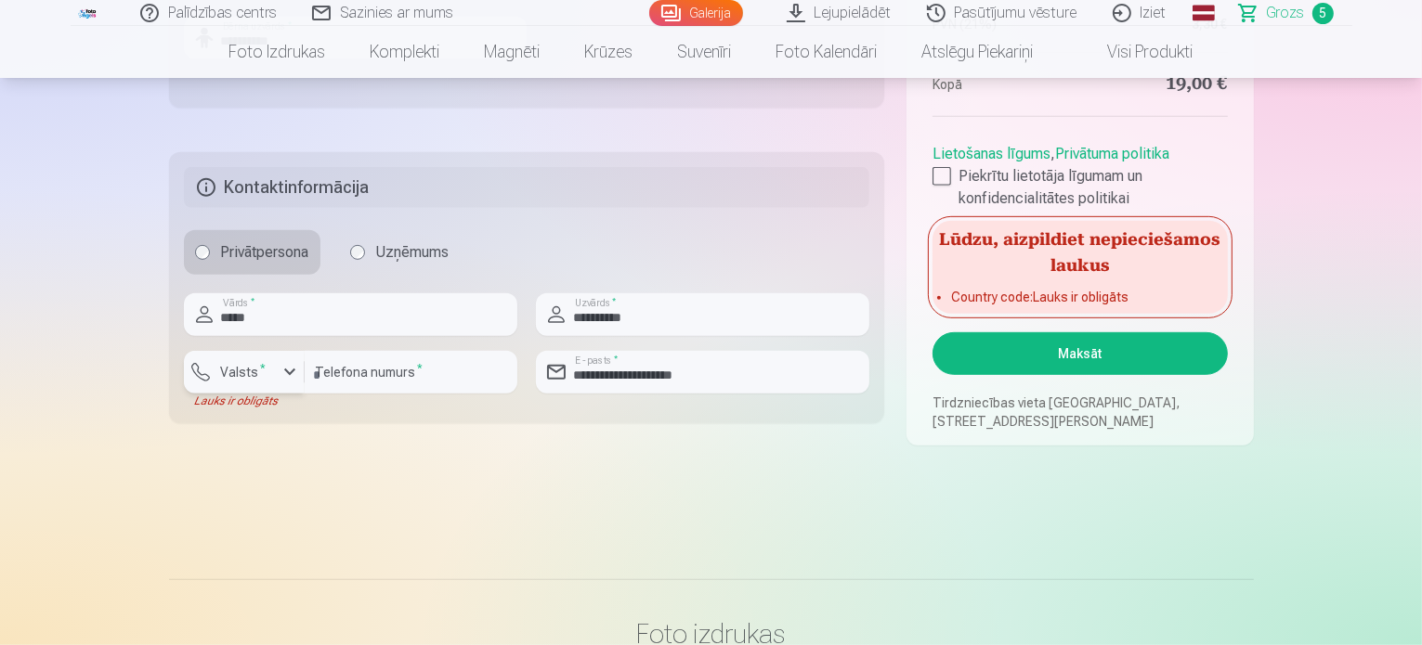
click at [285, 370] on div "button" at bounding box center [290, 372] width 22 height 22
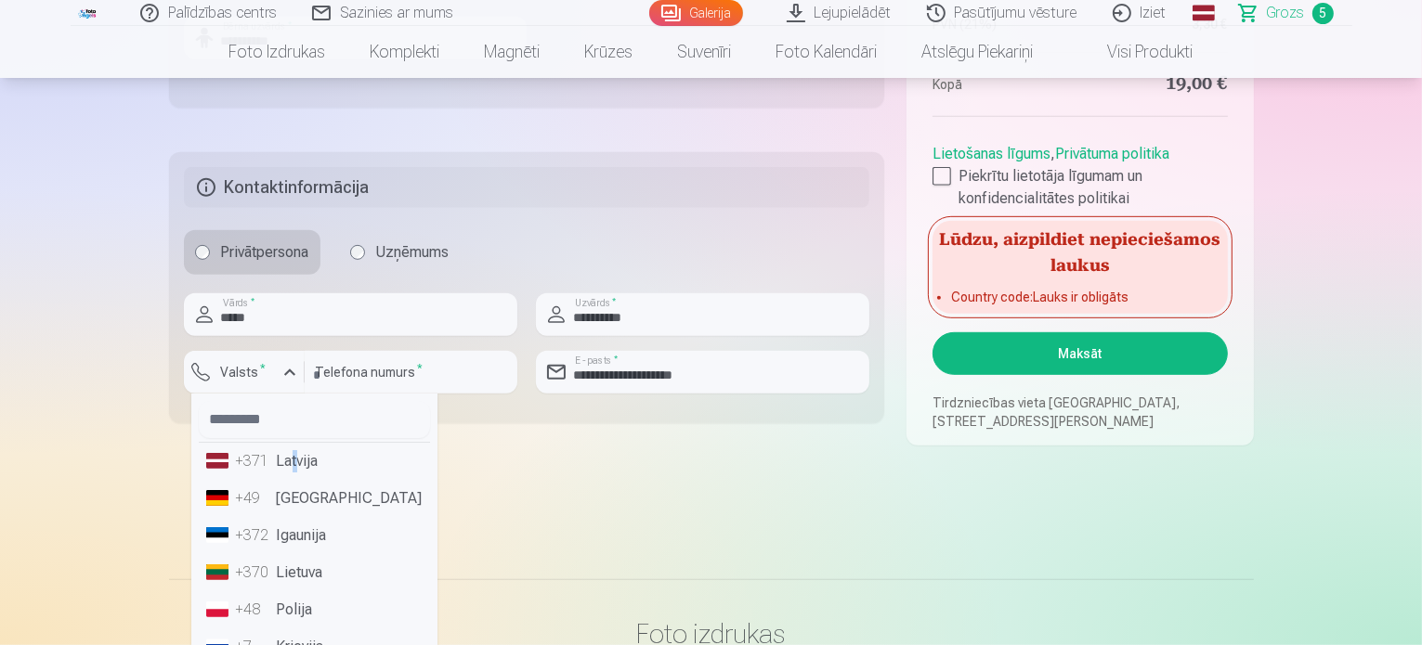
click at [293, 459] on li "+371 Latvija" at bounding box center [314, 461] width 231 height 37
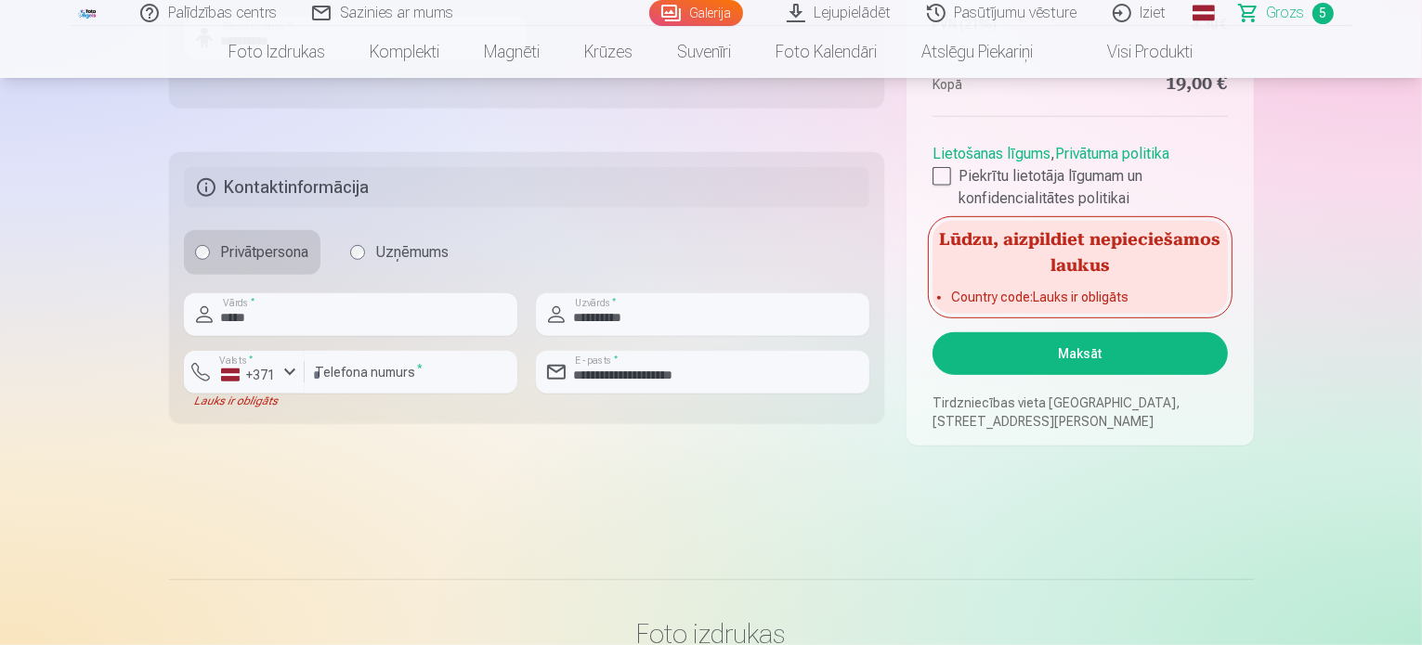
click at [1063, 356] on button "Maksāt" at bounding box center [1079, 353] width 294 height 43
